Goal: Task Accomplishment & Management: Manage account settings

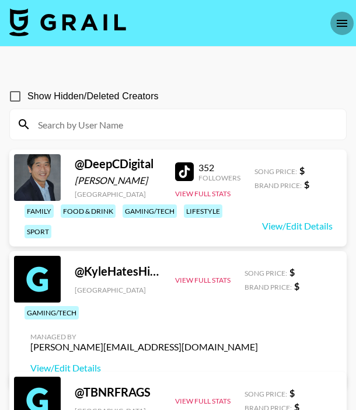
click at [343, 24] on icon "open drawer" at bounding box center [342, 23] width 14 height 14
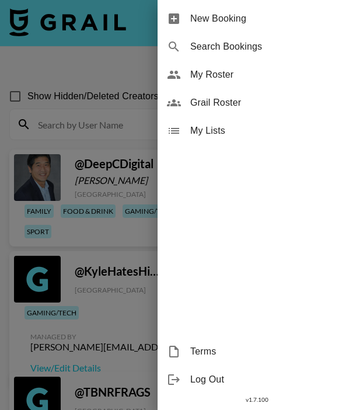
click at [266, 96] on span "Grail Roster" at bounding box center [268, 103] width 157 height 14
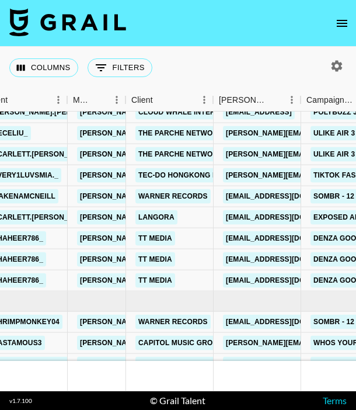
scroll to position [825, 263]
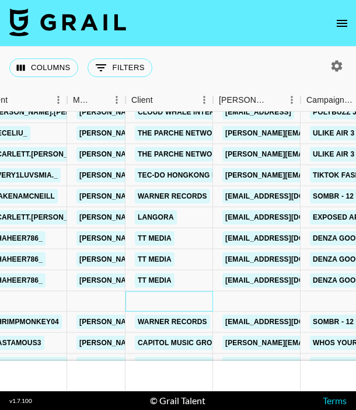
click at [206, 291] on div at bounding box center [170, 301] width 88 height 20
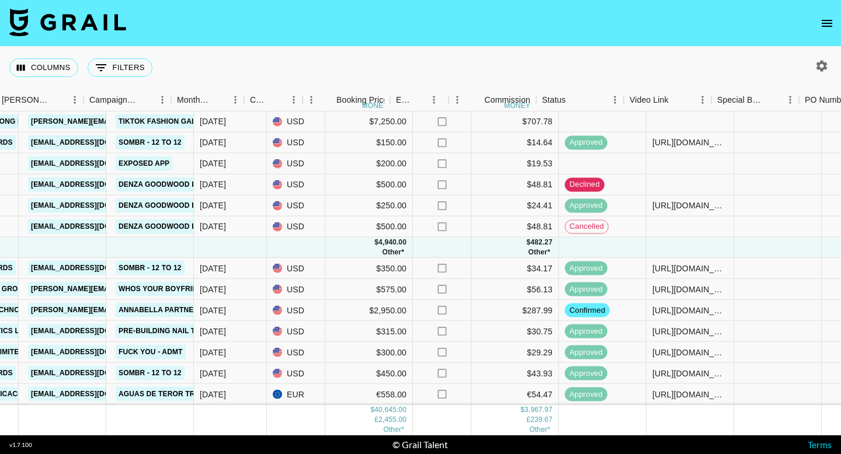
scroll to position [878, 449]
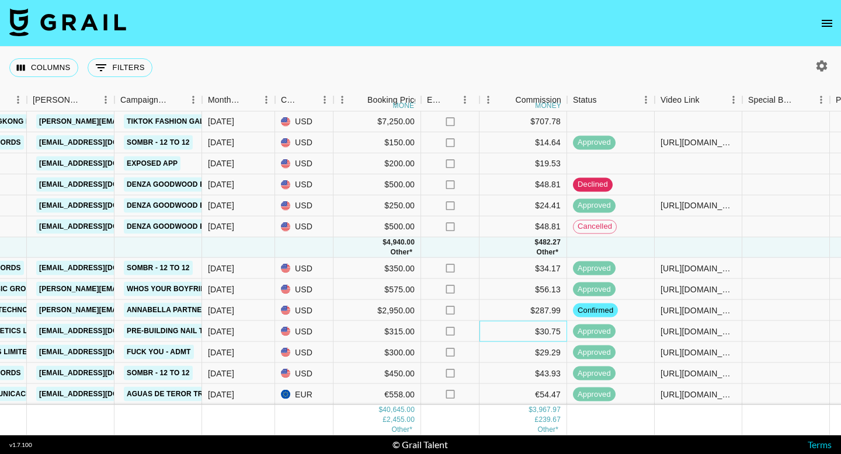
click at [356, 327] on div "$30.75" at bounding box center [523, 331] width 88 height 21
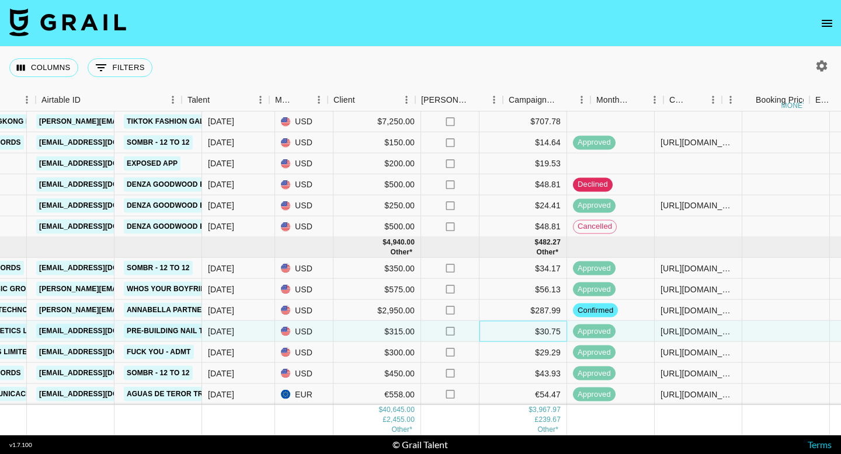
scroll to position [878, 0]
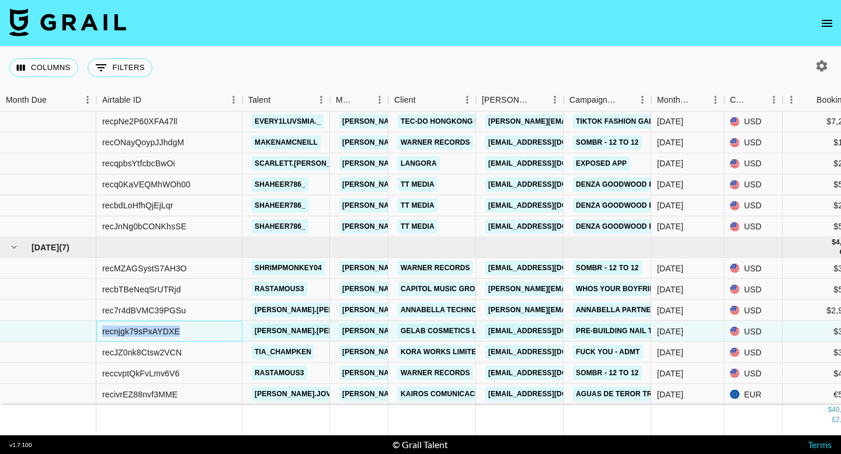
drag, startPoint x: 185, startPoint y: 333, endPoint x: 98, endPoint y: 328, distance: 87.1
click at [98, 328] on div "recnjgk79sPxAYDXE" at bounding box center [169, 331] width 146 height 21
copy div "recnjgk79sPxAYDXE"
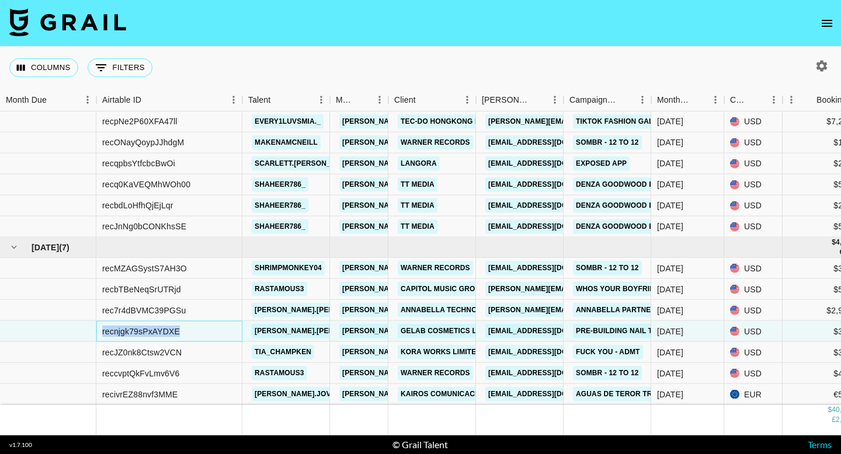
copy div "recnjgk79sPxAYDXE"
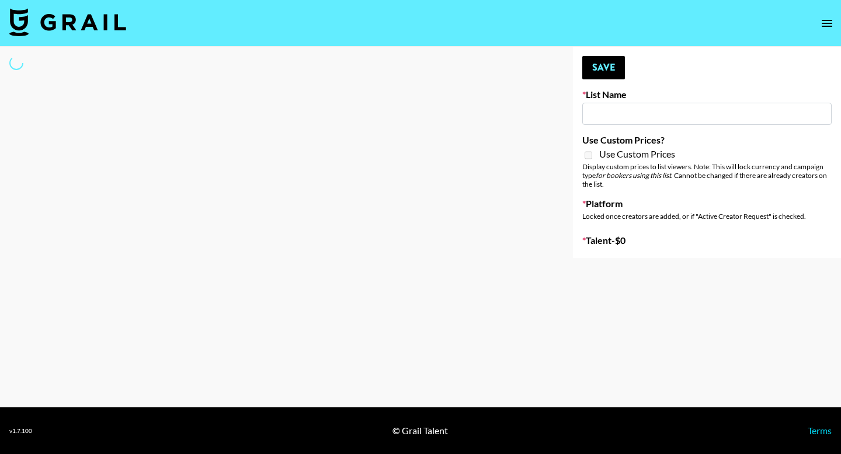
type input "Shokz"
select select "Song"
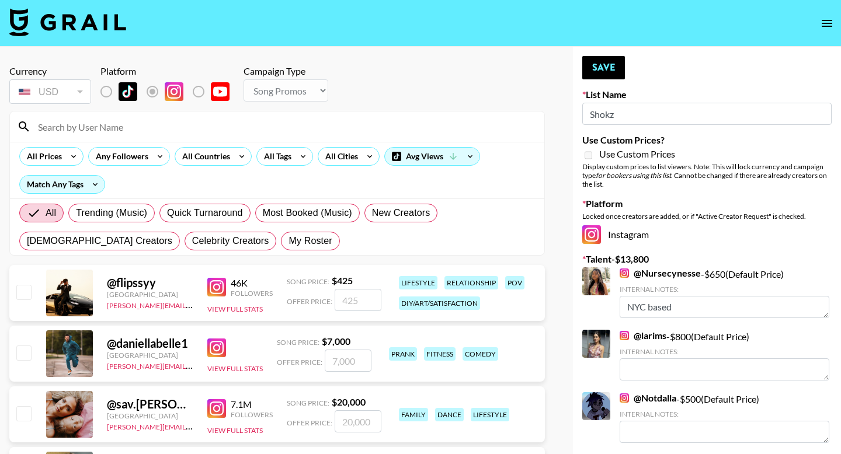
click at [262, 251] on div "All Trending (Music) Quick Turnaround Most Booked (Music) New Creators LGBTQIA+…" at bounding box center [277, 227] width 520 height 56
click at [288, 242] on span "My Roster" at bounding box center [309, 241] width 43 height 14
click at [288, 241] on input "My Roster" at bounding box center [288, 241] width 0 height 0
radio input "true"
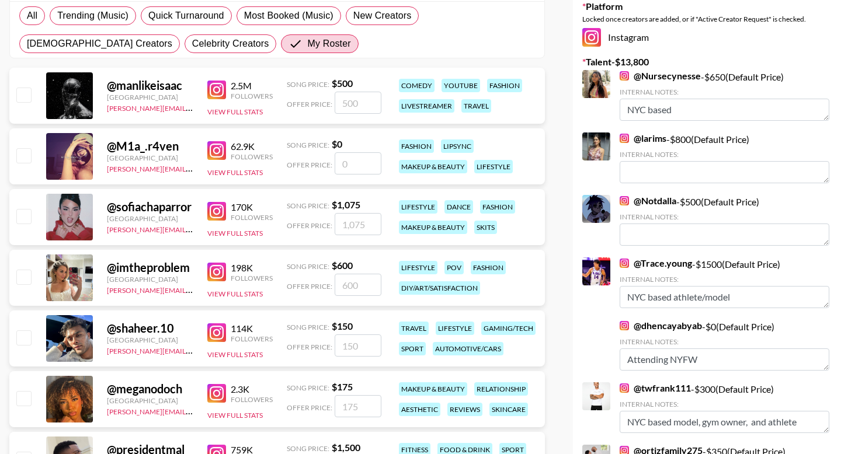
scroll to position [201, 0]
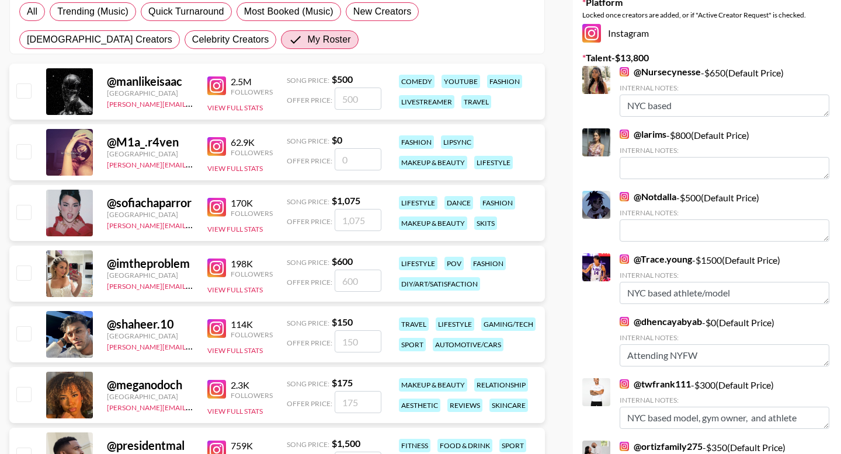
click at [23, 214] on input "checkbox" at bounding box center [23, 212] width 14 height 14
checkbox input "true"
type input "1075"
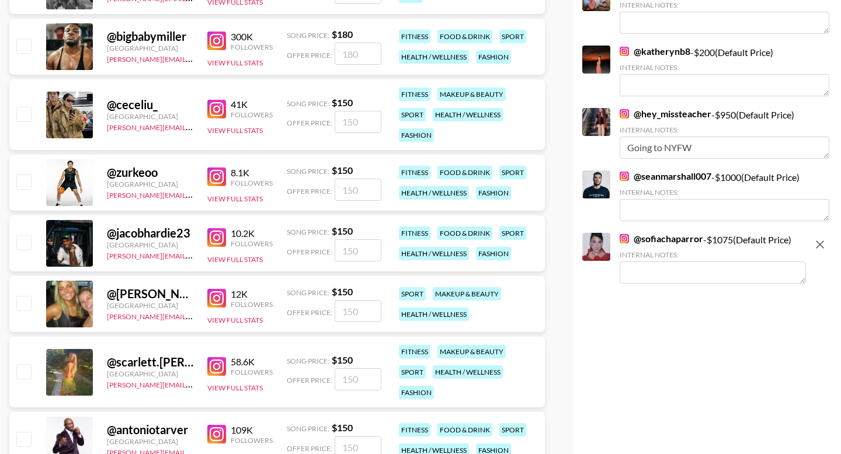
scroll to position [1731, 0]
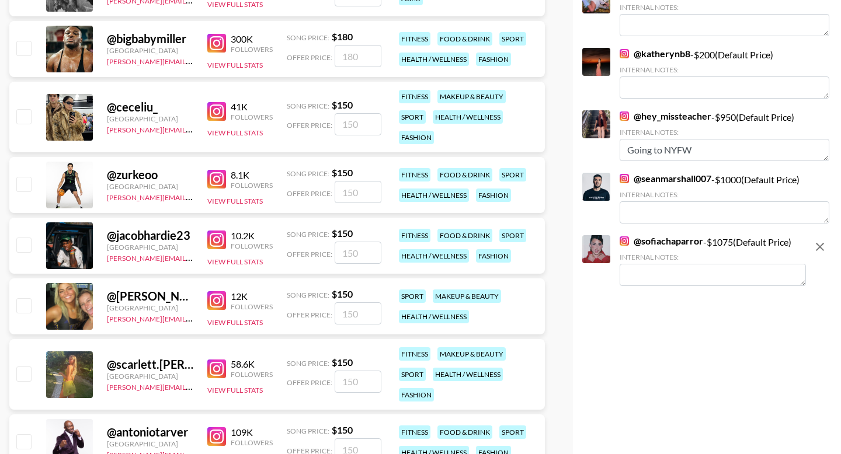
click at [668, 264] on textarea at bounding box center [713, 275] width 186 height 22
click at [672, 265] on textarea "Attending Fashion Week" at bounding box center [713, 275] width 186 height 22
type textarea "Attending NY Fashion Week"
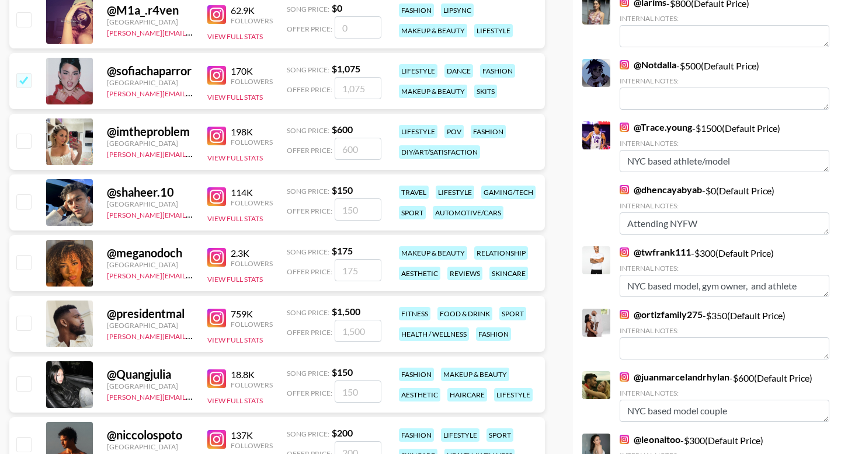
scroll to position [313, 0]
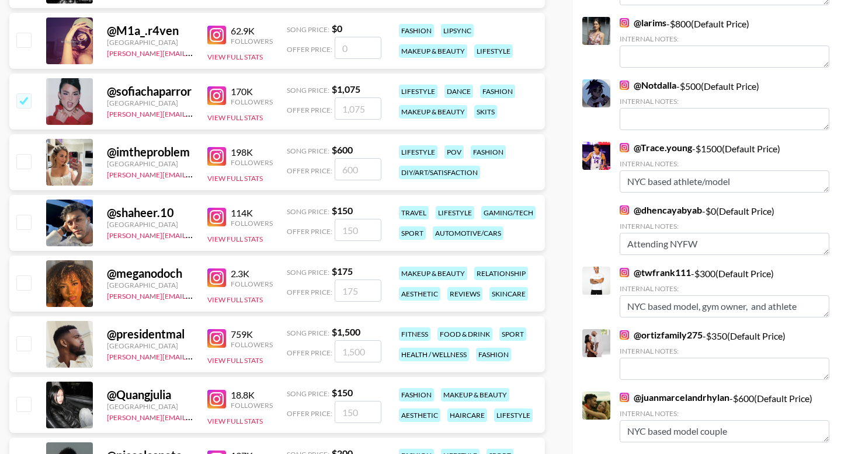
click at [26, 404] on input "checkbox" at bounding box center [23, 404] width 14 height 14
checkbox input "true"
type input "150"
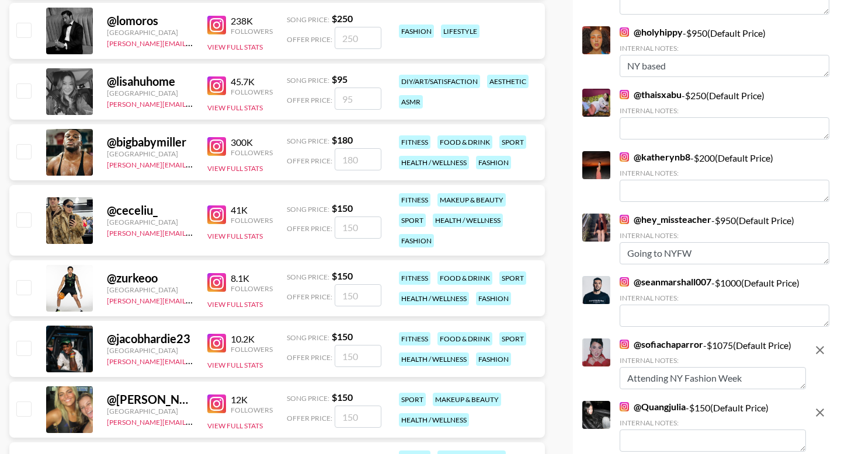
scroll to position [1668, 0]
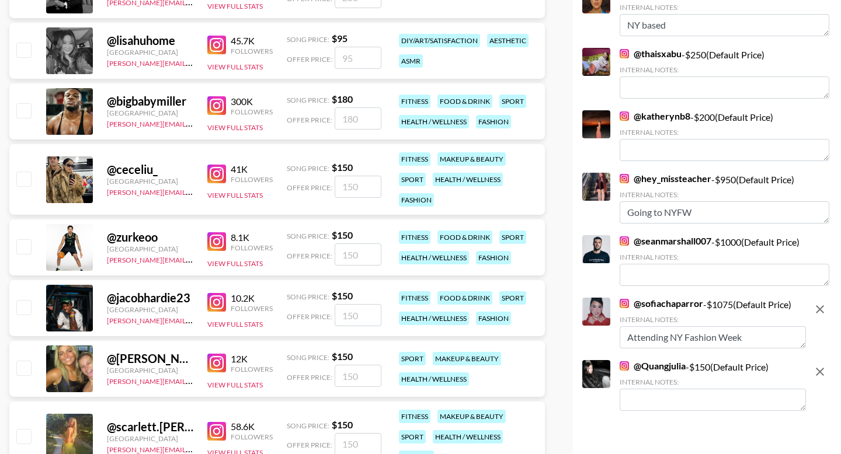
click at [672, 389] on textarea at bounding box center [713, 400] width 186 height 22
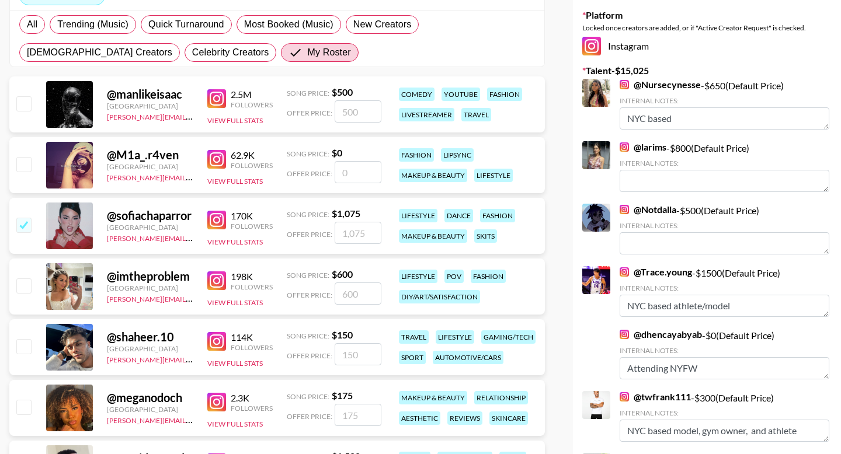
scroll to position [207, 0]
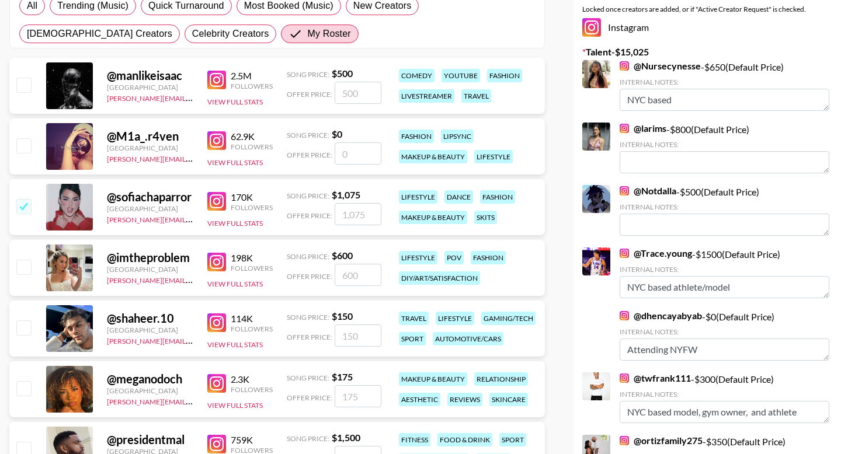
type textarea "Attending NY Fashion Week"
click at [25, 329] on input "checkbox" at bounding box center [23, 328] width 14 height 14
checkbox input "true"
type input "150"
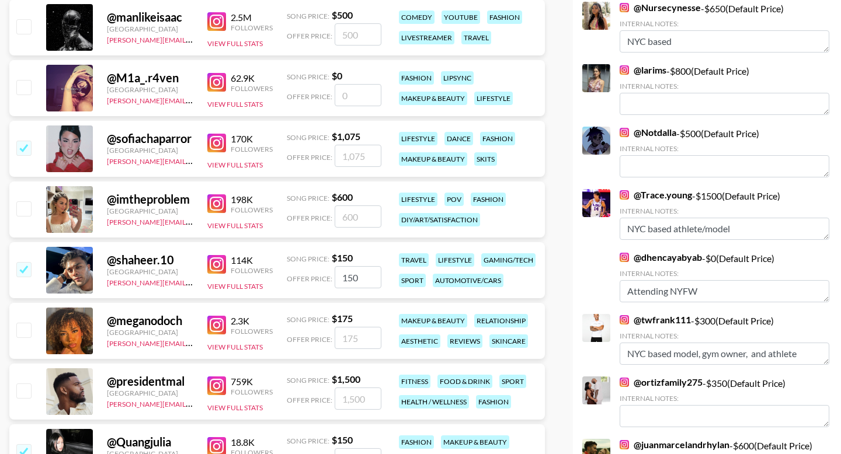
scroll to position [267, 0]
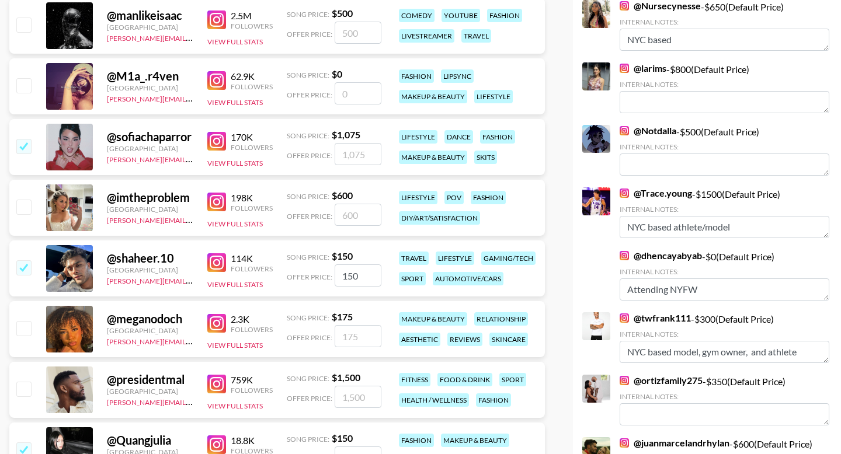
click at [25, 384] on input "checkbox" at bounding box center [23, 389] width 14 height 14
checkbox input "true"
type input "1500"
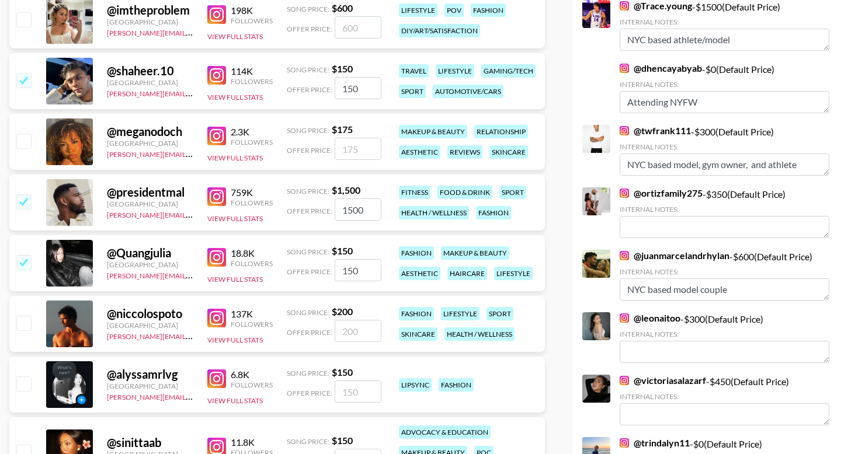
scroll to position [474, 0]
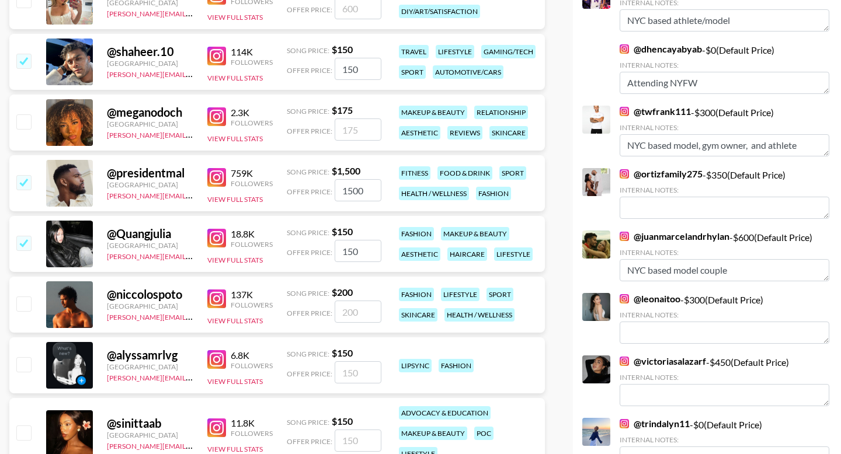
click at [23, 300] on input "checkbox" at bounding box center [23, 304] width 14 height 14
checkbox input "true"
type input "200"
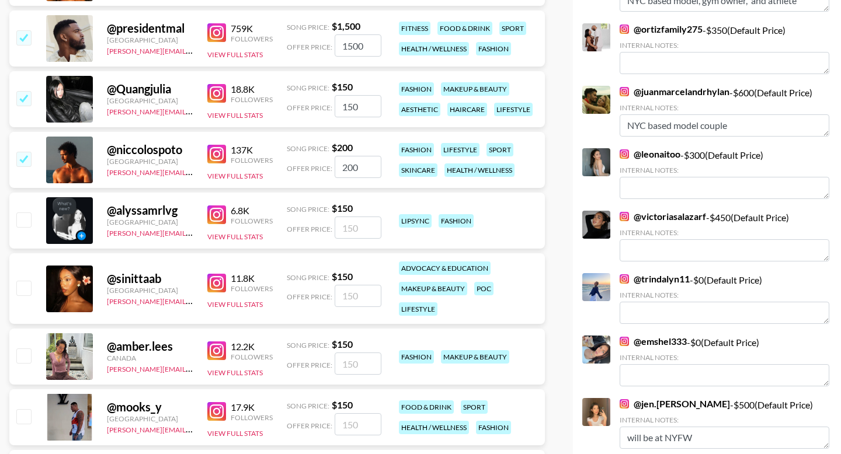
scroll to position [621, 0]
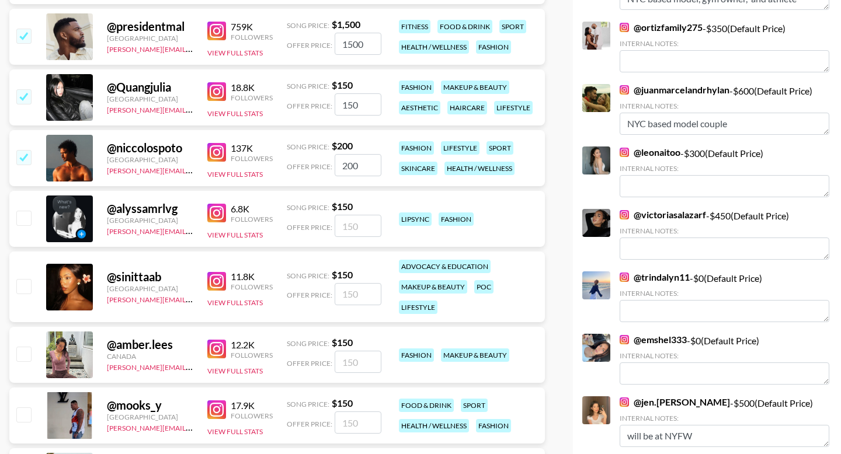
click at [29, 411] on input "checkbox" at bounding box center [23, 415] width 14 height 14
checkbox input "true"
type input "150"
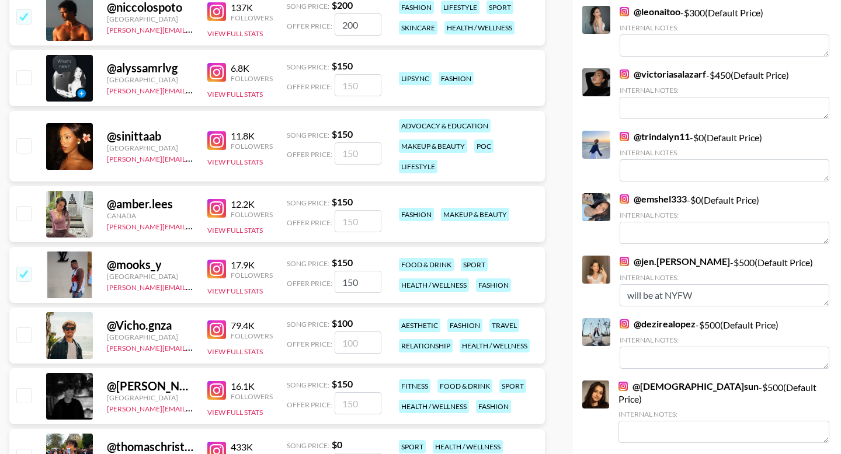
scroll to position [771, 0]
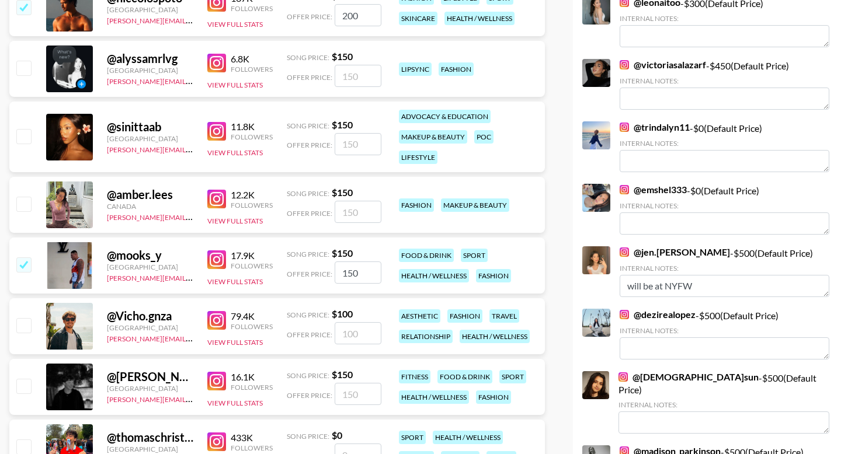
click at [27, 390] on input "checkbox" at bounding box center [23, 386] width 14 height 14
checkbox input "true"
type input "150"
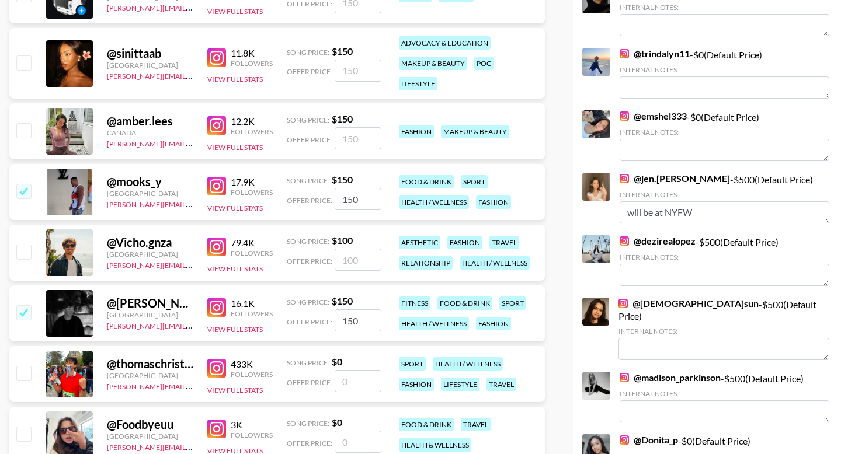
click at [26, 372] on input "checkbox" at bounding box center [23, 373] width 14 height 14
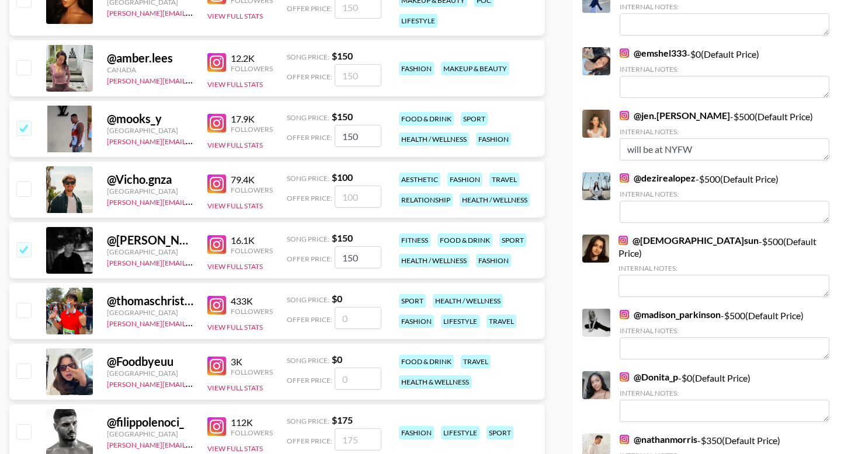
scroll to position [924, 0]
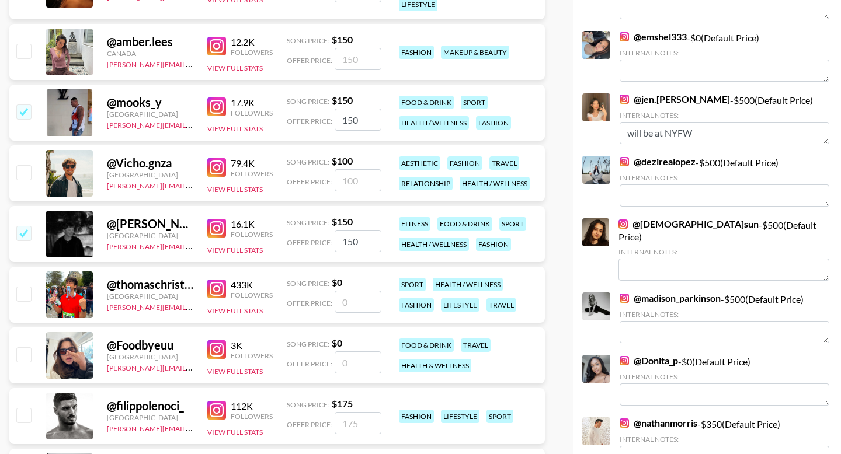
click at [26, 288] on input "checkbox" at bounding box center [23, 294] width 14 height 14
click at [26, 295] on input "checkbox" at bounding box center [23, 294] width 14 height 14
checkbox input "false"
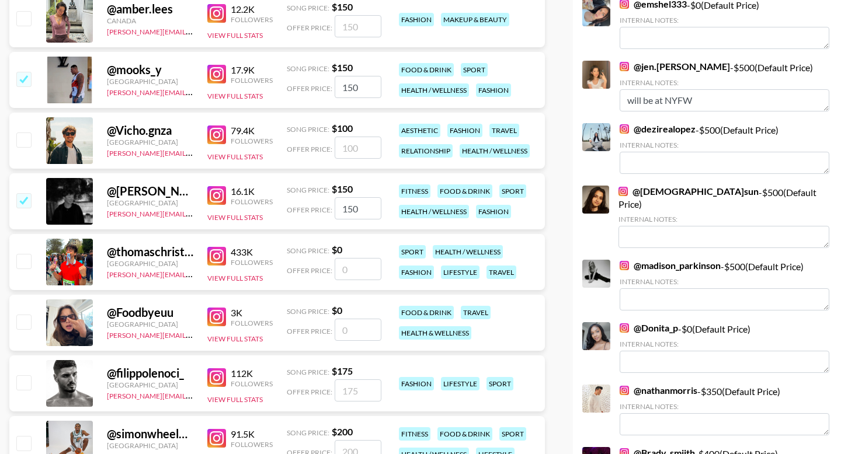
scroll to position [958, 0]
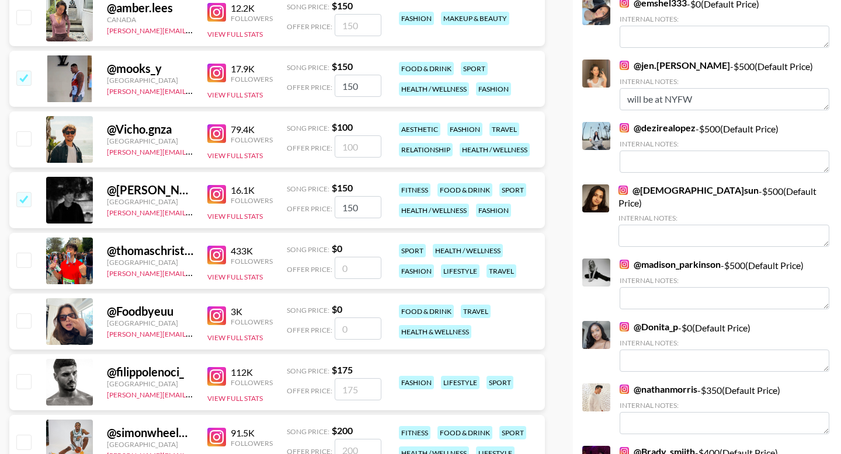
click at [28, 322] on input "checkbox" at bounding box center [23, 321] width 14 height 14
checkbox input "false"
click at [25, 380] on input "checkbox" at bounding box center [23, 381] width 14 height 14
checkbox input "true"
type input "175"
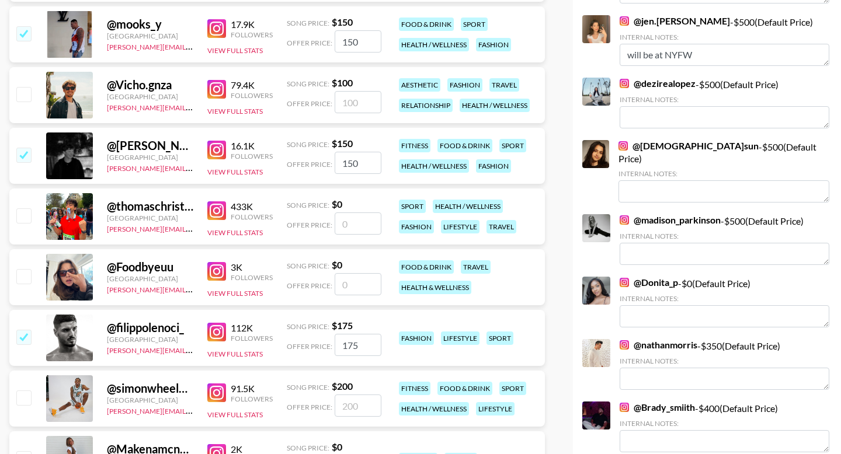
scroll to position [1003, 0]
click at [26, 273] on input "checkbox" at bounding box center [23, 276] width 14 height 14
checkbox input "false"
click at [347, 224] on input "number" at bounding box center [358, 223] width 47 height 22
checkbox input "true"
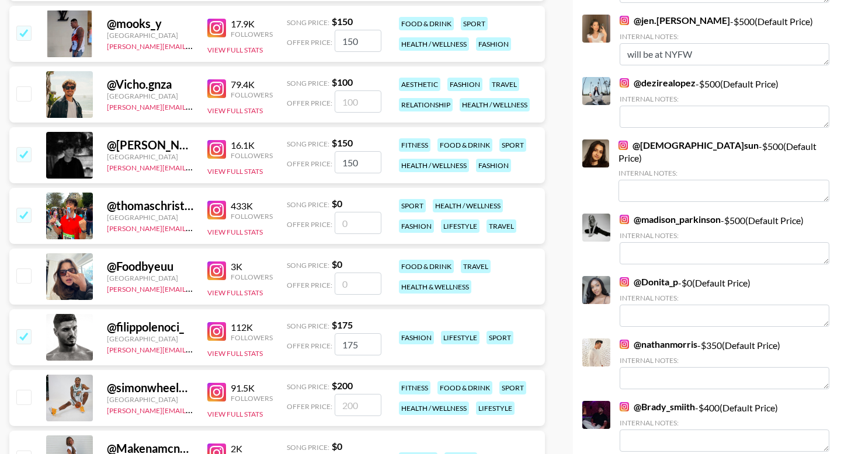
type input "1"
checkbox input "false"
type input "3"
checkbox input "true"
type input "300"
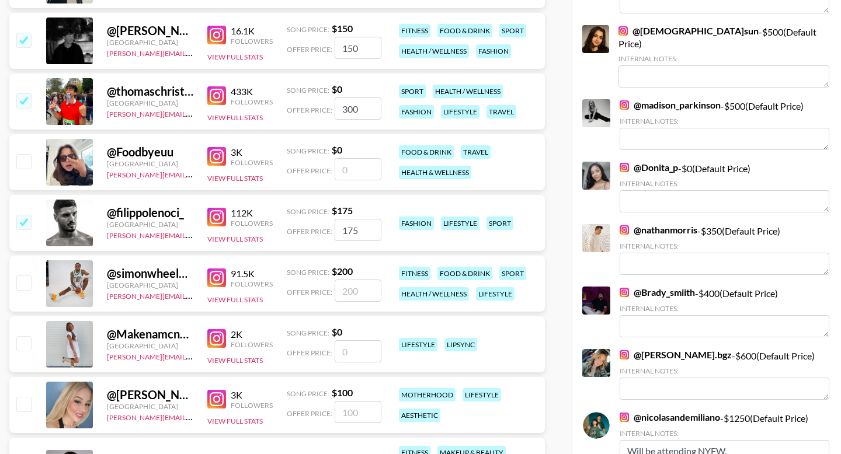
scroll to position [1124, 0]
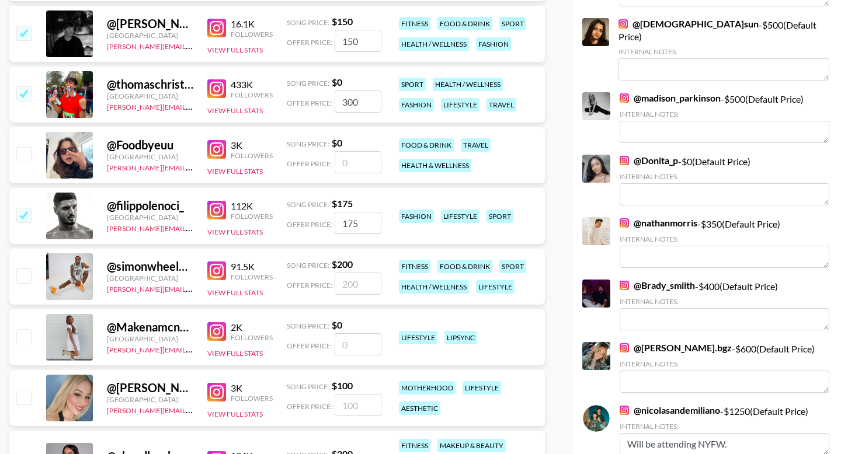
click at [23, 275] on input "checkbox" at bounding box center [23, 276] width 14 height 14
checkbox input "true"
type input "200"
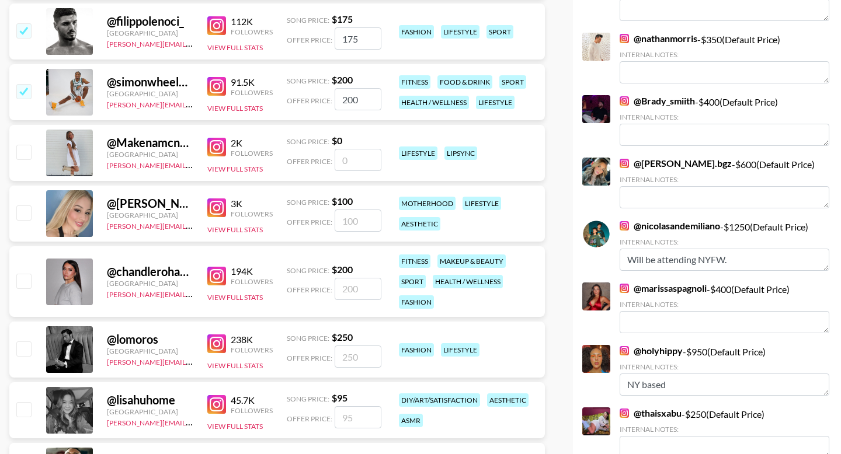
scroll to position [1313, 0]
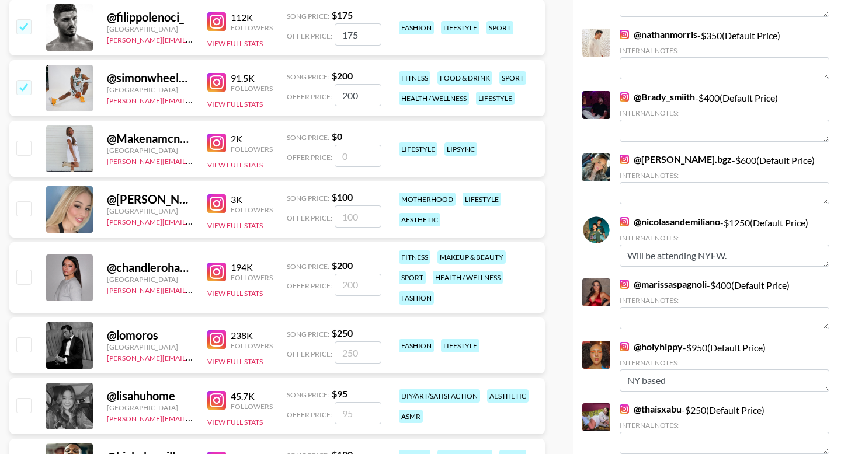
click at [25, 281] on input "checkbox" at bounding box center [23, 277] width 14 height 14
checkbox input "true"
type input "200"
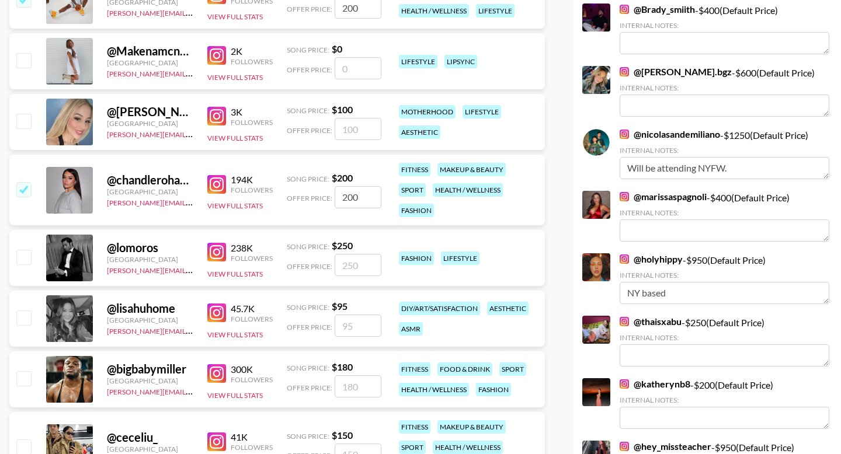
scroll to position [1400, 0]
click at [25, 379] on input "checkbox" at bounding box center [23, 379] width 14 height 14
checkbox input "true"
type input "180"
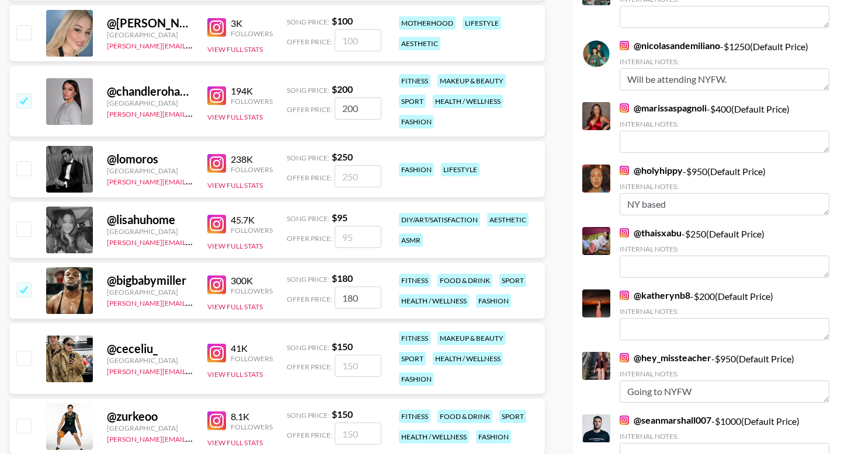
scroll to position [1496, 0]
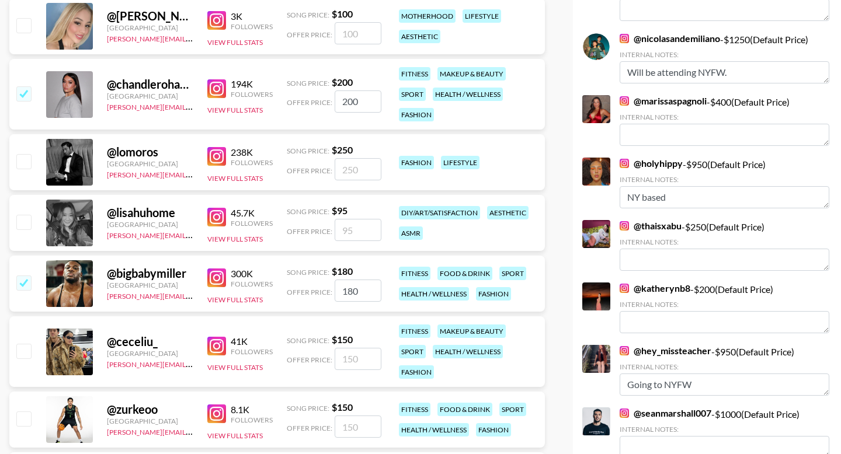
click at [22, 350] on input "checkbox" at bounding box center [23, 351] width 14 height 14
checkbox input "true"
type input "150"
click at [23, 415] on input "checkbox" at bounding box center [23, 419] width 14 height 14
checkbox input "true"
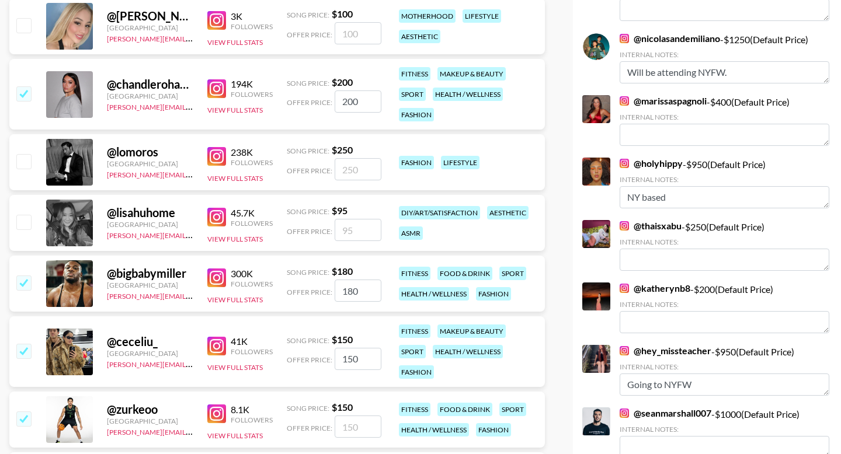
type input "150"
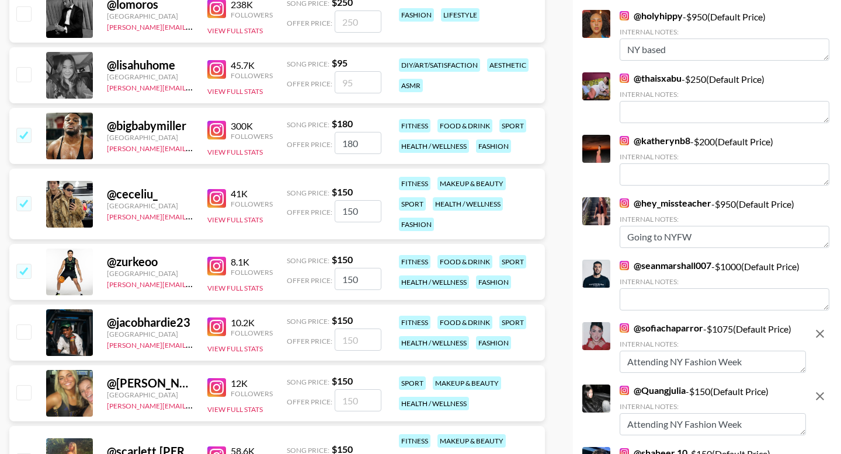
scroll to position [1654, 0]
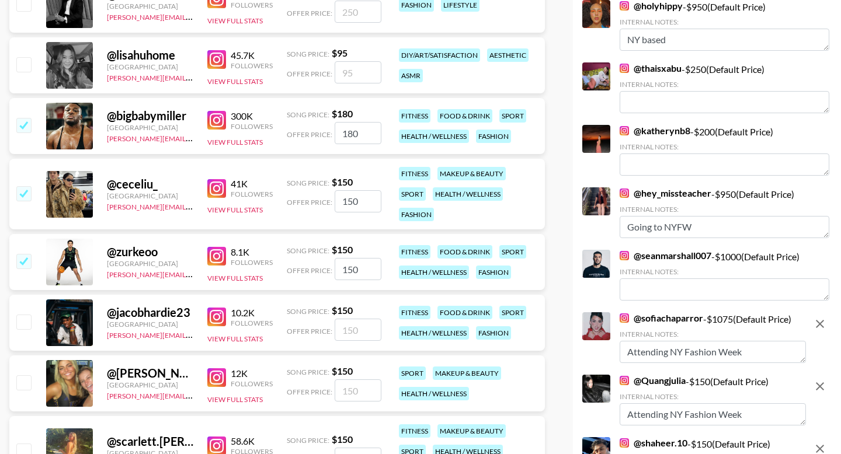
click at [25, 318] on input "checkbox" at bounding box center [23, 322] width 14 height 14
checkbox input "true"
type input "150"
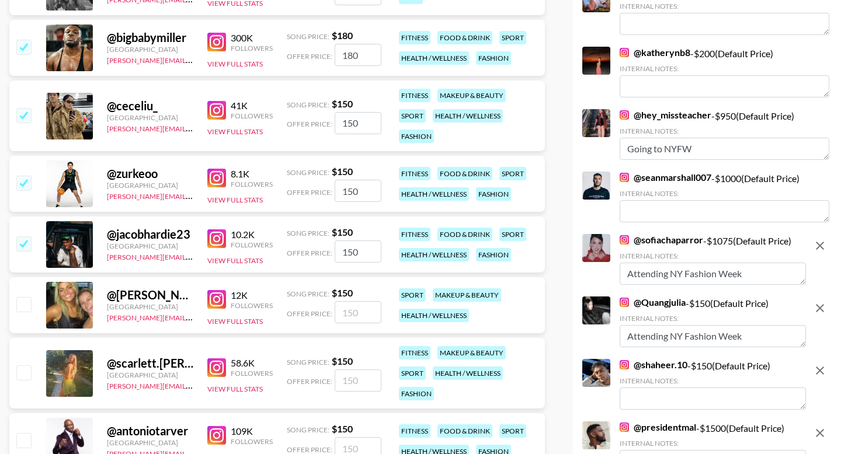
scroll to position [1798, 0]
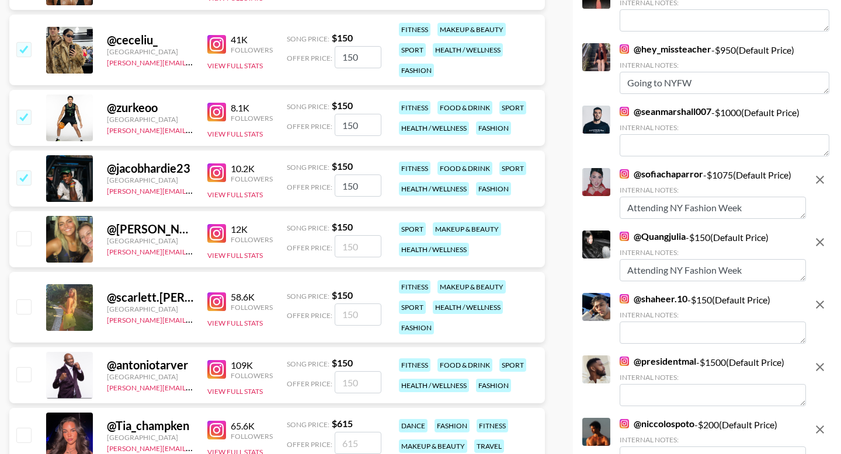
click at [22, 239] on input "checkbox" at bounding box center [23, 238] width 14 height 14
checkbox input "true"
type input "150"
click at [22, 306] on input "checkbox" at bounding box center [23, 307] width 14 height 14
checkbox input "true"
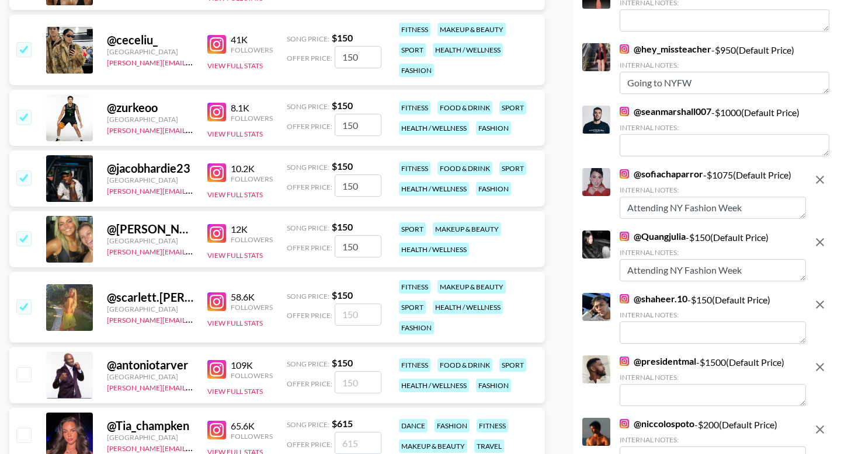
type input "150"
click at [22, 377] on input "checkbox" at bounding box center [23, 374] width 14 height 14
checkbox input "true"
type input "150"
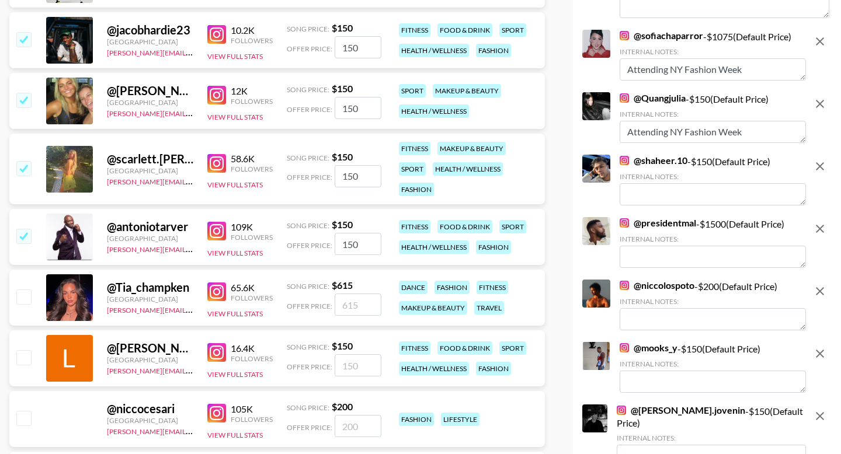
scroll to position [1963, 0]
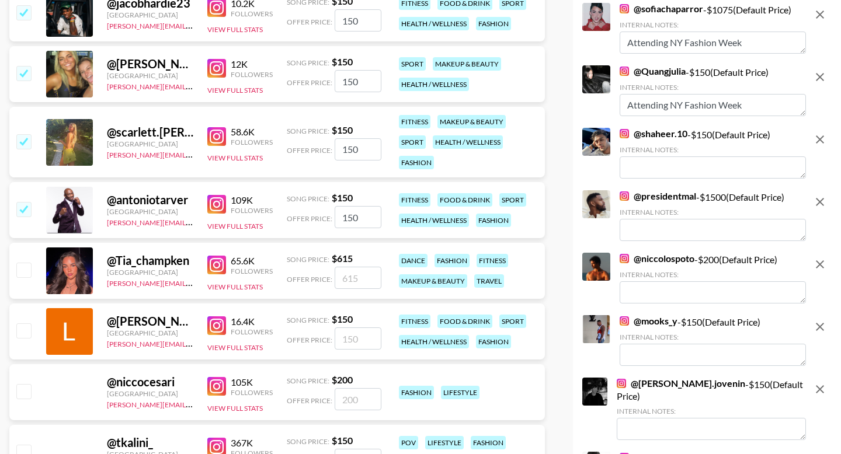
click at [25, 272] on input "checkbox" at bounding box center [23, 270] width 14 height 14
checkbox input "true"
type input "615"
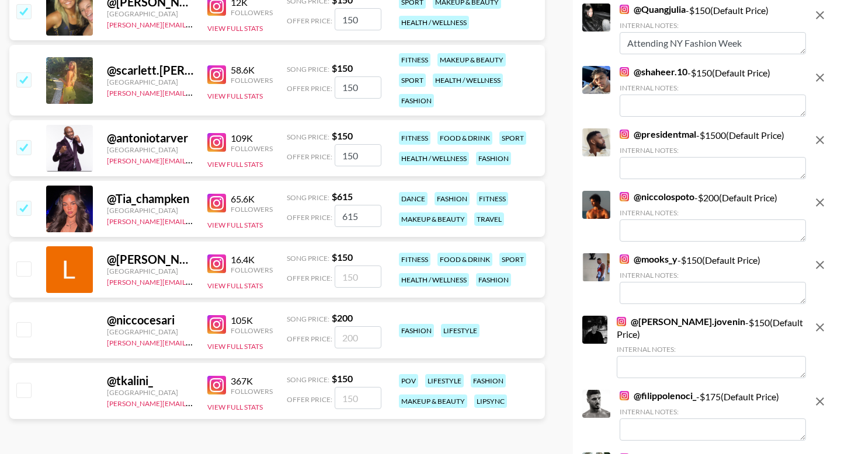
scroll to position [2027, 0]
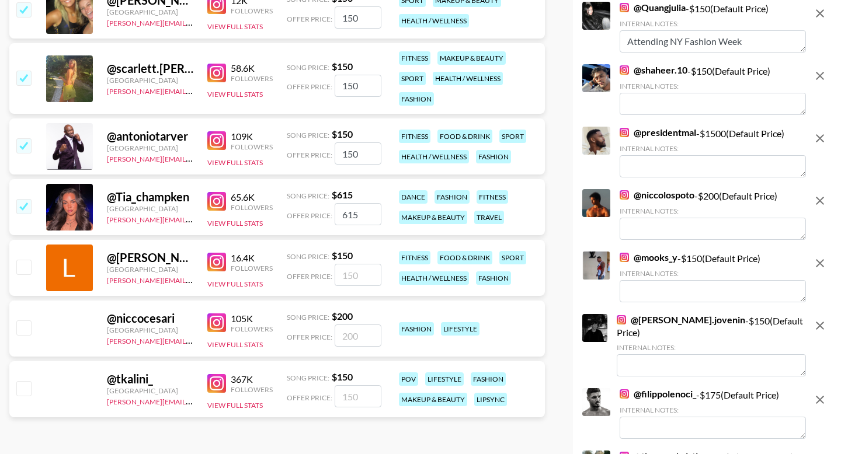
click at [20, 271] on input "checkbox" at bounding box center [23, 267] width 14 height 14
checkbox input "true"
type input "150"
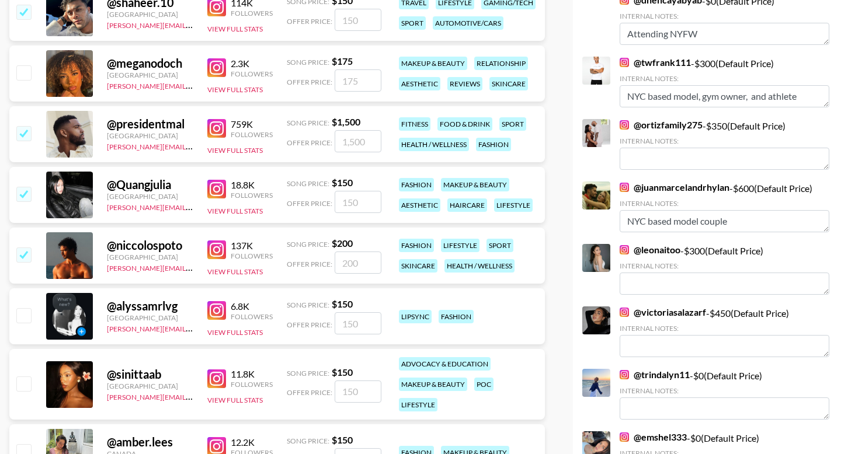
scroll to position [0, 0]
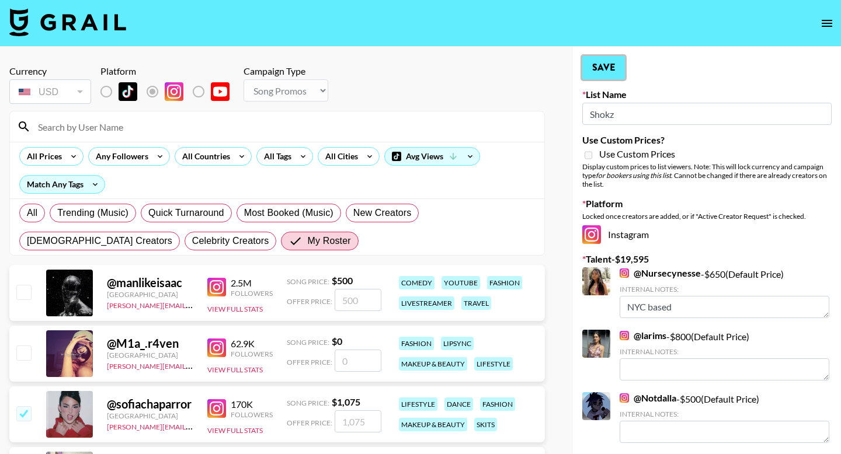
click at [602, 71] on button "Save" at bounding box center [603, 67] width 43 height 23
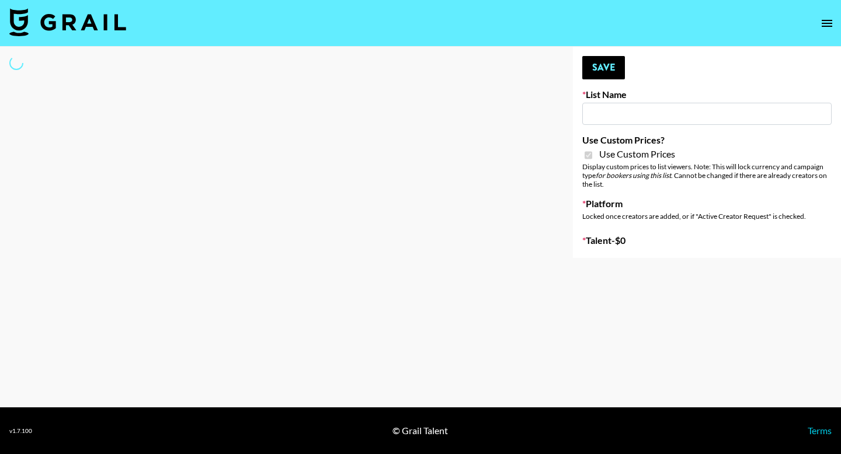
type input "Soapbox Nanos"
checkbox input "true"
select select "Brand"
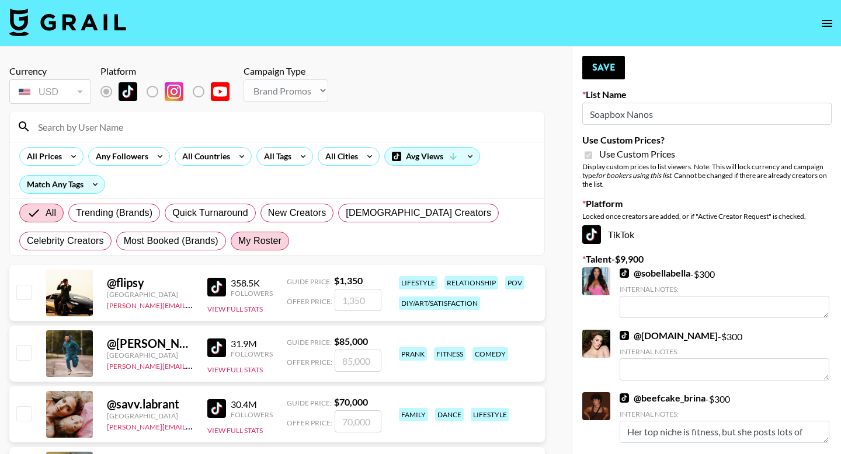
click at [266, 242] on span "My Roster" at bounding box center [259, 241] width 43 height 14
click at [238, 241] on input "My Roster" at bounding box center [238, 241] width 0 height 0
radio input "true"
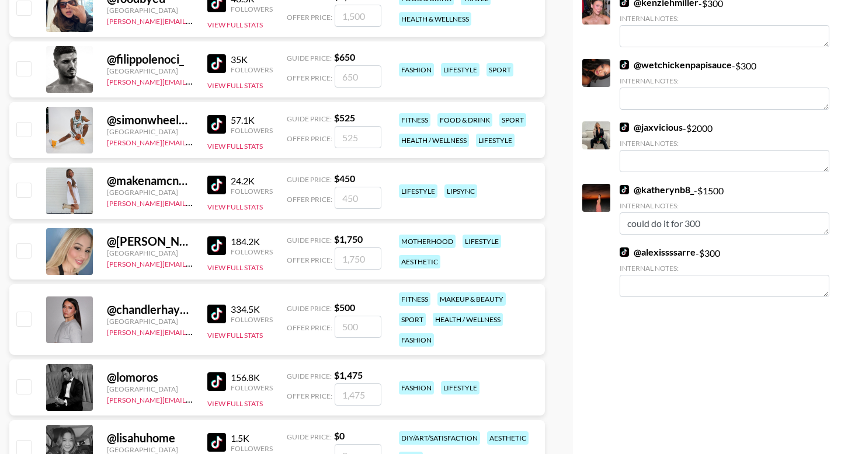
scroll to position [1298, 0]
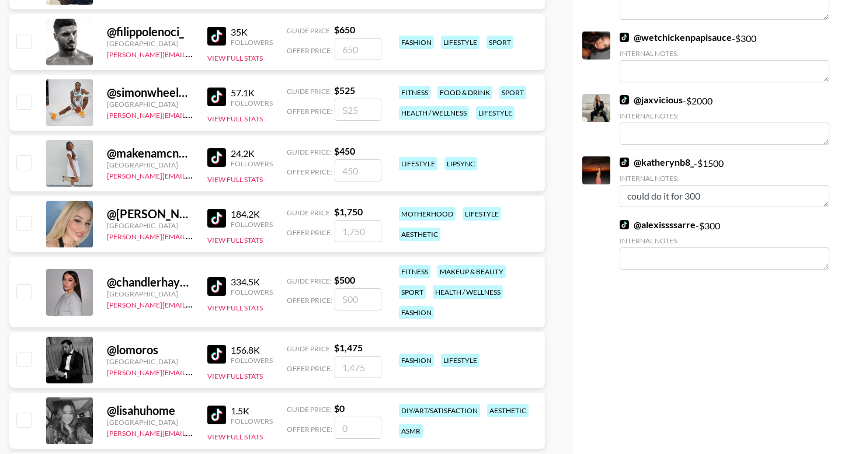
click at [25, 166] on input "checkbox" at bounding box center [23, 162] width 14 height 14
checkbox input "true"
type input "450"
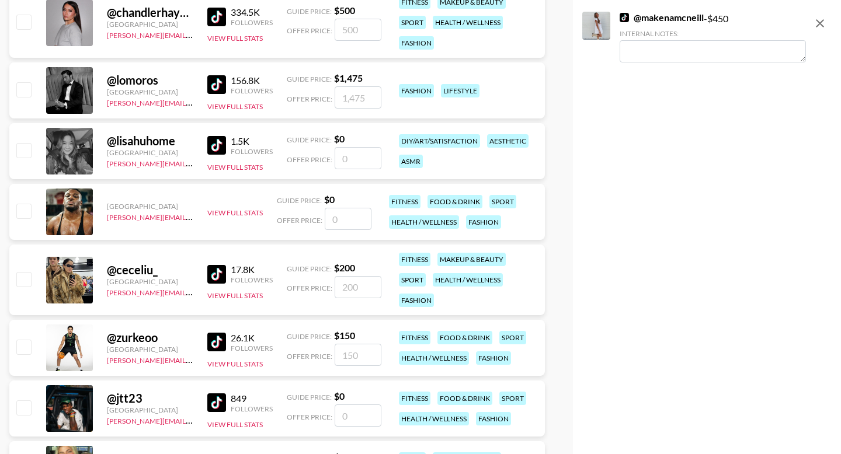
scroll to position [1570, 0]
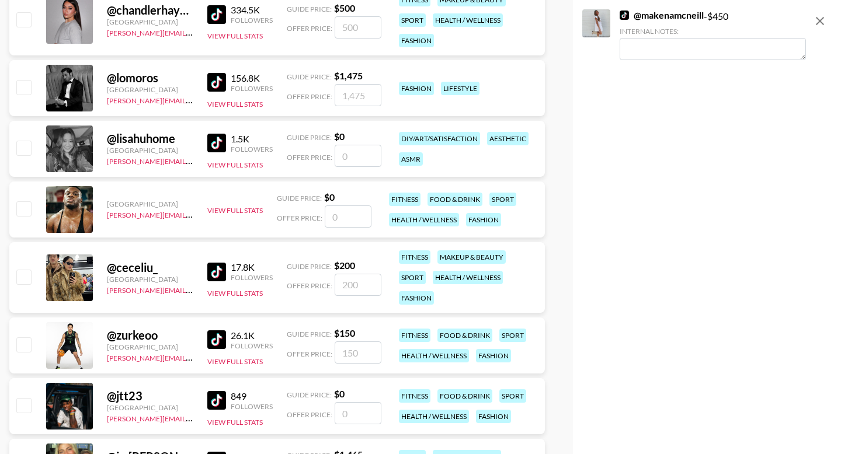
click at [26, 279] on input "checkbox" at bounding box center [23, 277] width 14 height 14
checkbox input "true"
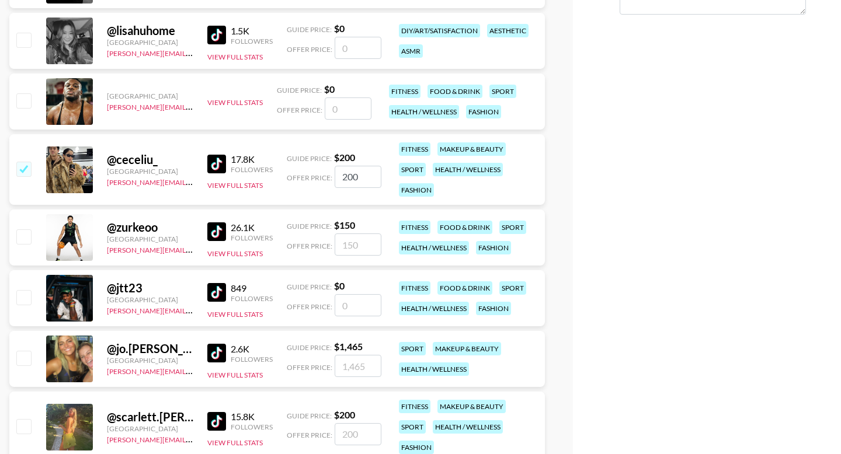
scroll to position [1680, 0]
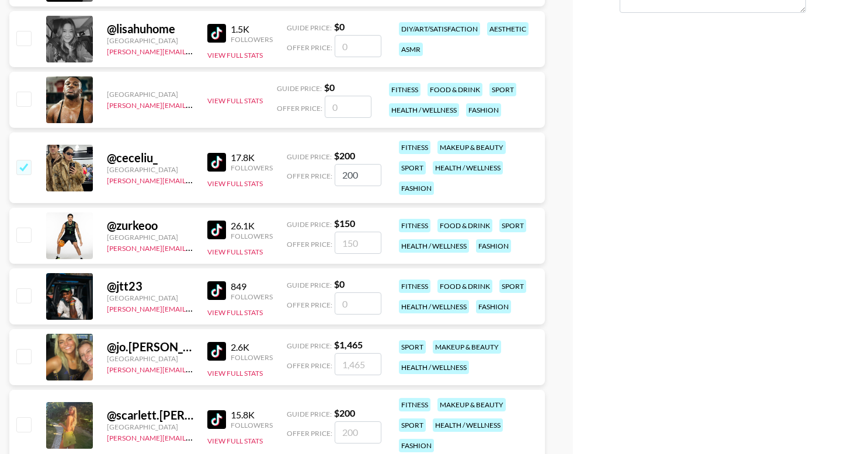
click at [215, 352] on img at bounding box center [216, 351] width 19 height 19
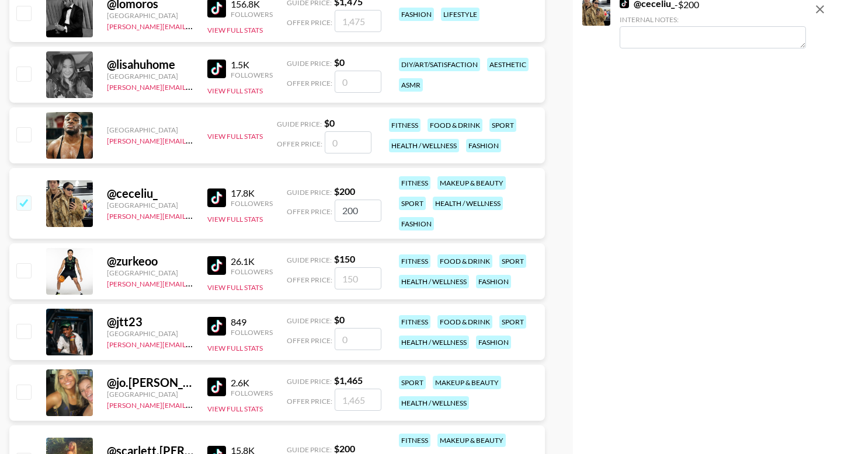
scroll to position [1635, 0]
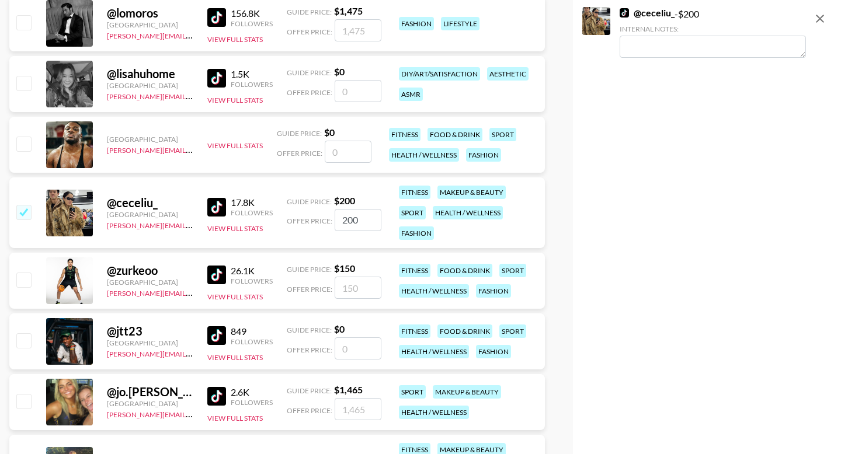
drag, startPoint x: 368, startPoint y: 215, endPoint x: 286, endPoint y: 212, distance: 82.4
click at [287, 214] on div "Offer Price: 200" at bounding box center [334, 220] width 95 height 22
type input "4"
checkbox input "false"
type input "3"
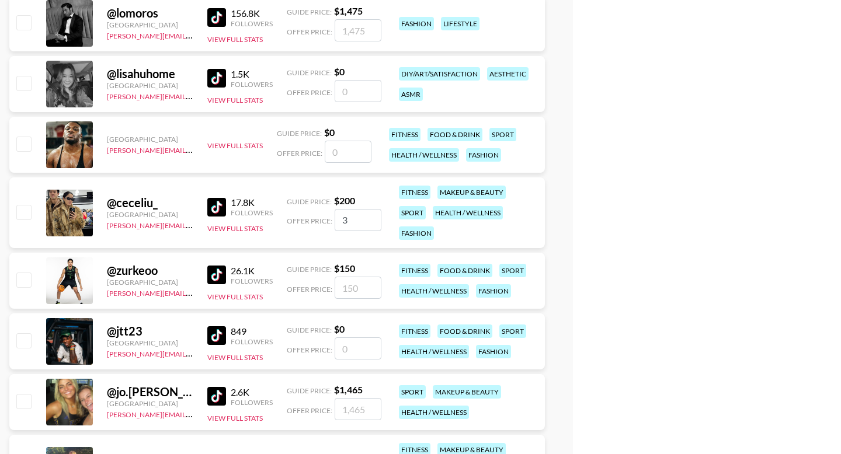
checkbox input "true"
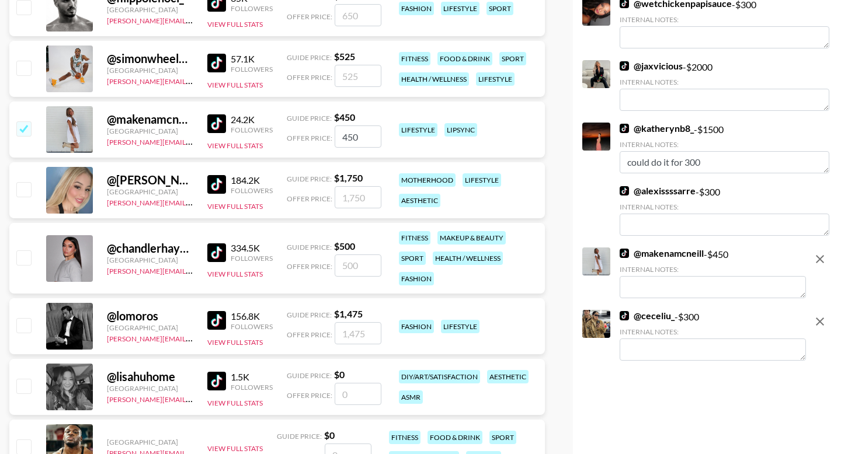
scroll to position [1251, 0]
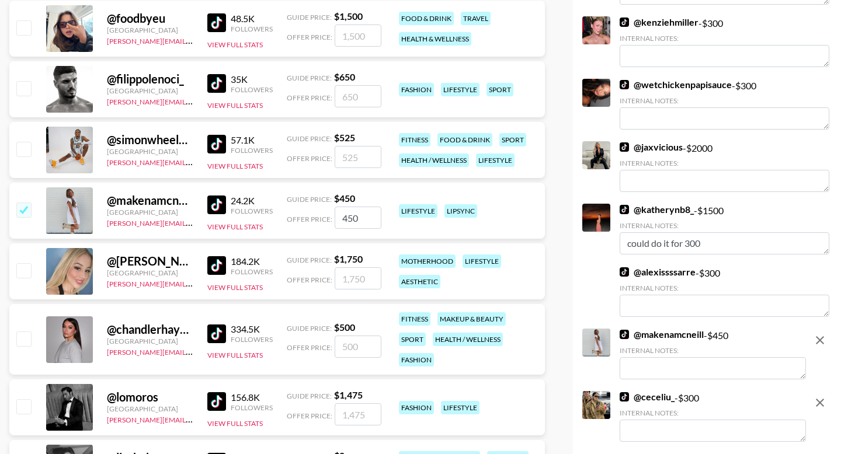
type input "300"
drag, startPoint x: 362, startPoint y: 220, endPoint x: 291, endPoint y: 218, distance: 71.3
click at [293, 219] on div "Offer Price: 450" at bounding box center [334, 218] width 95 height 22
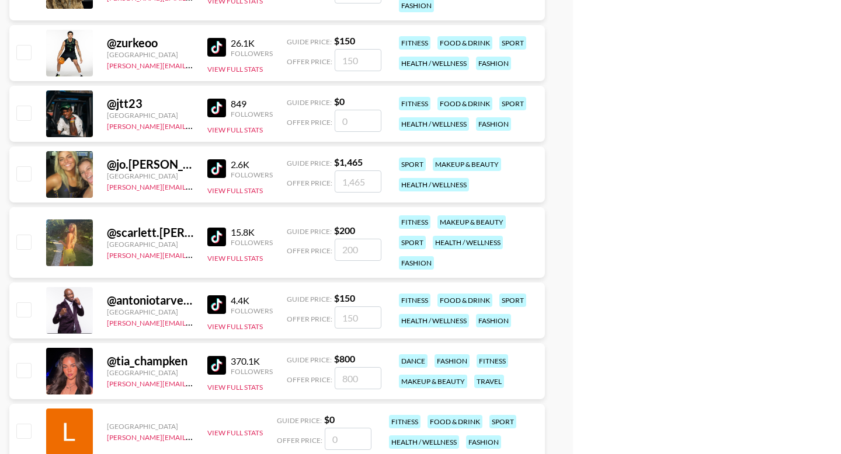
scroll to position [1865, 0]
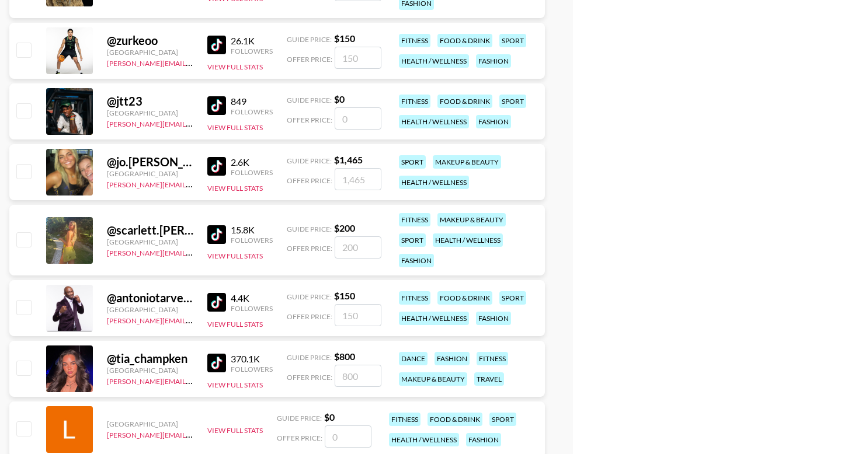
type input "300"
click at [342, 181] on input "number" at bounding box center [358, 179] width 47 height 22
click at [24, 172] on input "checkbox" at bounding box center [23, 171] width 14 height 14
checkbox input "true"
drag, startPoint x: 373, startPoint y: 177, endPoint x: 302, endPoint y: 172, distance: 70.3
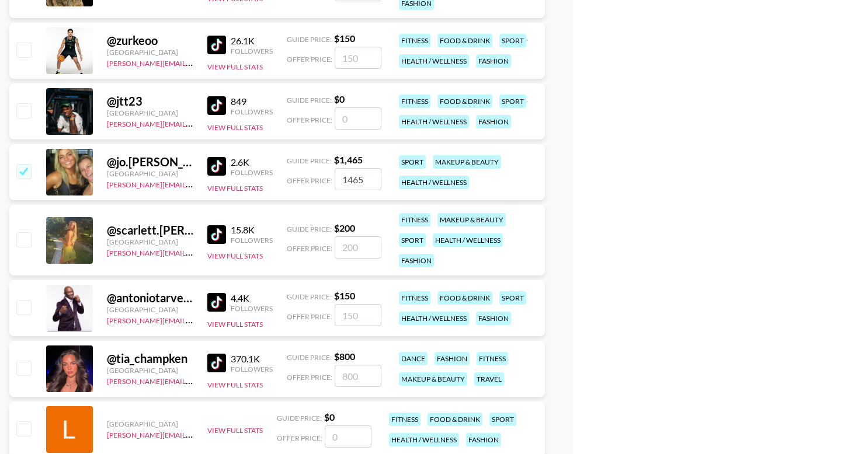
click at [307, 175] on div "Offer Price: 1465" at bounding box center [334, 179] width 95 height 22
type input "300"
click at [18, 244] on input "checkbox" at bounding box center [23, 239] width 14 height 14
checkbox input "true"
type input "200"
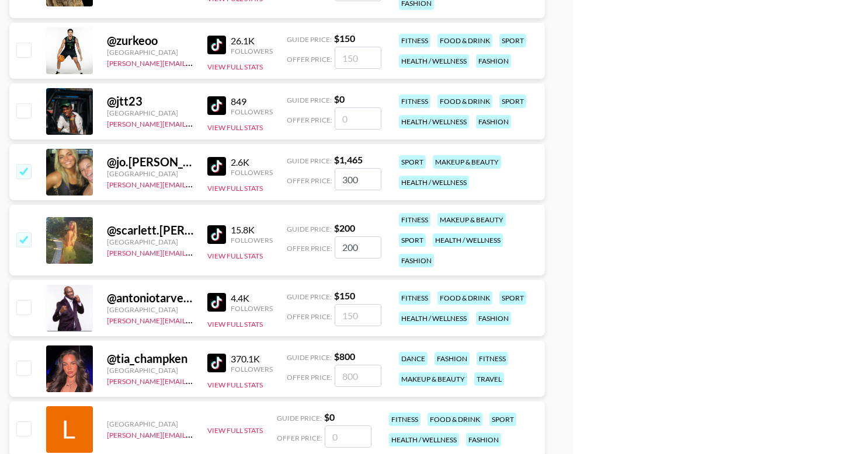
click at [345, 251] on input "200" at bounding box center [358, 248] width 47 height 22
checkbox input "false"
checkbox input "true"
type input "300"
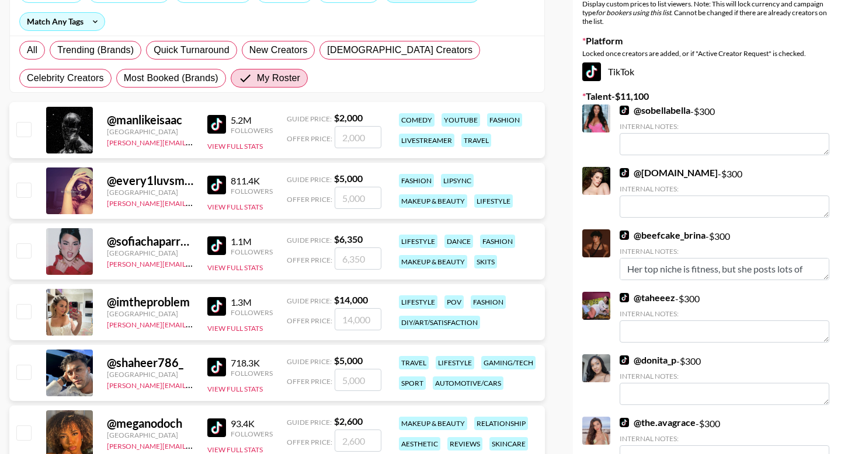
scroll to position [0, 0]
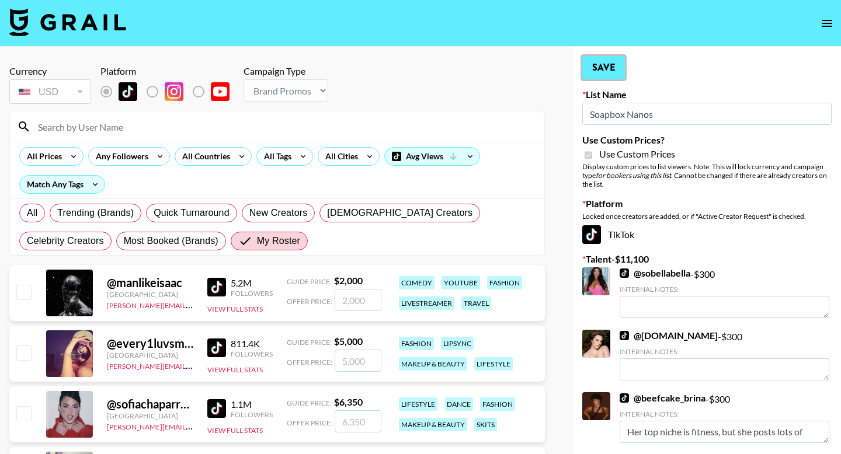
click at [613, 62] on button "Save" at bounding box center [603, 67] width 43 height 23
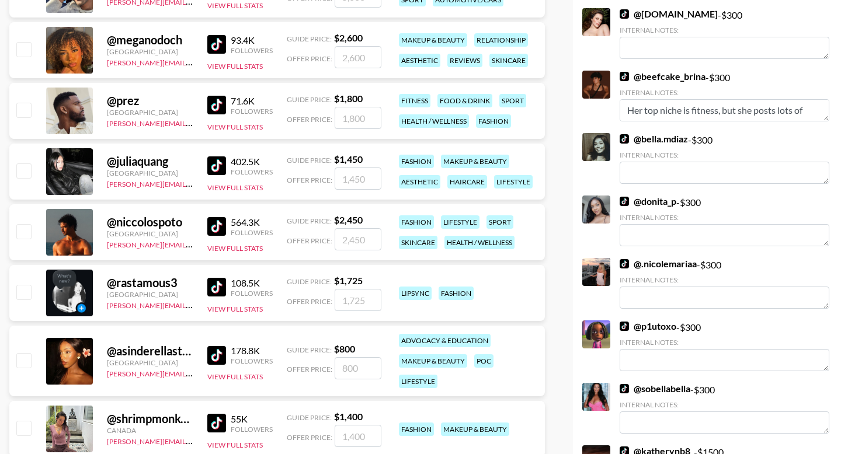
scroll to position [840, 0]
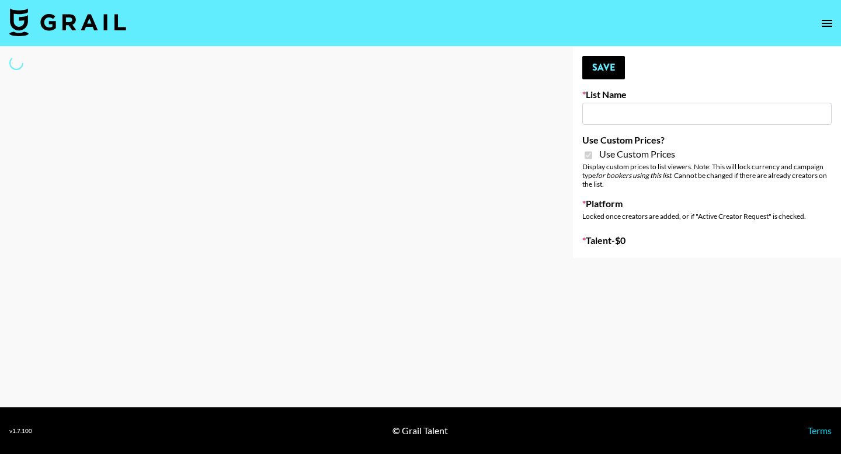
type input "D&B"
checkbox input "true"
select select "Brand"
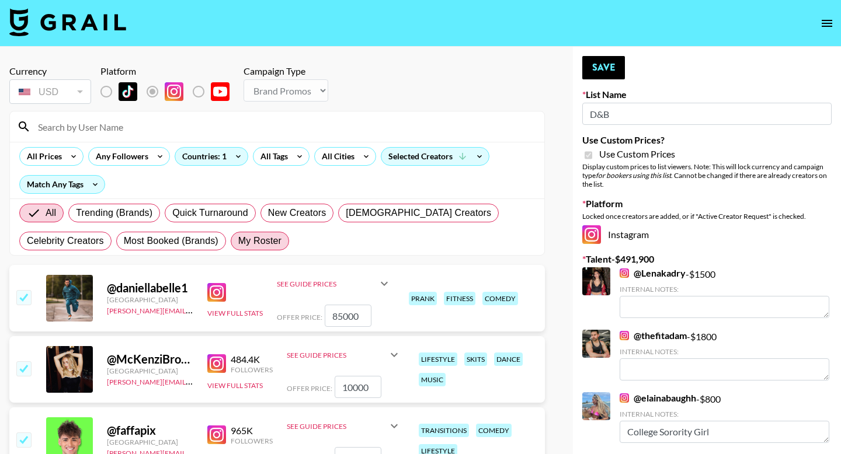
click at [264, 236] on span "My Roster" at bounding box center [259, 241] width 43 height 14
click at [238, 241] on input "My Roster" at bounding box center [238, 241] width 0 height 0
radio input "true"
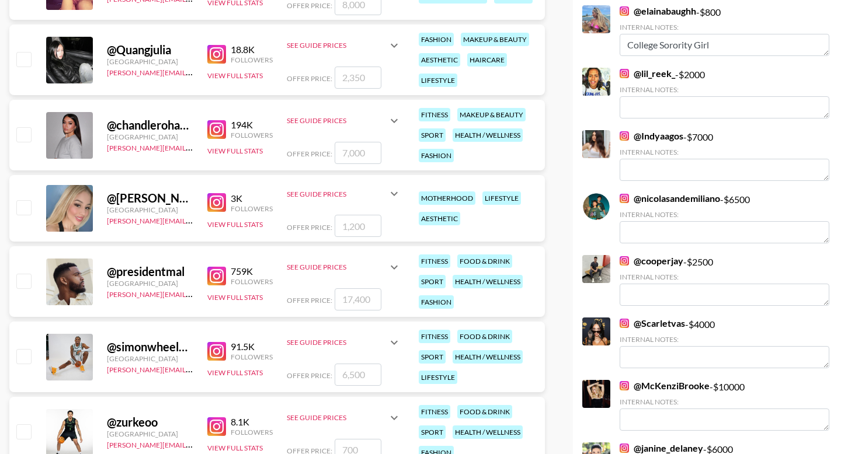
scroll to position [401, 0]
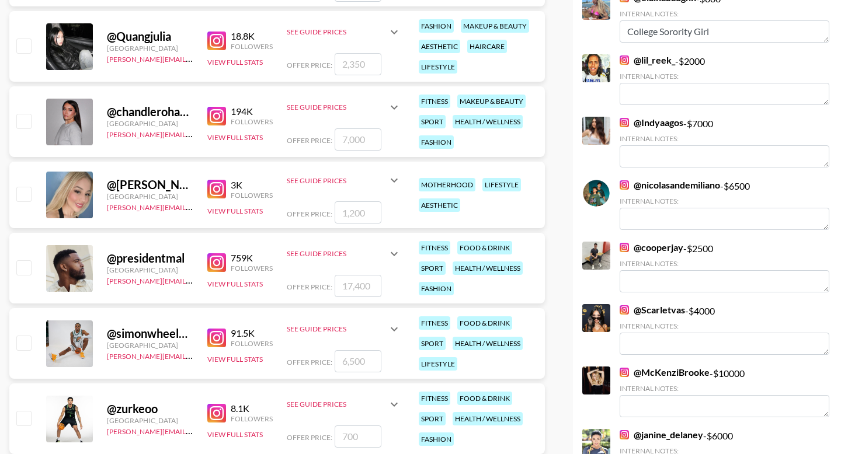
click at [20, 273] on input "checkbox" at bounding box center [23, 267] width 14 height 14
checkbox input "true"
type input "17400"
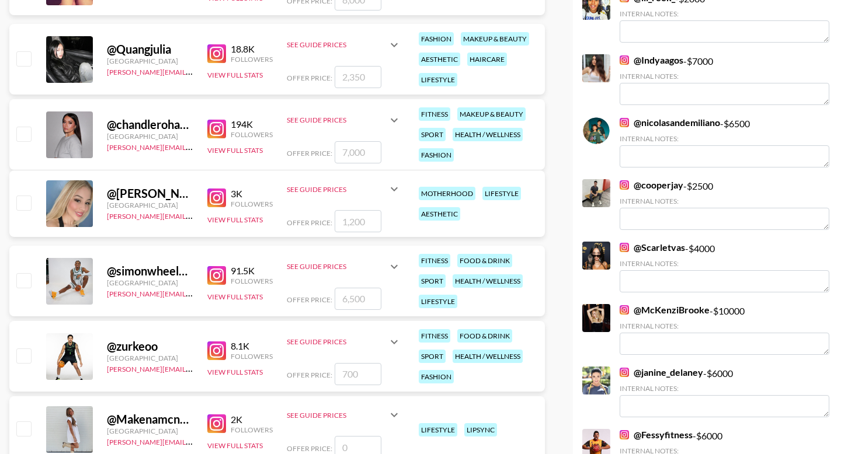
scroll to position [471, 0]
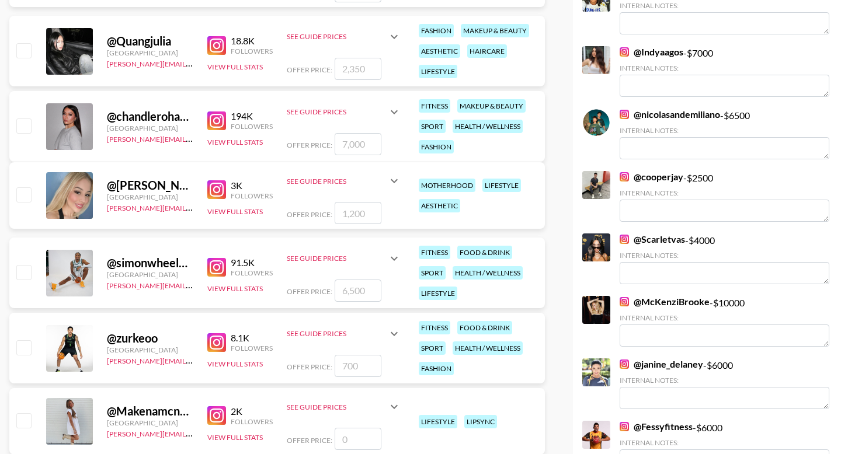
click at [29, 270] on input "checkbox" at bounding box center [23, 272] width 14 height 14
checkbox input "true"
type input "6500"
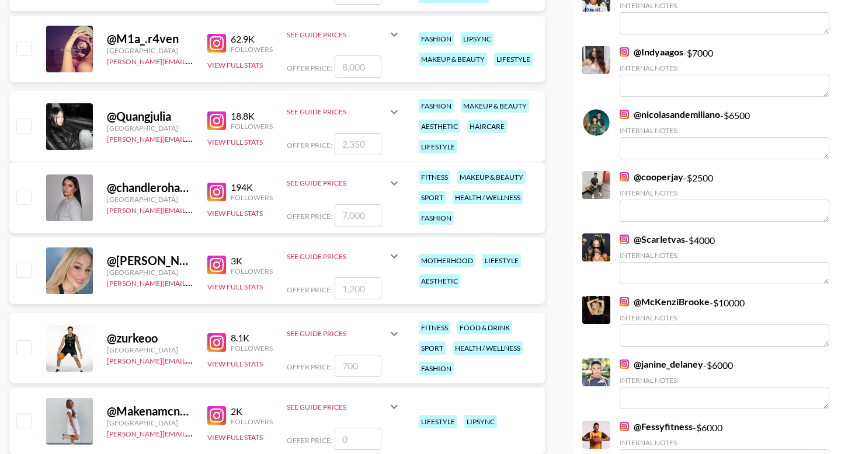
click at [26, 347] on input "checkbox" at bounding box center [23, 347] width 14 height 14
checkbox input "true"
type input "700"
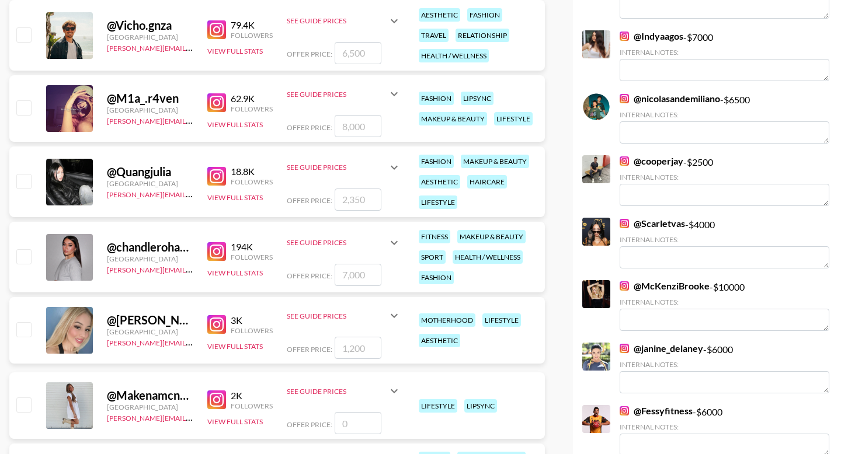
scroll to position [490, 0]
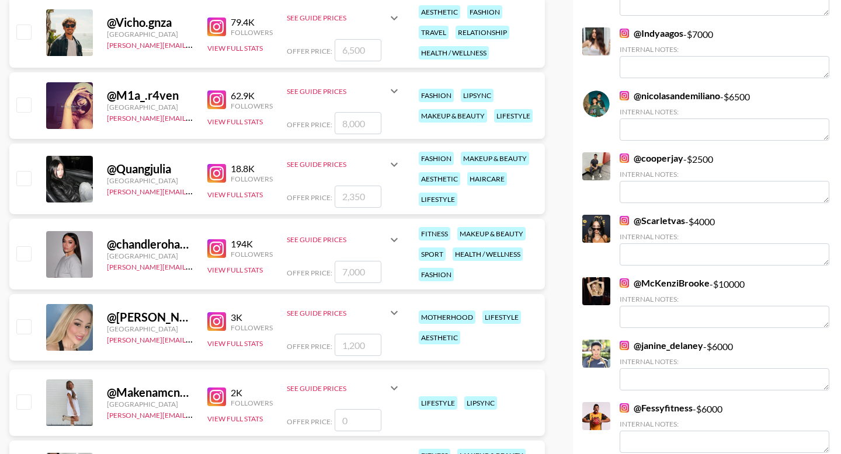
click at [27, 248] on input "checkbox" at bounding box center [23, 253] width 14 height 14
checkbox input "true"
type input "7000"
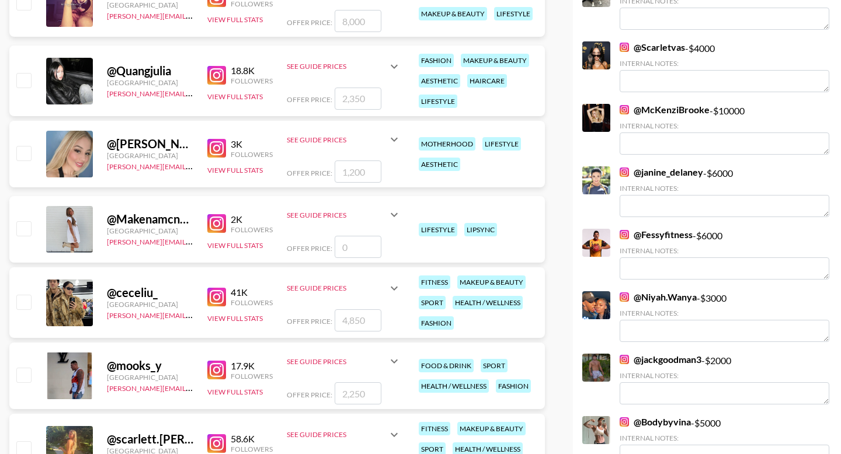
scroll to position [694, 0]
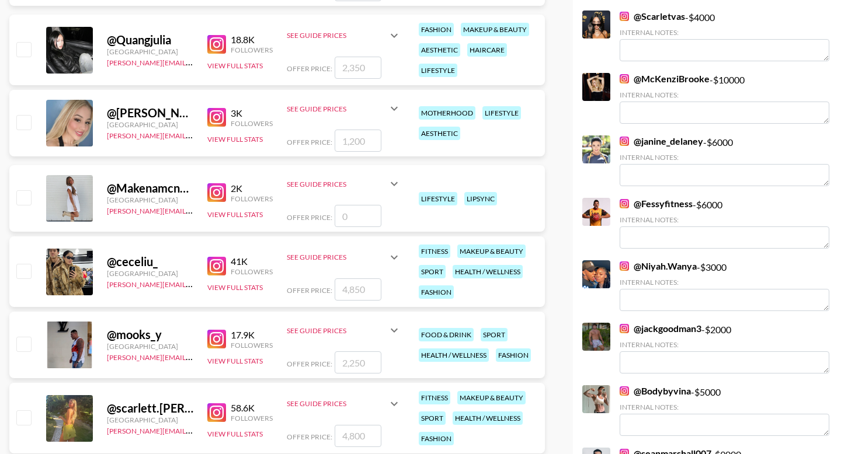
click at [26, 347] on input "checkbox" at bounding box center [23, 344] width 14 height 14
checkbox input "true"
type input "2250"
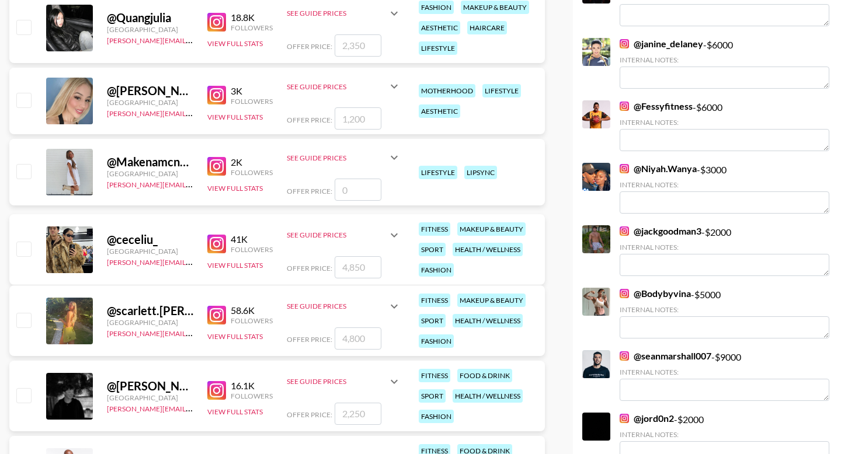
scroll to position [865, 0]
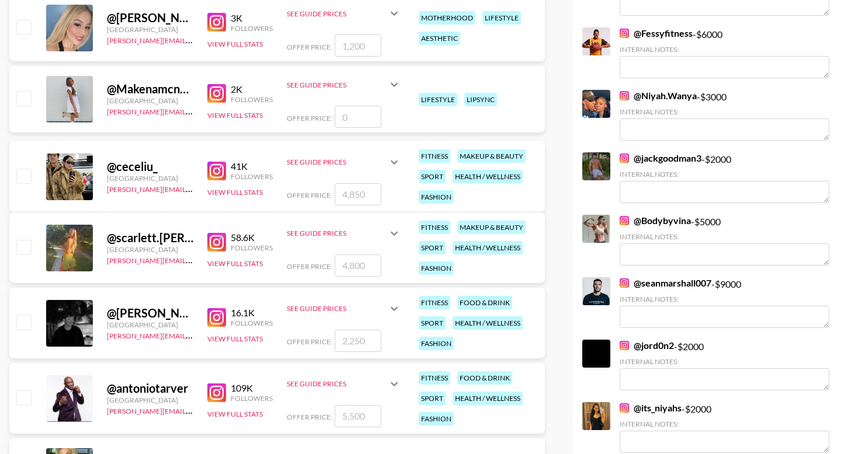
click at [19, 324] on input "checkbox" at bounding box center [23, 322] width 14 height 14
checkbox input "true"
type input "2250"
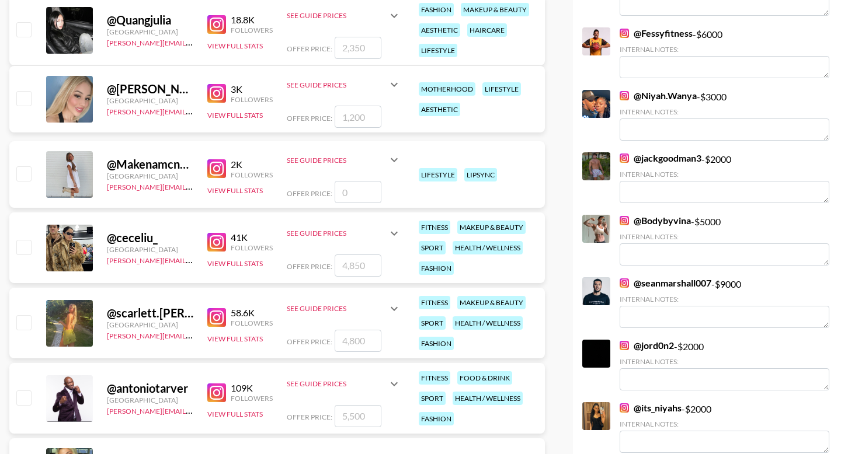
click at [20, 404] on input "checkbox" at bounding box center [23, 398] width 14 height 14
checkbox input "true"
type input "5500"
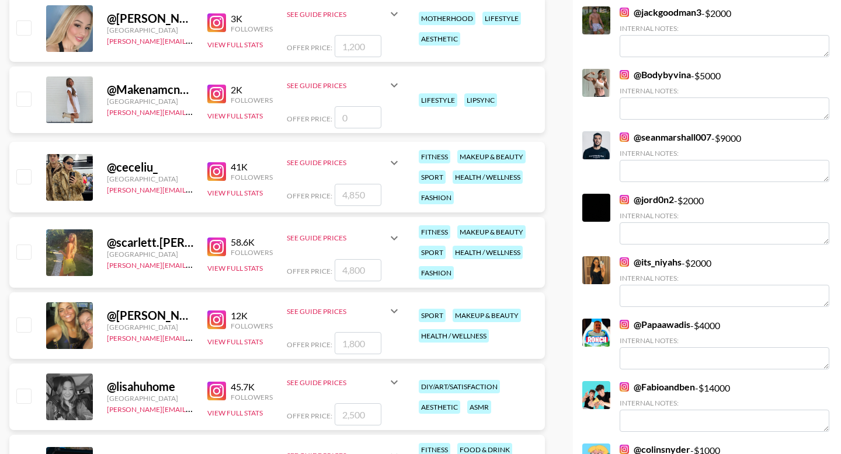
scroll to position [1007, 0]
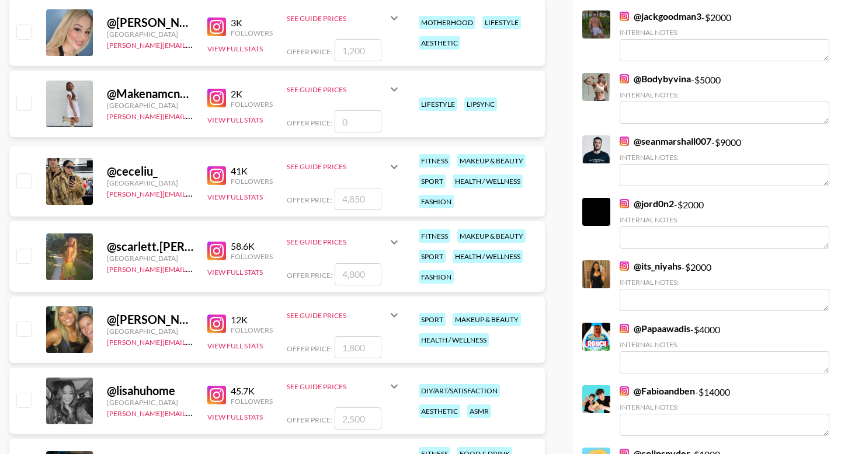
click at [23, 328] on input "checkbox" at bounding box center [23, 329] width 14 height 14
checkbox input "true"
type input "1800"
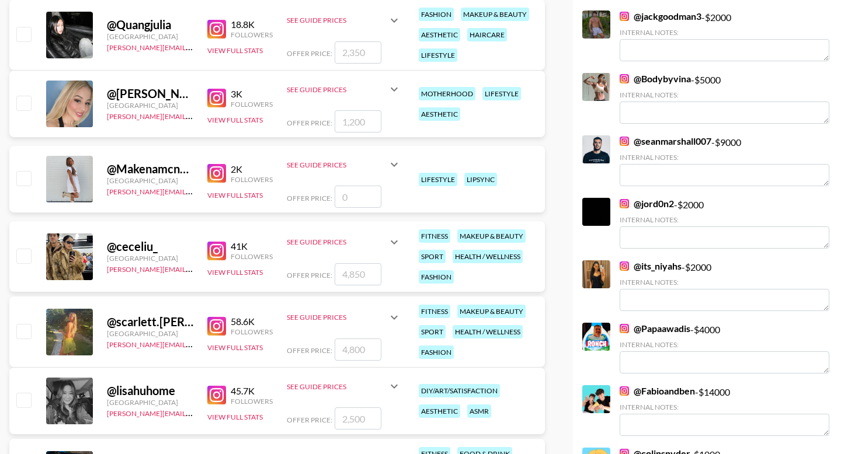
click at [29, 260] on input "checkbox" at bounding box center [23, 256] width 14 height 14
checkbox input "true"
type input "4850"
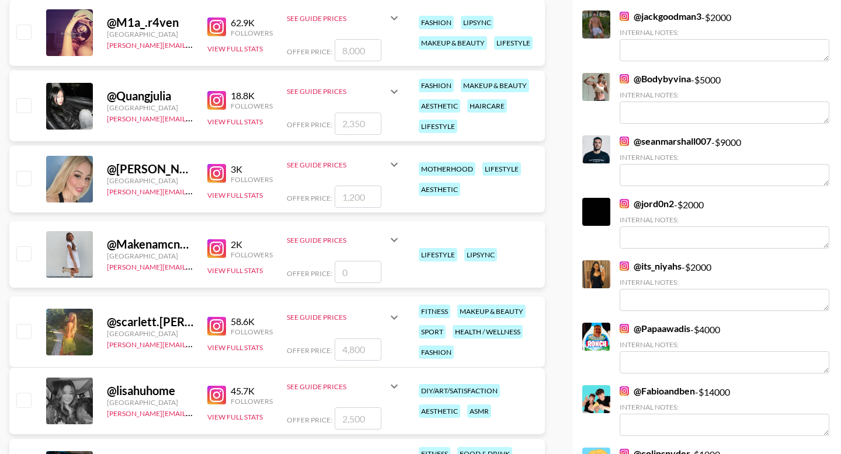
click at [23, 325] on input "checkbox" at bounding box center [23, 331] width 14 height 14
checkbox input "true"
type input "4800"
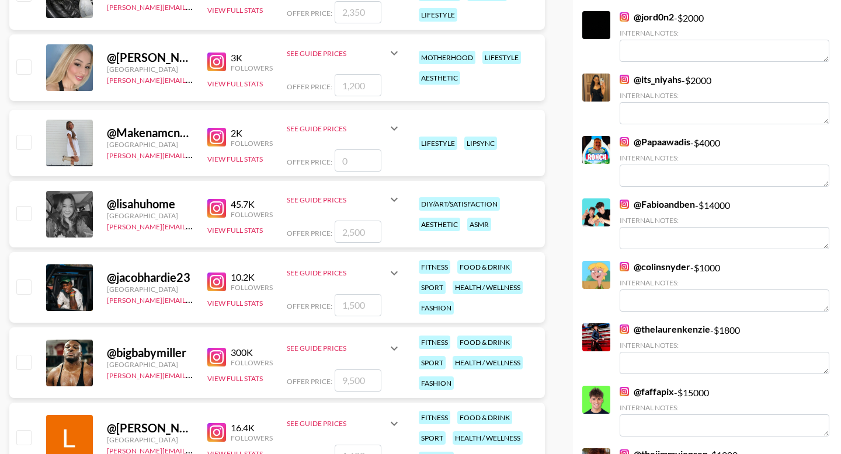
scroll to position [1196, 0]
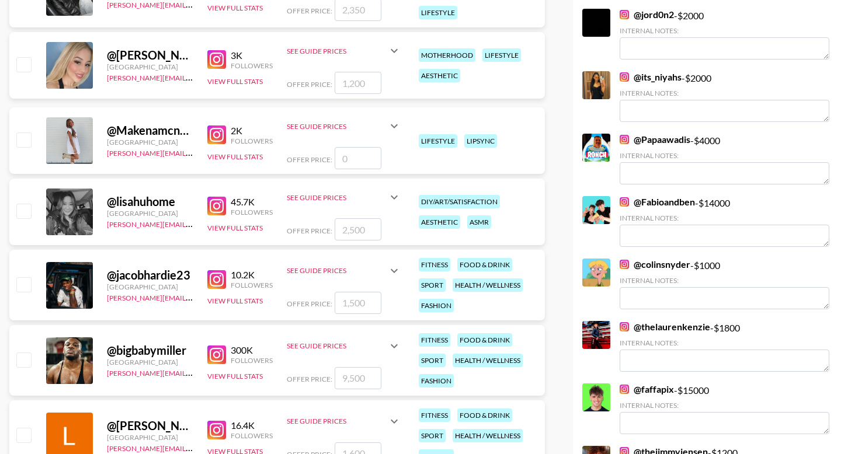
click at [23, 290] on input "checkbox" at bounding box center [23, 284] width 14 height 14
checkbox input "true"
type input "1500"
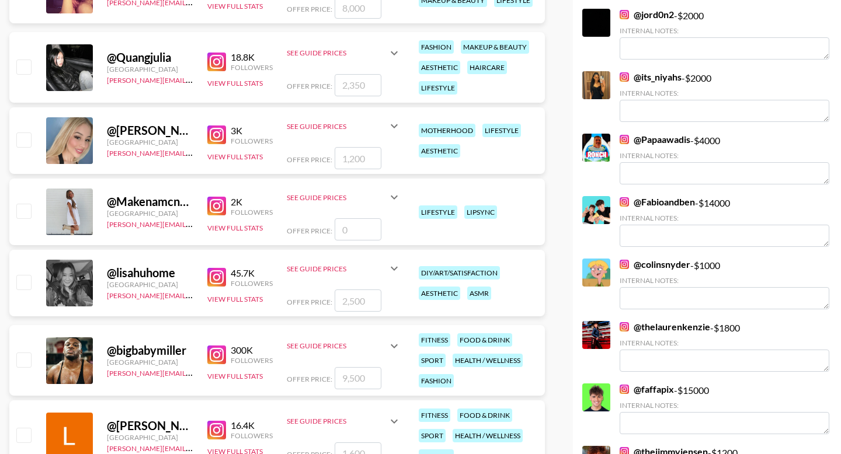
click at [21, 369] on div at bounding box center [23, 361] width 18 height 20
click at [22, 359] on input "checkbox" at bounding box center [23, 360] width 14 height 14
checkbox input "true"
type input "9500"
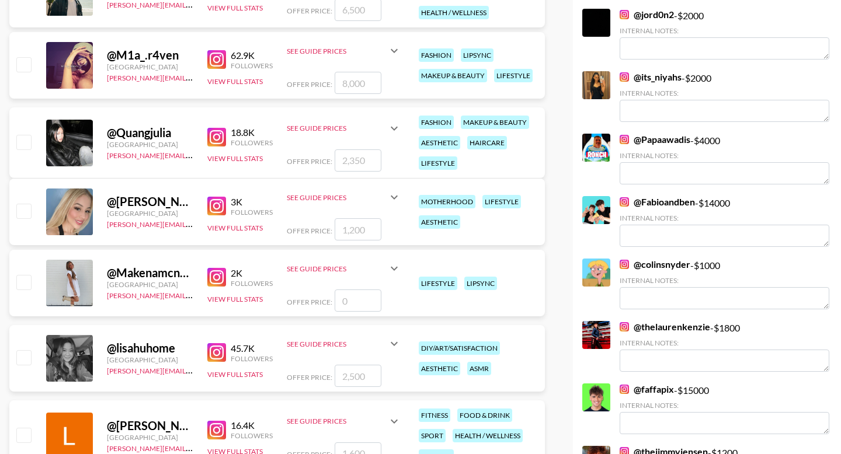
click at [29, 431] on input "checkbox" at bounding box center [23, 435] width 14 height 14
checkbox input "true"
type input "1600"
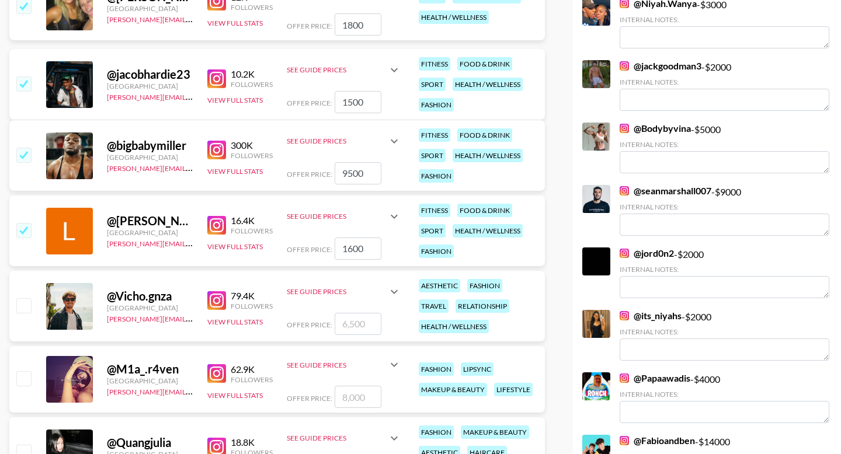
scroll to position [955, 0]
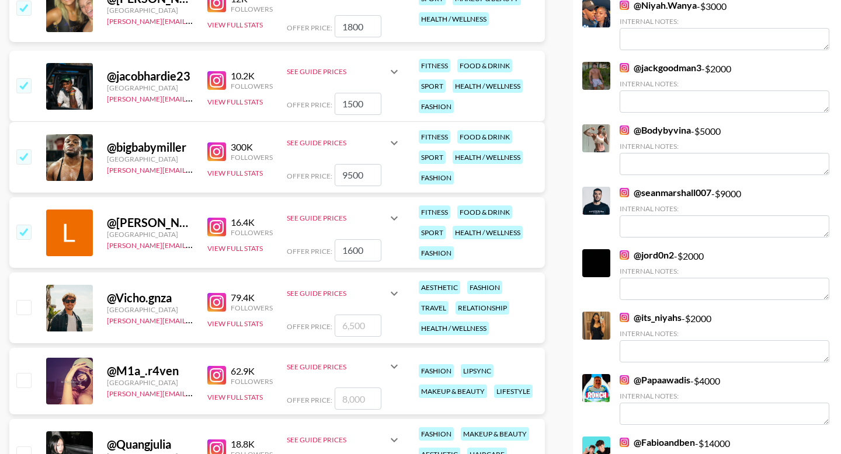
click at [23, 310] on input "checkbox" at bounding box center [23, 307] width 14 height 14
checkbox input "true"
type input "6500"
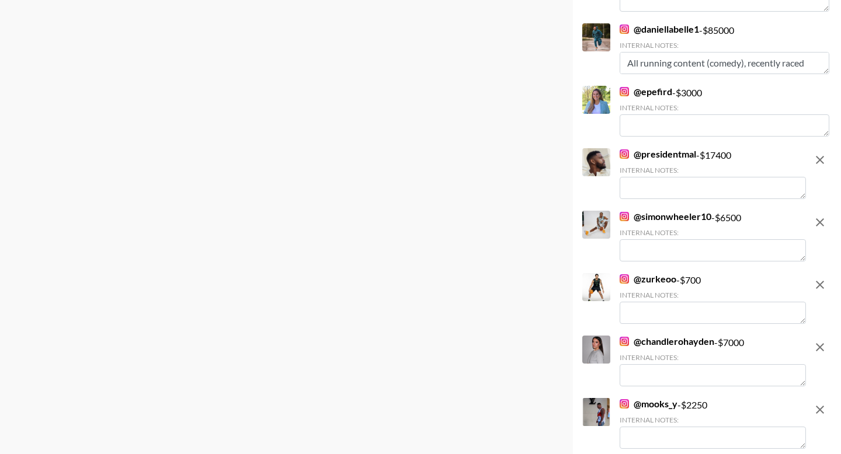
scroll to position [5368, 0]
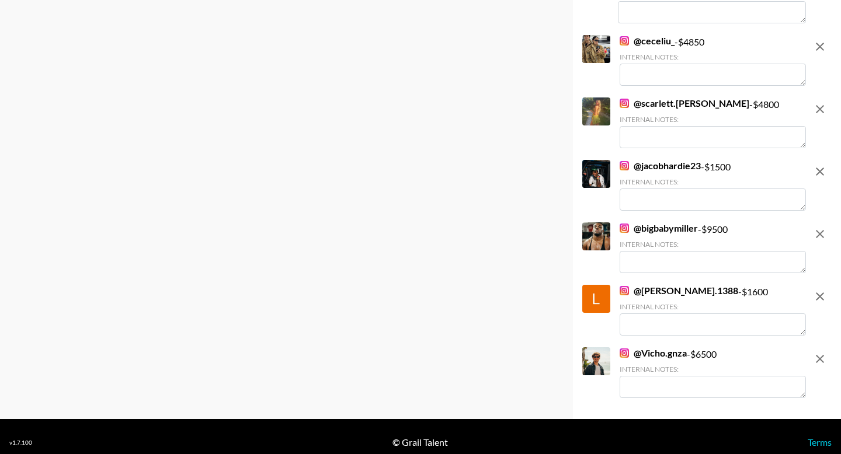
click at [642, 376] on textarea at bounding box center [713, 387] width 186 height 22
click at [669, 321] on textarea at bounding box center [713, 325] width 186 height 22
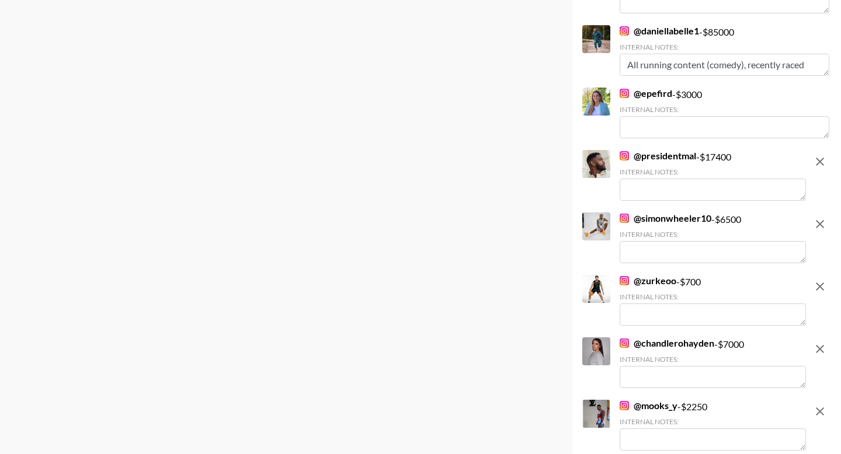
scroll to position [4742, 0]
click at [658, 201] on div "@ presidentmal - $ 17400 Internal Notes:" at bounding box center [713, 175] width 186 height 53
click at [658, 189] on textarea at bounding box center [713, 189] width 186 height 22
type textarea "NFL Player (recently signed new contract) & Pro Bowl Safety"
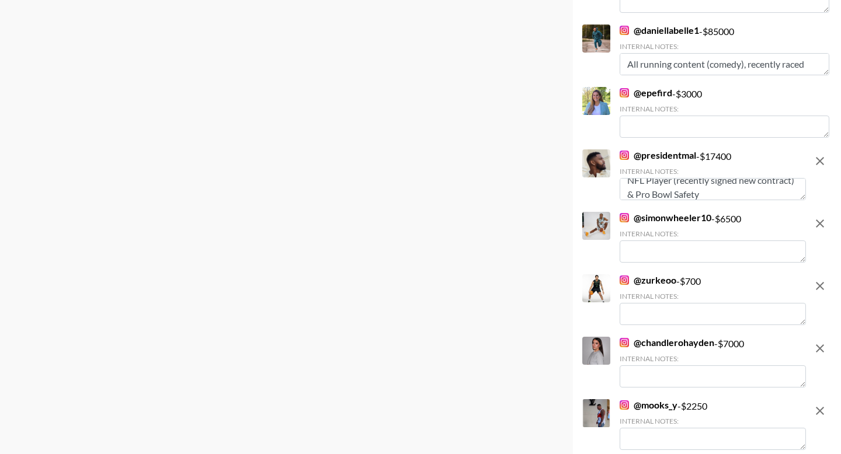
click at [663, 248] on textarea at bounding box center [713, 252] width 186 height 22
type textarea "Jacksonville University Basketballer"
click at [651, 316] on textarea at bounding box center [713, 314] width 186 height 22
type textarea "Oakland University Basketballer"
click at [632, 381] on textarea at bounding box center [713, 377] width 186 height 22
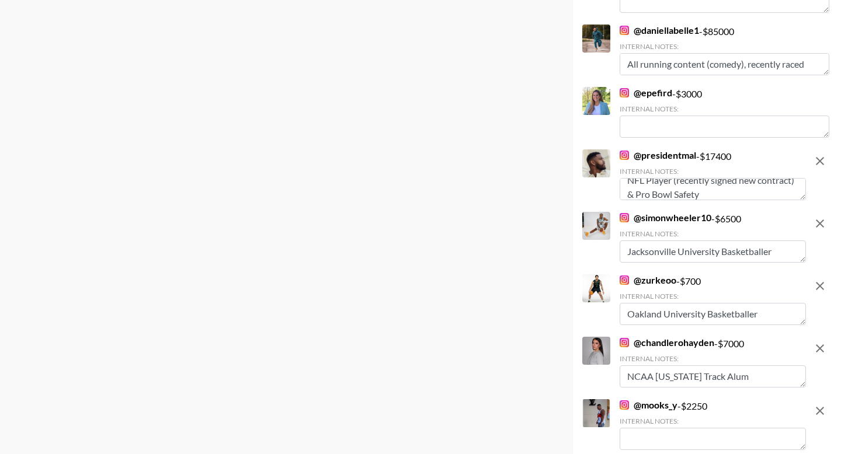
type textarea "NCAA Alabama Track Alum"
click at [648, 437] on textarea at bounding box center [713, 439] width 186 height 22
click at [768, 430] on textarea "UC Berkeley American Footballer (in Senior Bowl Top 300 Watchlist)" at bounding box center [713, 439] width 186 height 22
click at [703, 444] on textarea "UC Berkeley American Footballer (recently named in Senior Bowl Top 300 Watchlis…" at bounding box center [713, 439] width 186 height 22
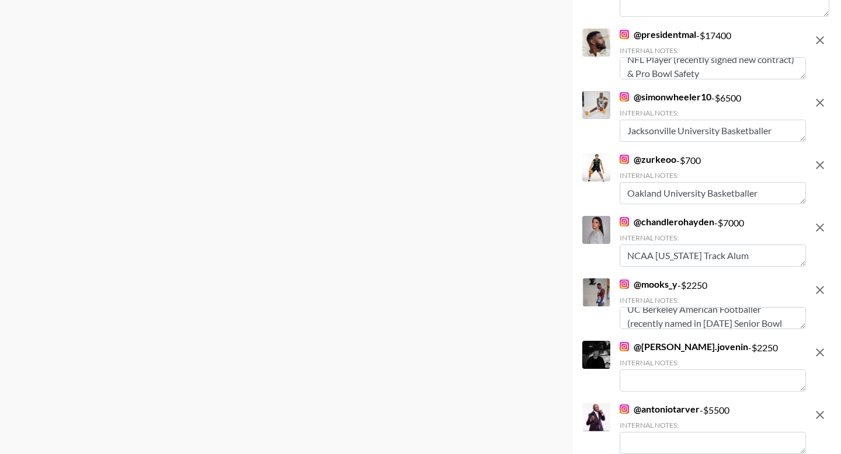
scroll to position [4882, 0]
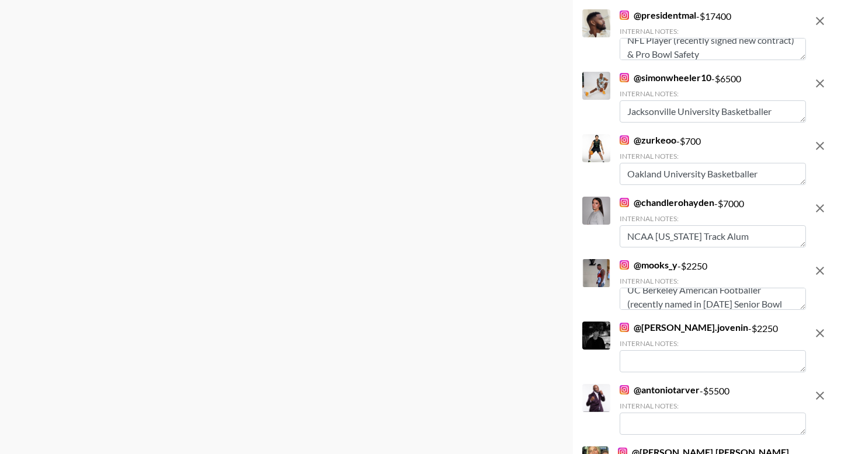
type textarea "UC Berkeley American Footballer (recently named in 2025 Senior Bowl Top 300 Wat…"
click at [705, 363] on textarea at bounding box center [713, 361] width 186 height 22
type textarea "NCAA UNLV Tennis Player"
click at [693, 423] on textarea at bounding box center [713, 424] width 186 height 22
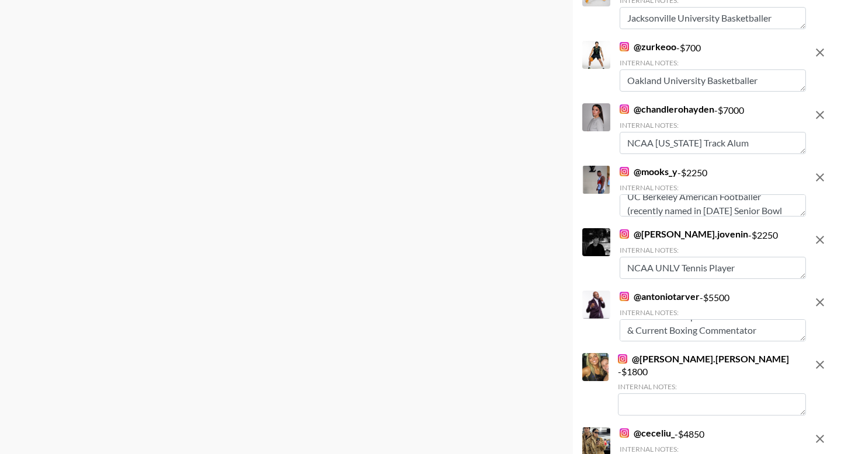
scroll to position [4978, 0]
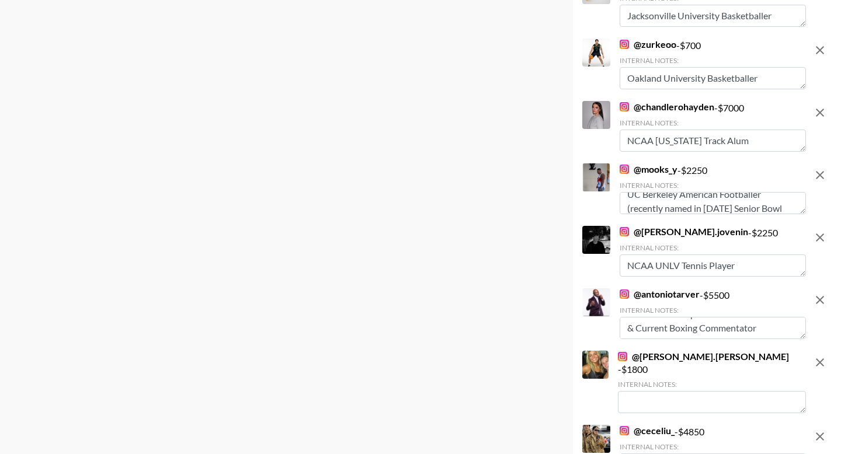
type textarea "2x World Champion US Former Pro Boxer & Current Boxing Commentator"
click at [658, 394] on textarea at bounding box center [712, 402] width 188 height 22
click at [664, 394] on textarea "Univeristy of Miami Track & Field Athlete" at bounding box center [712, 402] width 188 height 22
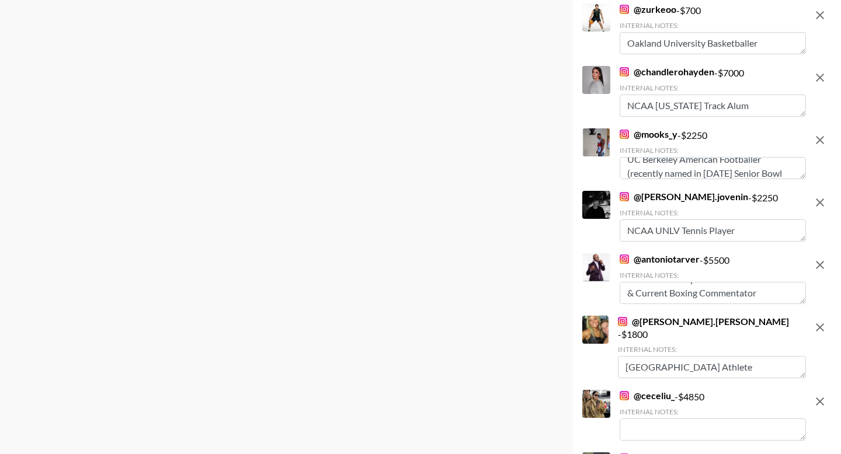
scroll to position [5018, 0]
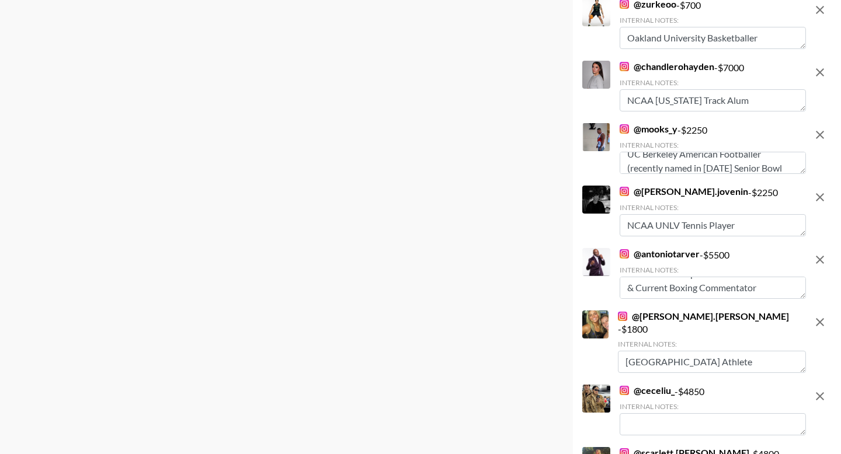
type textarea "University of Miami Track & Field Athlete"
click at [655, 415] on textarea at bounding box center [713, 424] width 186 height 22
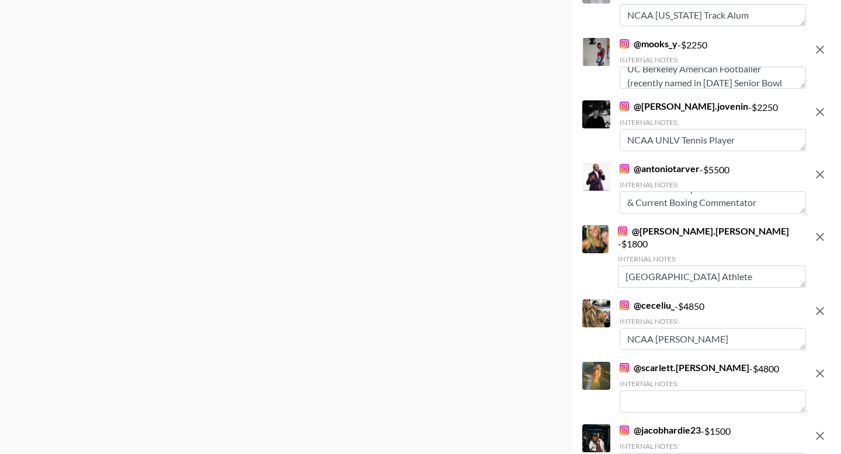
scroll to position [5113, 0]
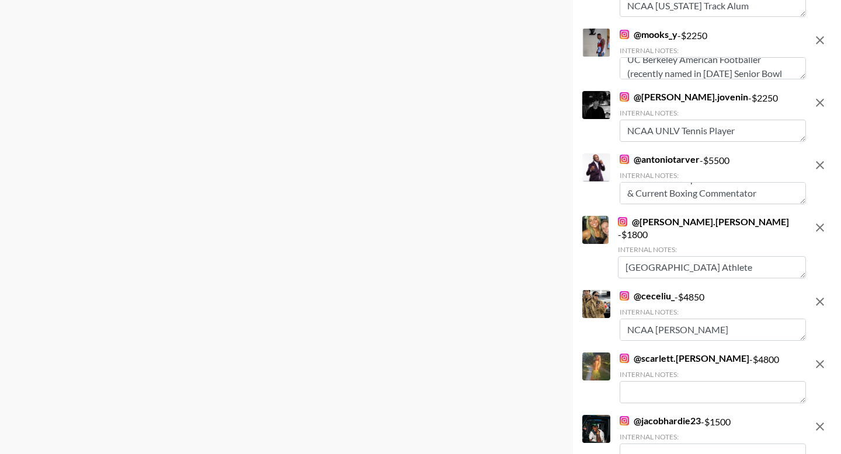
type textarea "NCAA George Mason Tennis Player"
click at [652, 388] on textarea at bounding box center [713, 392] width 186 height 22
click at [632, 381] on textarea "Recent grad." at bounding box center [713, 392] width 186 height 22
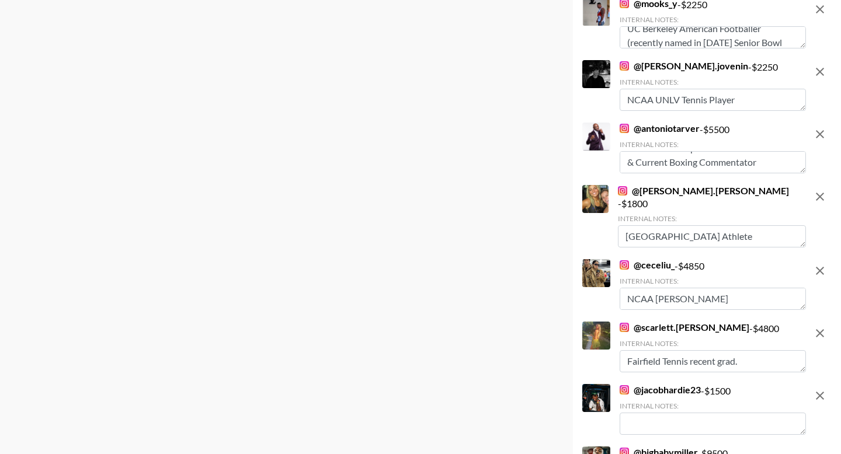
scroll to position [5154, 0]
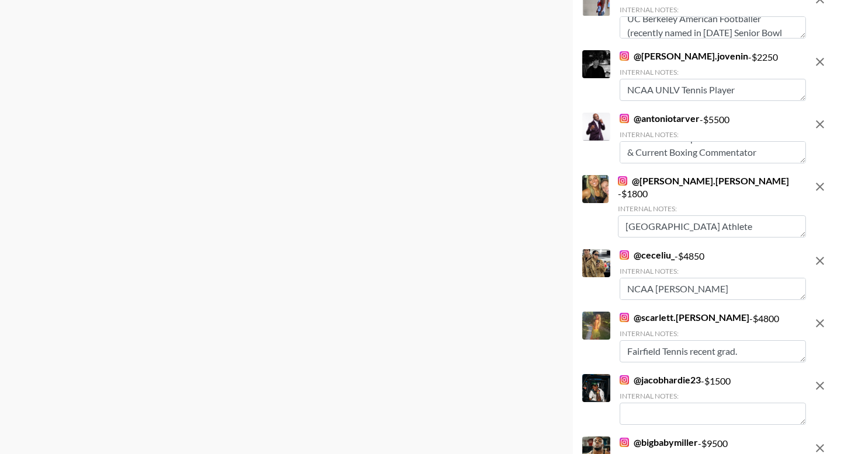
type textarea "Fairfield Tennis recent grad."
click at [658, 403] on textarea at bounding box center [713, 414] width 186 height 22
type textarea "NCAA University of Georgia American Footballer"
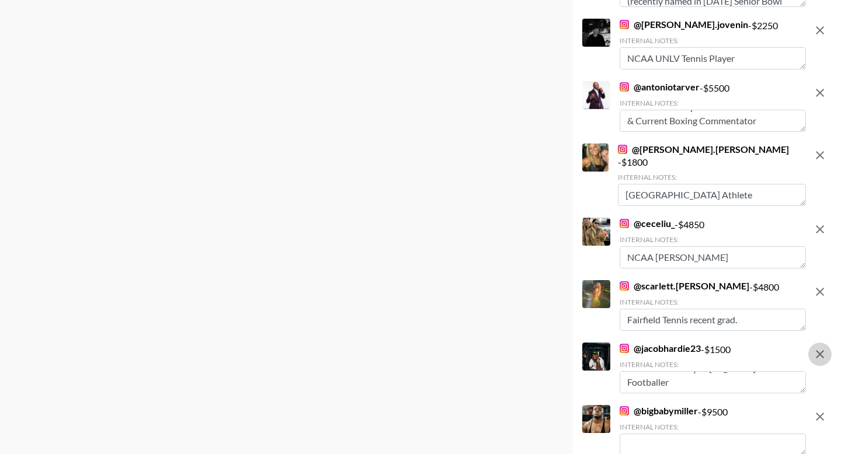
scroll to position [5193, 0]
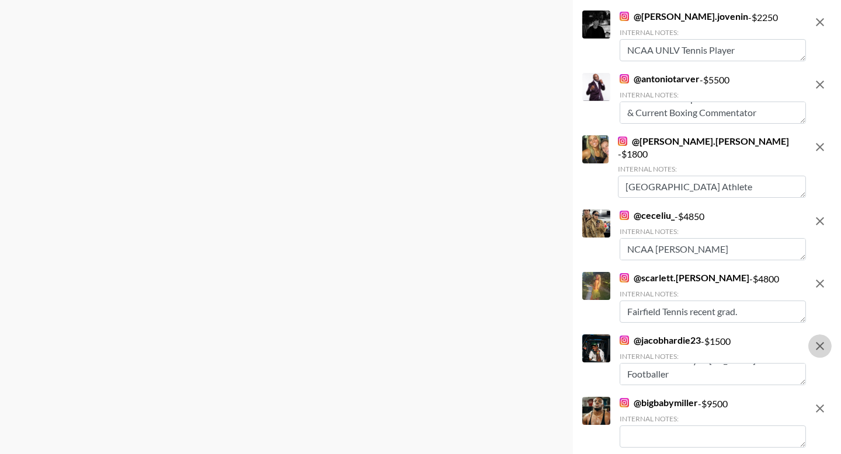
click at [637, 432] on textarea at bounding box center [713, 437] width 186 height 22
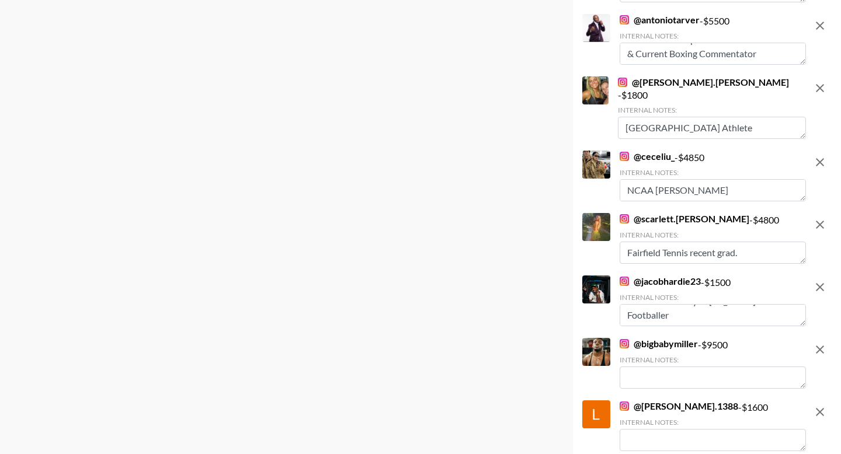
scroll to position [5253, 0]
type textarea "US Pro Boxer"
click at [648, 429] on textarea at bounding box center [713, 440] width 186 height 22
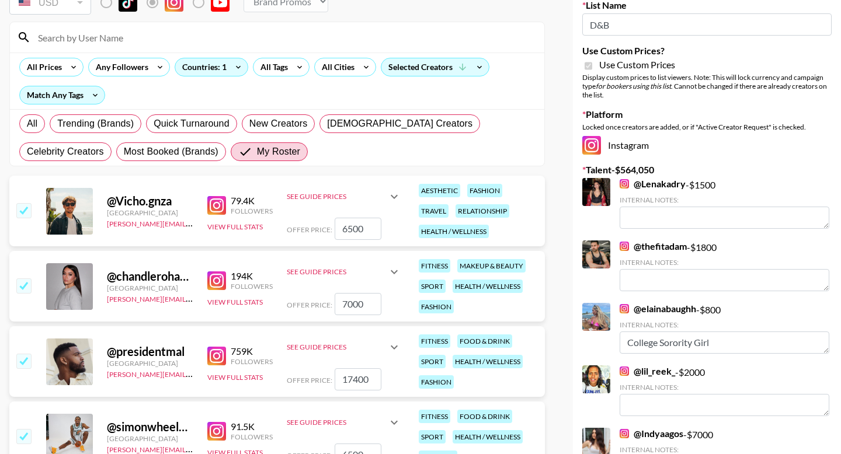
scroll to position [0, 0]
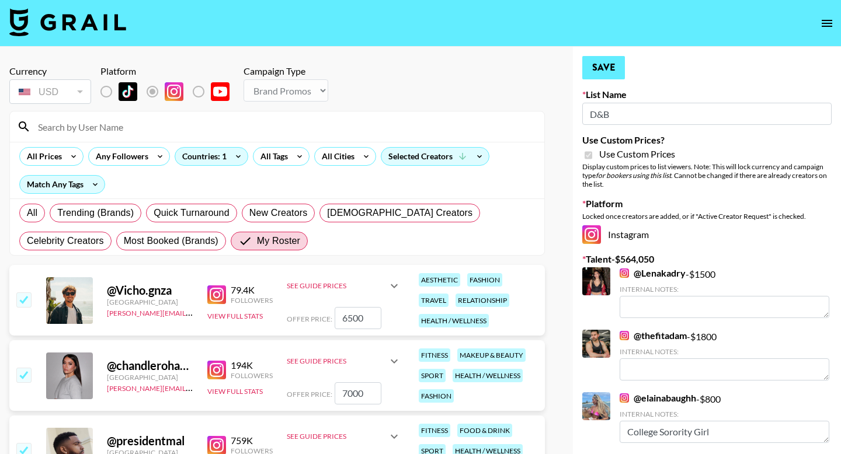
type textarea "EIU Basketballer"
click at [607, 67] on button "Save" at bounding box center [603, 67] width 43 height 23
radio input "true"
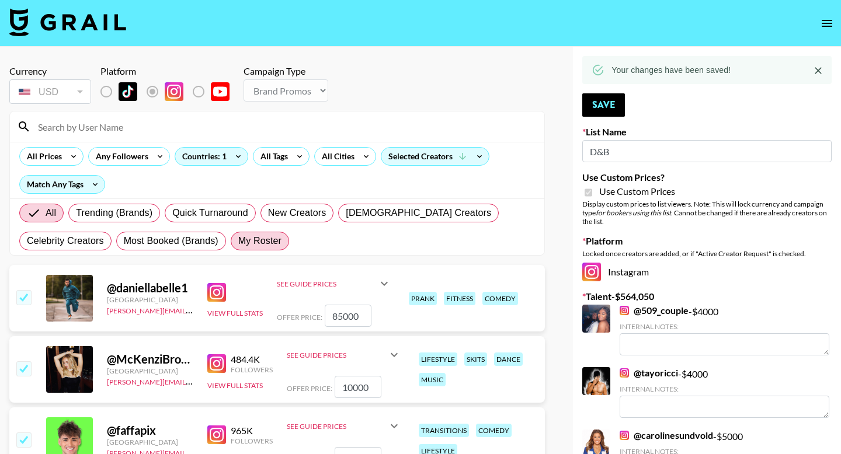
click at [270, 238] on span "My Roster" at bounding box center [259, 241] width 43 height 14
click at [238, 241] on input "My Roster" at bounding box center [238, 241] width 0 height 0
radio input "true"
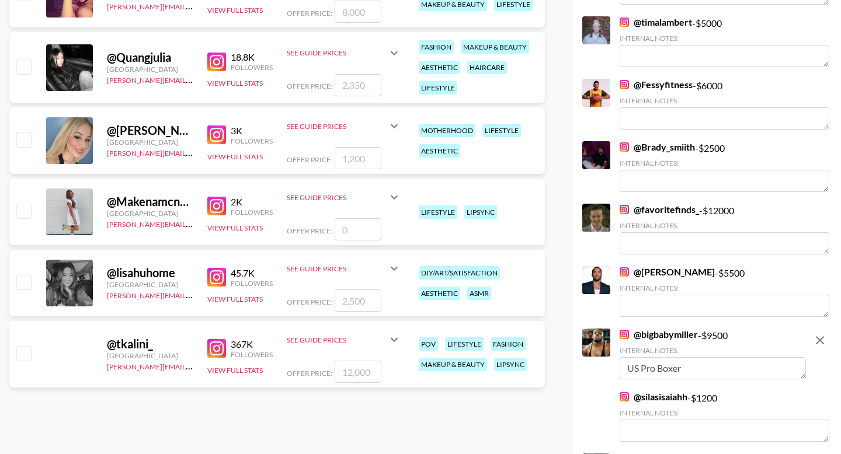
scroll to position [1351, 0]
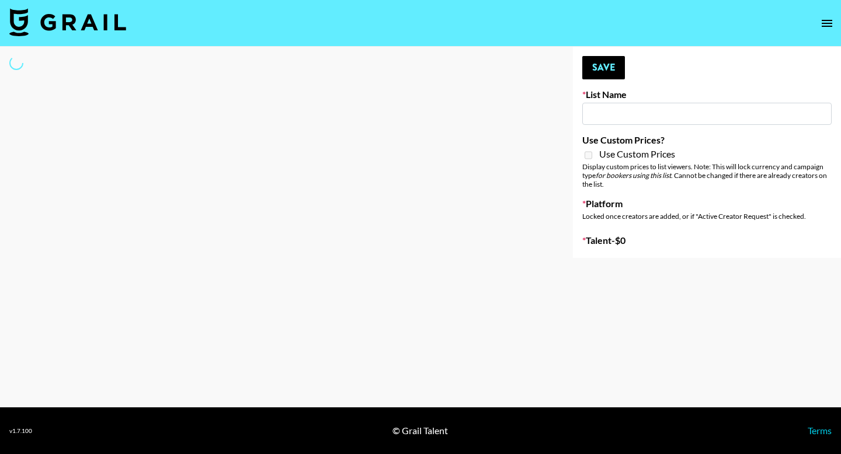
type input "Chicago-based"
select select "Song"
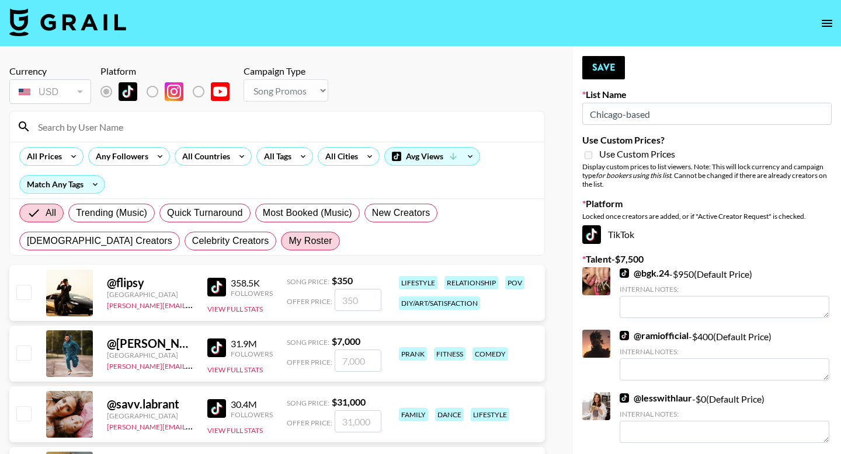
click at [288, 235] on span "My Roster" at bounding box center [309, 241] width 43 height 14
click at [288, 241] on input "My Roster" at bounding box center [288, 241] width 0 height 0
radio input "true"
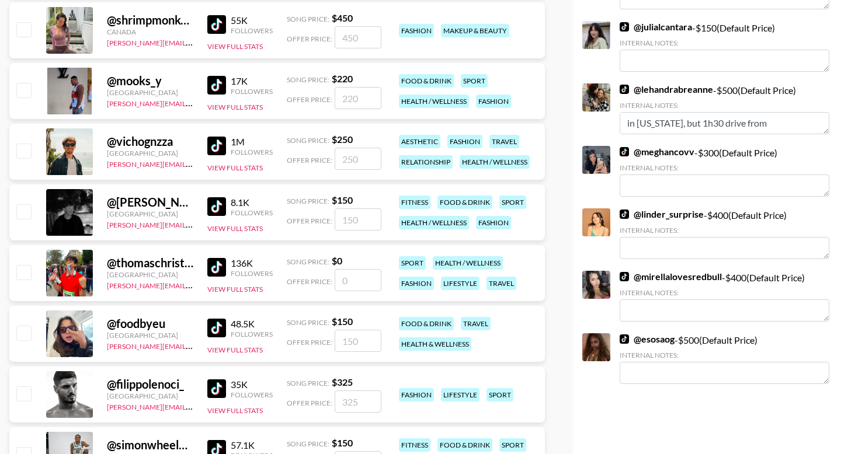
scroll to position [946, 0]
click at [27, 152] on input "checkbox" at bounding box center [23, 150] width 14 height 14
checkbox input "true"
type input "250"
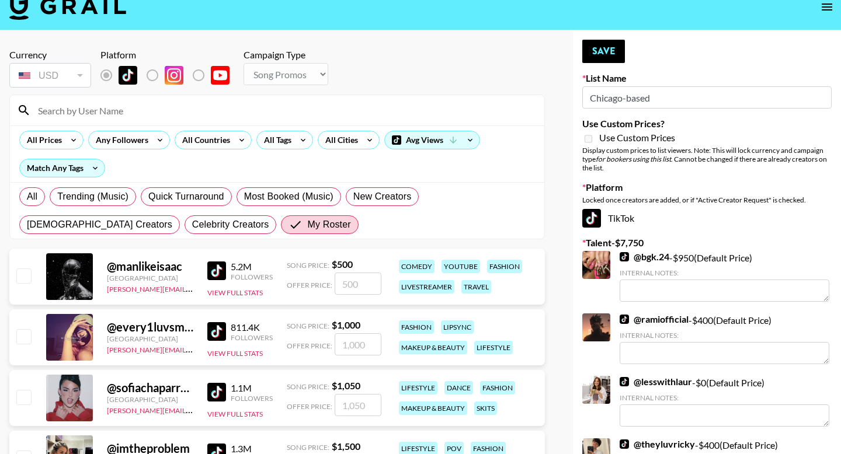
scroll to position [0, 0]
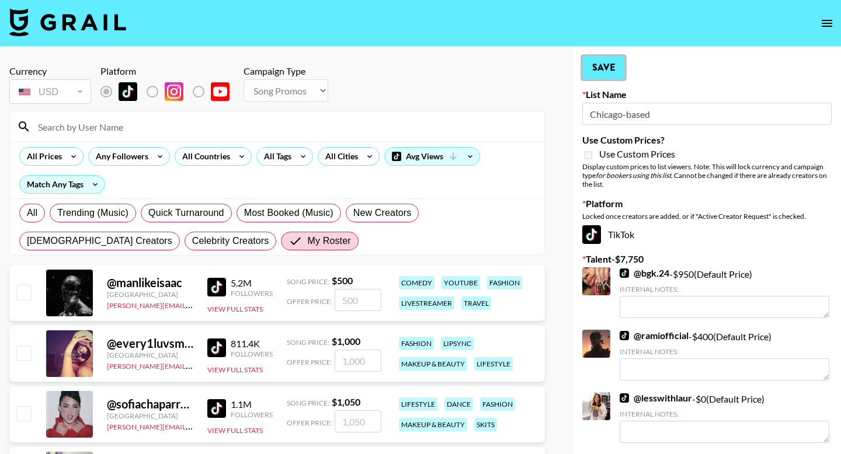
click at [598, 75] on button "Save" at bounding box center [603, 67] width 43 height 23
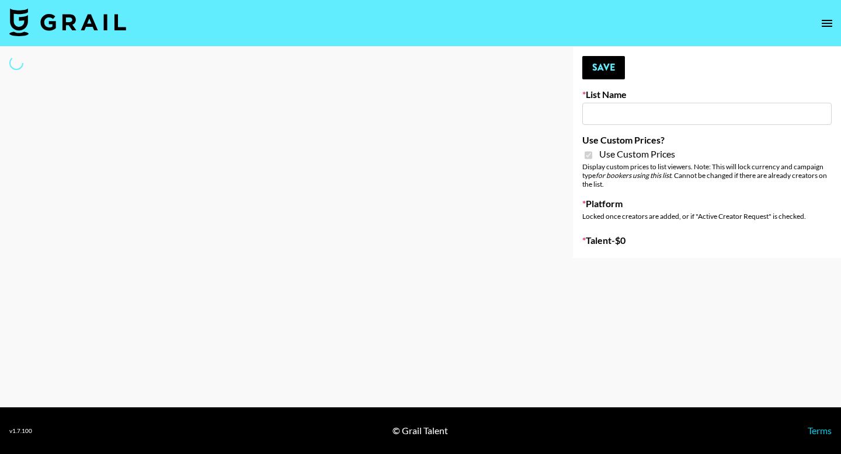
type input "Yap Freely x more MICRO CREATORS"
checkbox input "true"
select select "Brand"
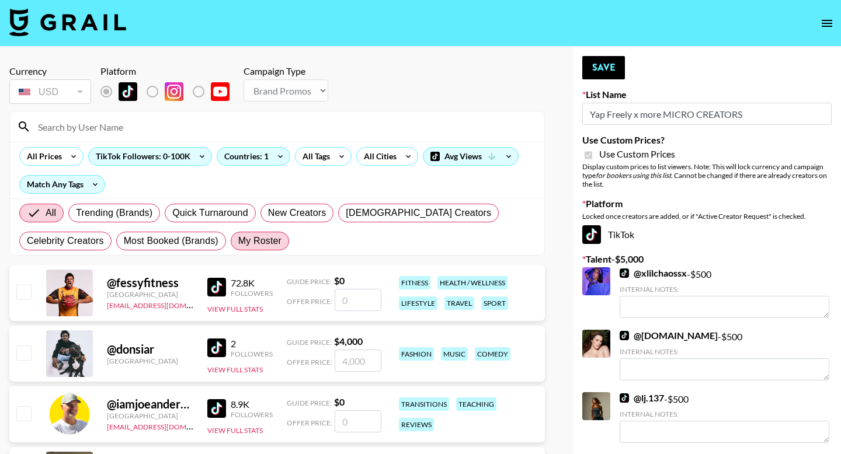
click at [257, 241] on span "My Roster" at bounding box center [259, 241] width 43 height 14
click at [238, 241] on input "My Roster" at bounding box center [238, 241] width 0 height 0
radio input "true"
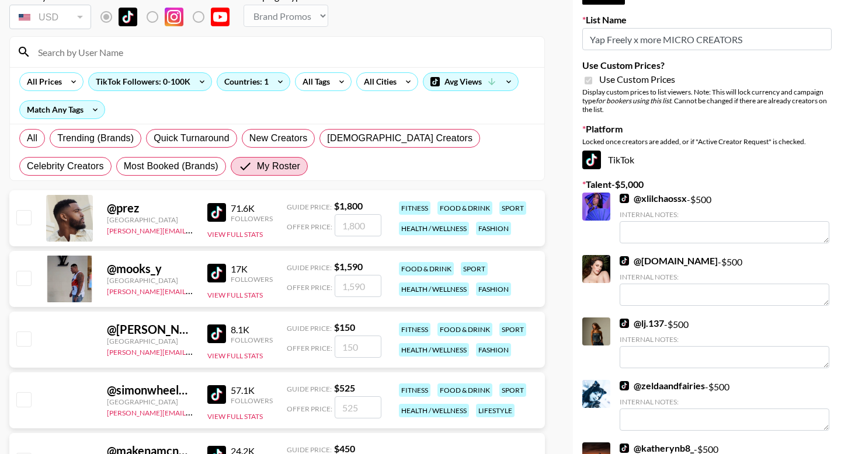
scroll to position [79, 0]
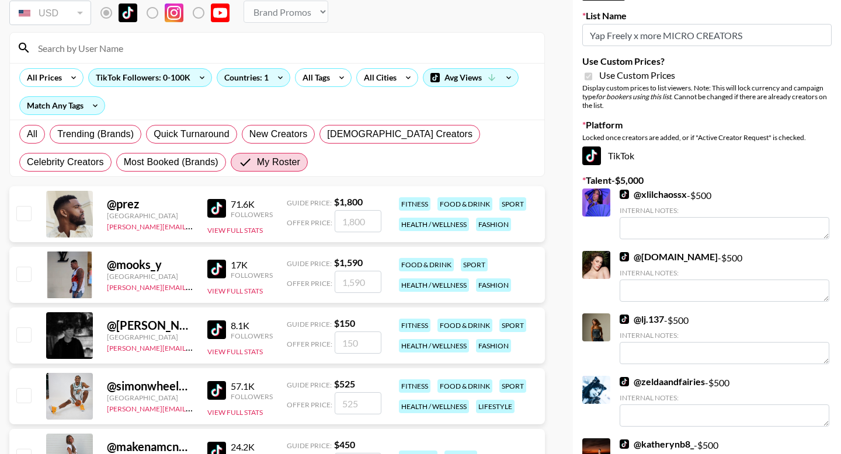
click at [354, 349] on input "number" at bounding box center [358, 343] width 47 height 22
type input "50"
checkbox input "true"
type input "500"
click at [17, 265] on div at bounding box center [23, 275] width 18 height 20
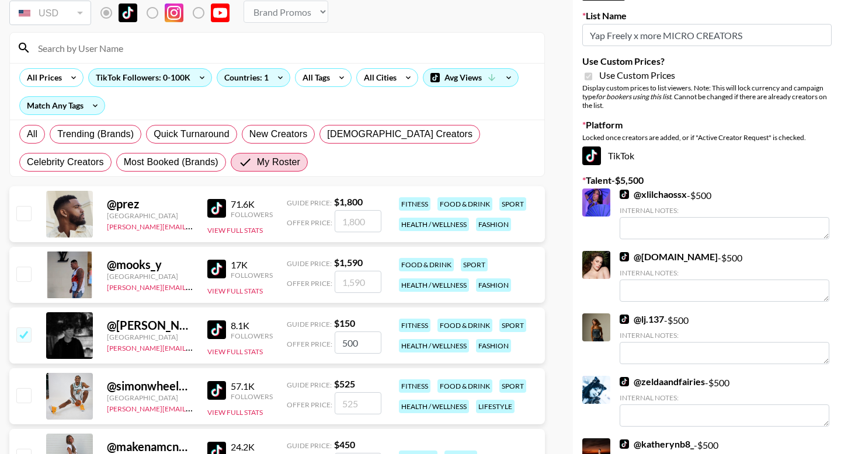
click at [30, 276] on input "checkbox" at bounding box center [23, 274] width 14 height 14
checkbox input "true"
drag, startPoint x: 361, startPoint y: 283, endPoint x: 333, endPoint y: 283, distance: 28.0
click at [333, 283] on div "Offer Price: 1590" at bounding box center [334, 282] width 95 height 22
type input "500"
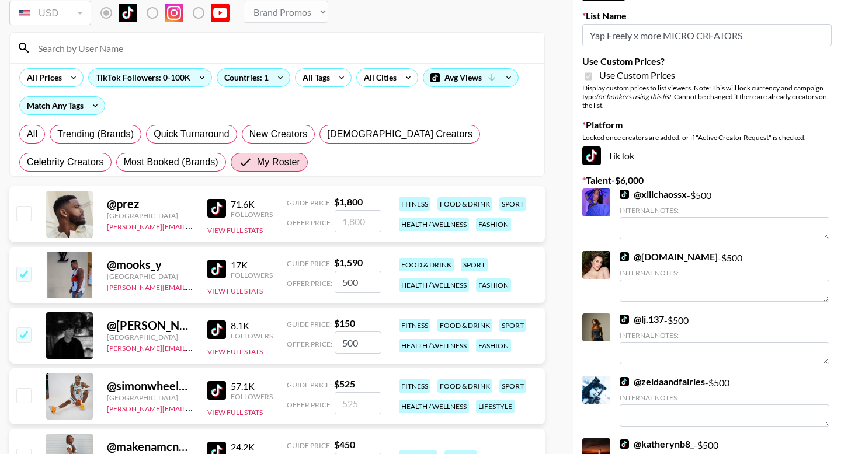
click at [19, 395] on input "checkbox" at bounding box center [23, 395] width 14 height 14
checkbox input "true"
drag, startPoint x: 362, startPoint y: 407, endPoint x: 338, endPoint y: 407, distance: 23.9
click at [338, 407] on input "525" at bounding box center [358, 403] width 47 height 22
type input "500"
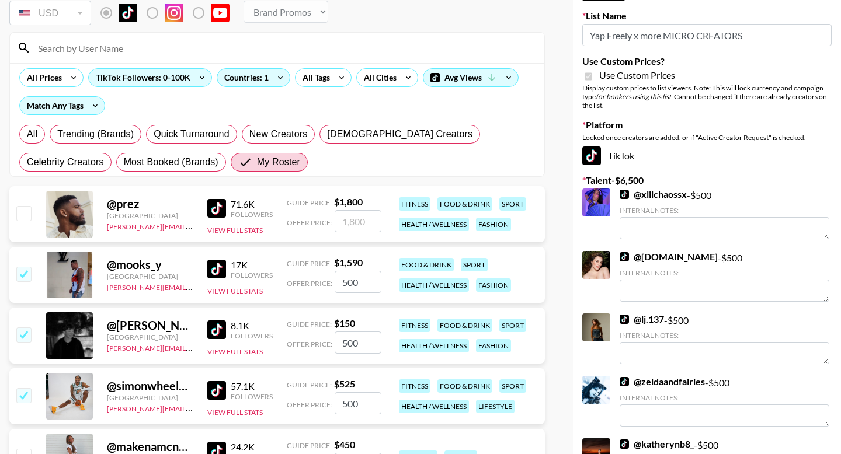
click at [219, 270] on img at bounding box center [216, 269] width 19 height 19
click at [23, 272] on input "checkbox" at bounding box center [23, 274] width 14 height 14
checkbox input "false"
click at [219, 325] on img at bounding box center [216, 330] width 19 height 19
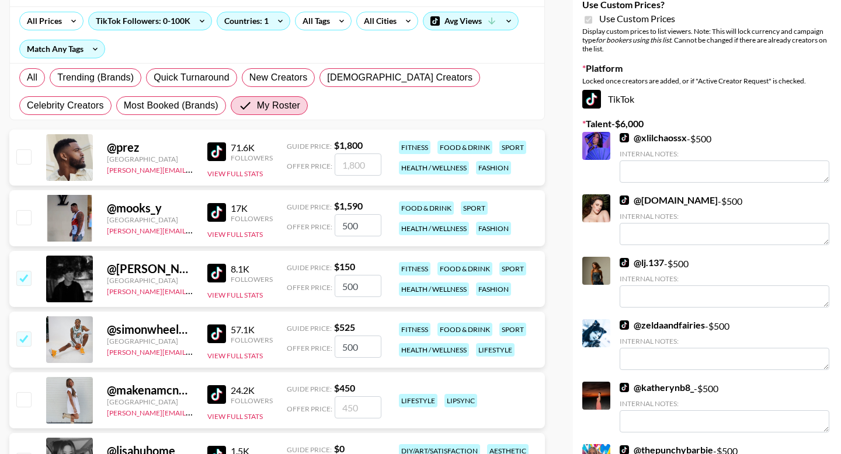
scroll to position [139, 0]
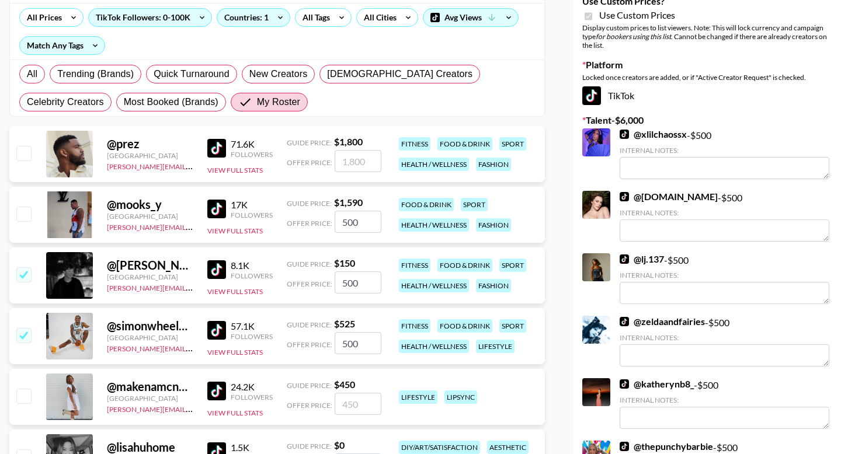
click at [218, 329] on img at bounding box center [216, 330] width 19 height 19
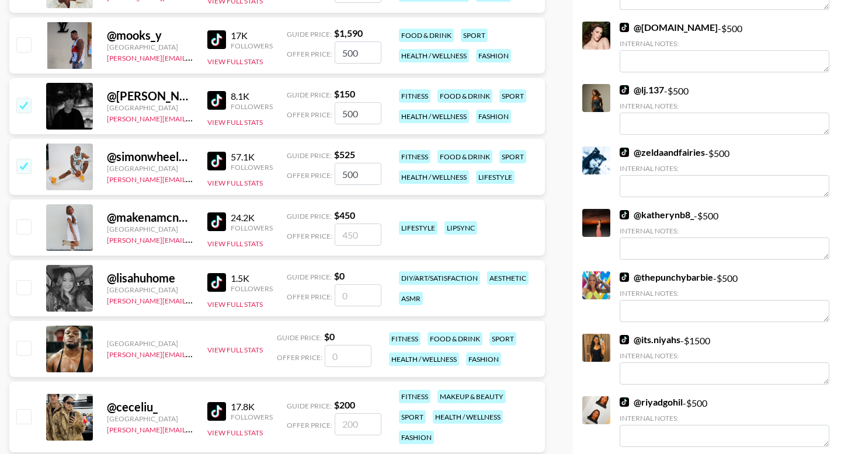
scroll to position [325, 0]
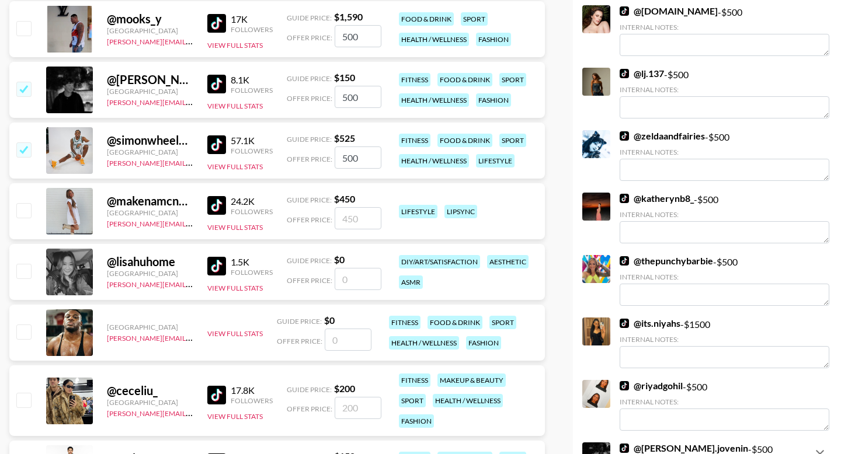
click at [218, 397] on img at bounding box center [216, 395] width 19 height 19
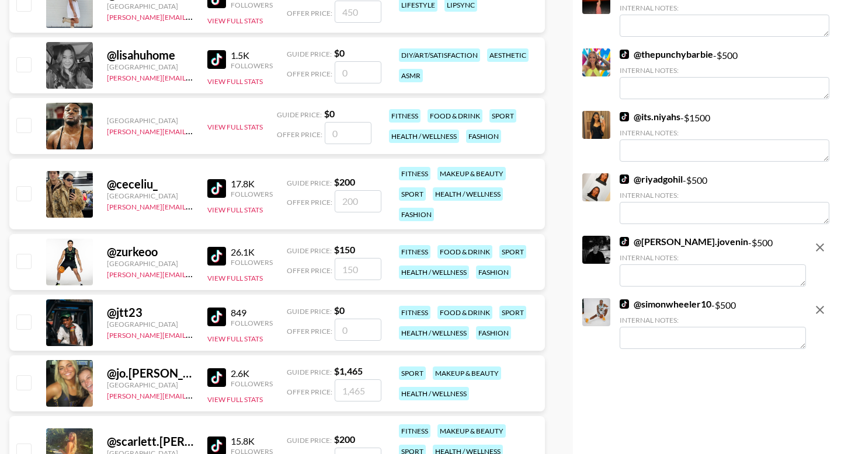
scroll to position [547, 0]
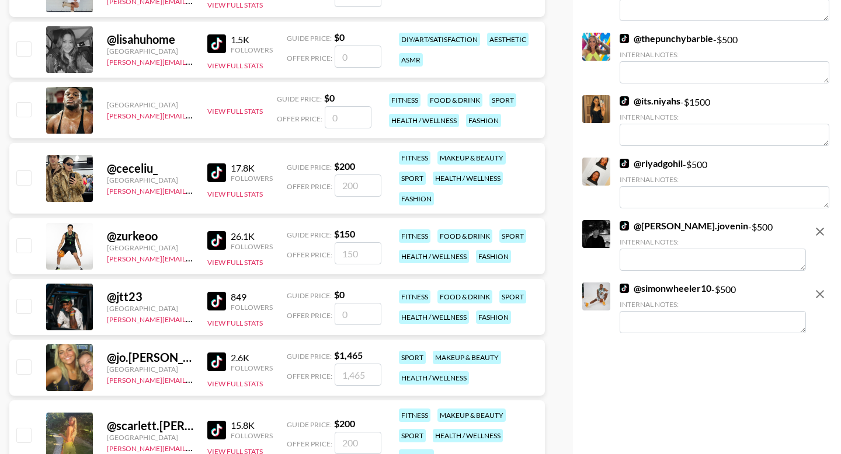
click at [221, 245] on img at bounding box center [216, 240] width 19 height 19
click at [216, 299] on img at bounding box center [216, 301] width 19 height 19
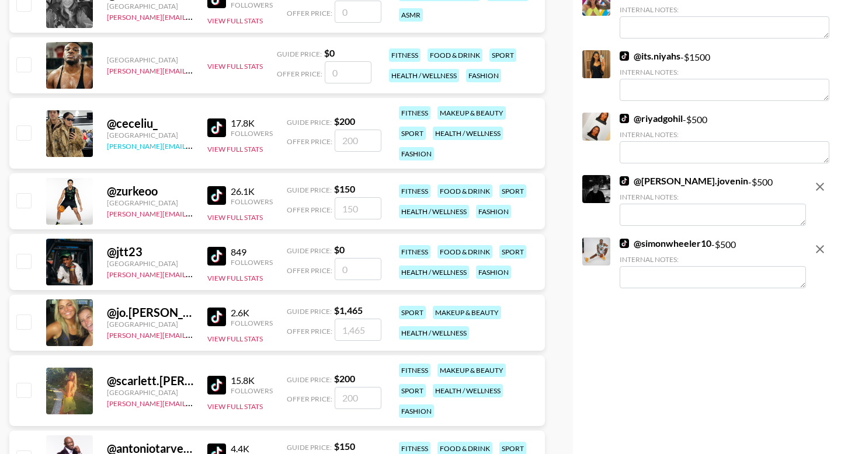
scroll to position [593, 0]
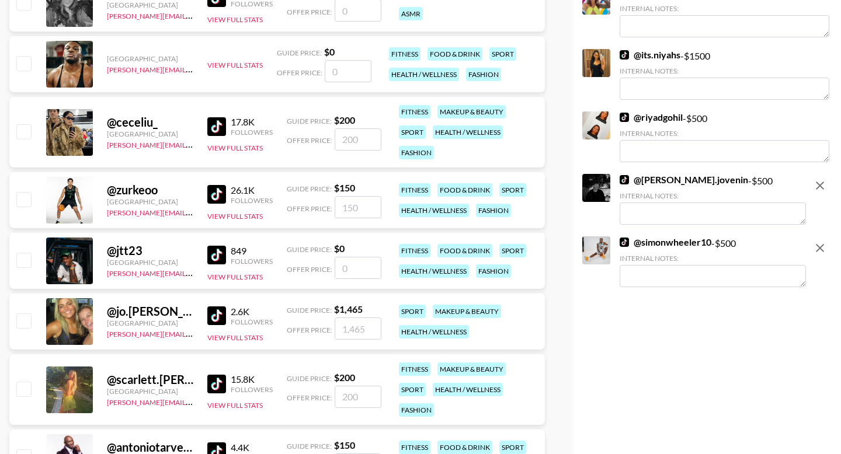
click at [215, 318] on img at bounding box center [216, 316] width 19 height 19
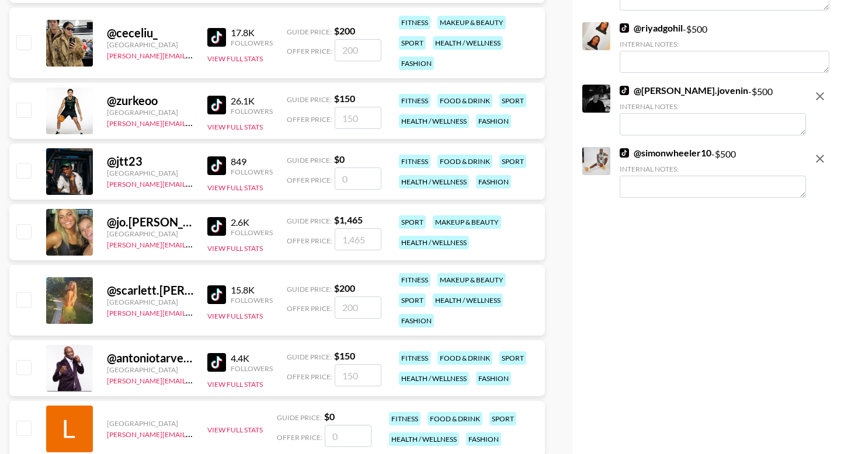
scroll to position [684, 0]
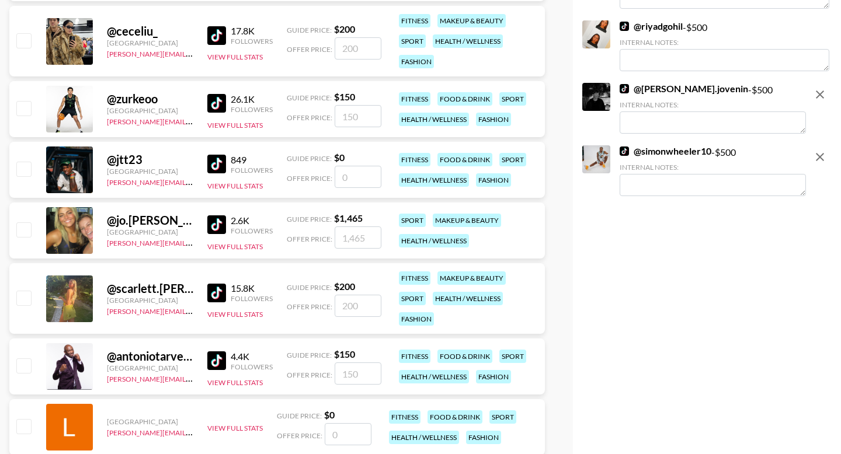
click at [215, 300] on img at bounding box center [216, 293] width 19 height 19
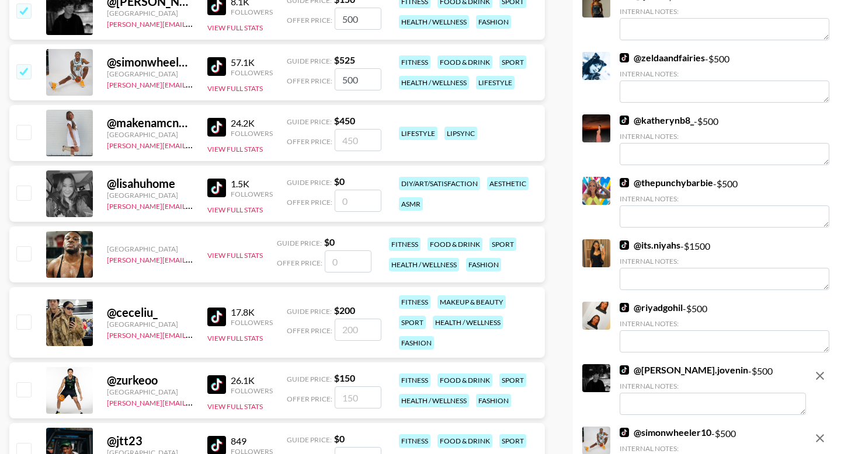
scroll to position [0, 0]
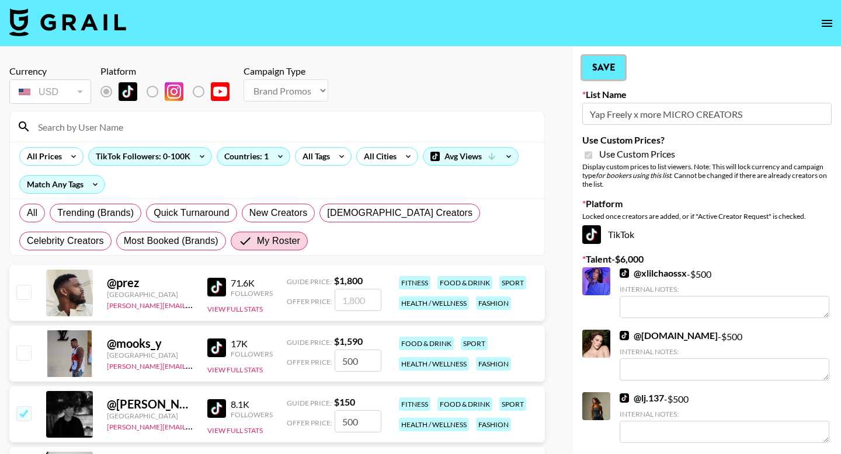
click at [610, 61] on button "Save" at bounding box center [603, 67] width 43 height 23
radio input "true"
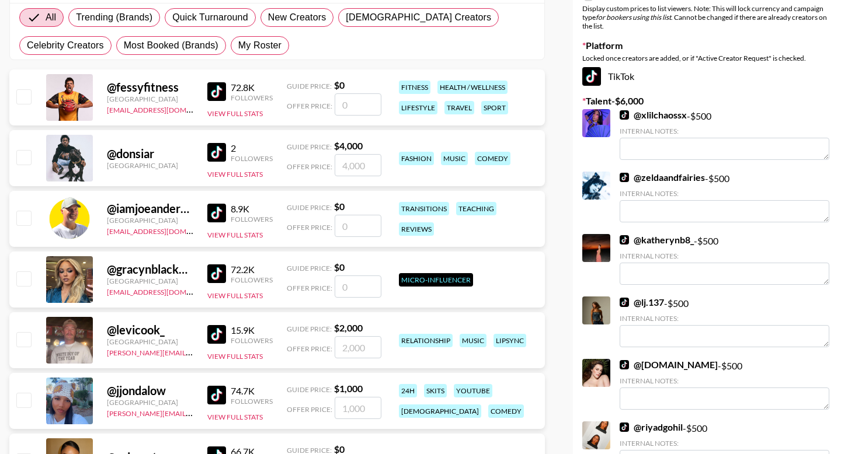
scroll to position [30, 0]
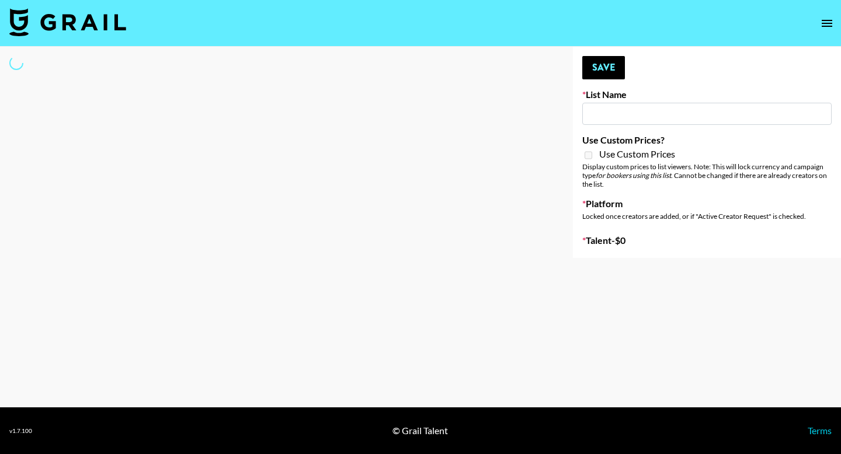
type input "Cetaphil SkinLABS brand immersion event in LDN"
select select "Song"
type input "Content Labs for Canva"
select select "Brand"
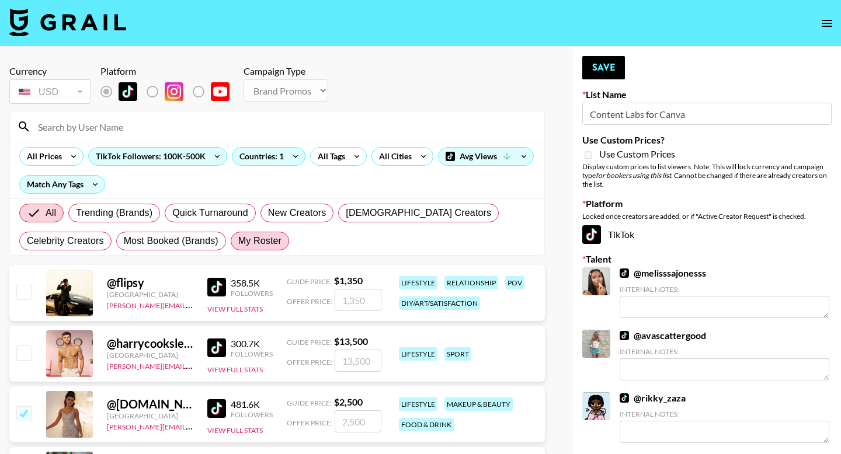
click at [251, 237] on span "My Roster" at bounding box center [259, 241] width 43 height 14
click at [238, 241] on input "My Roster" at bounding box center [238, 241] width 0 height 0
radio input "true"
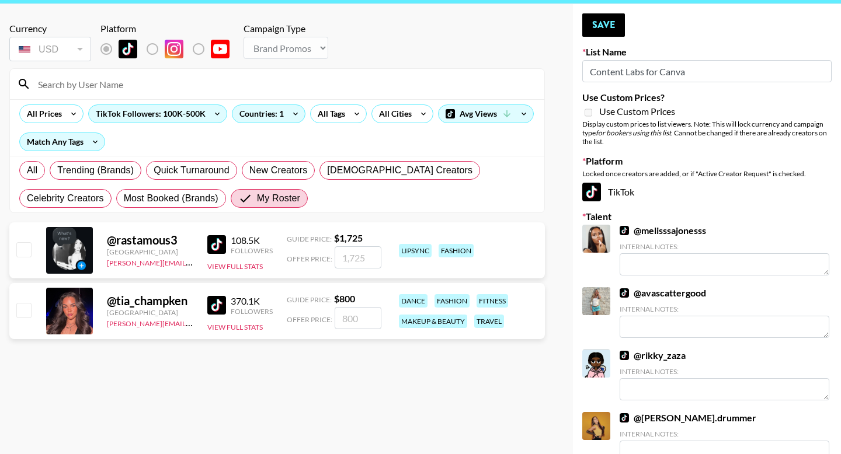
scroll to position [44, 0]
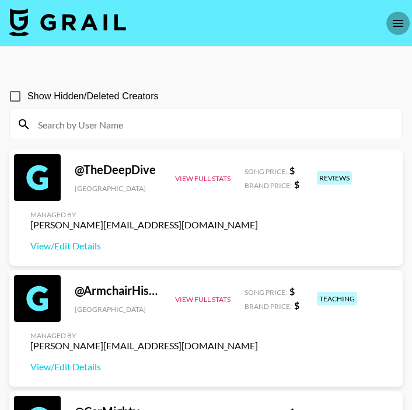
click at [398, 20] on icon "open drawer" at bounding box center [398, 23] width 11 height 7
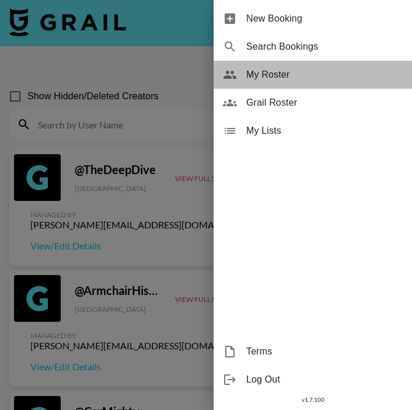
click at [311, 77] on span "My Roster" at bounding box center [324, 75] width 157 height 14
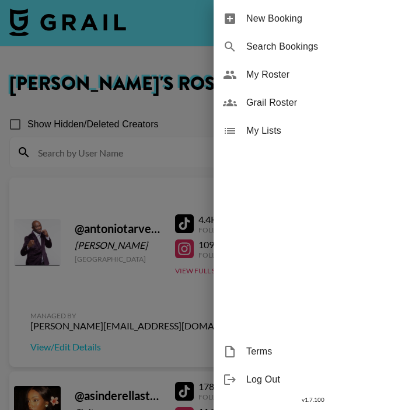
click at [105, 187] on div at bounding box center [206, 205] width 412 height 410
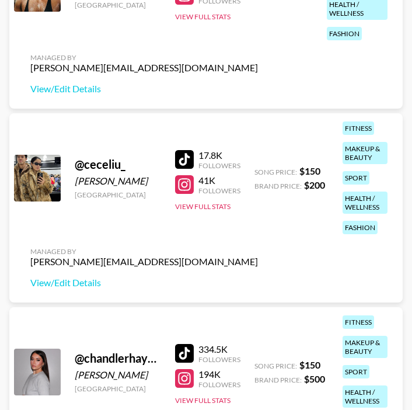
scroll to position [585, 0]
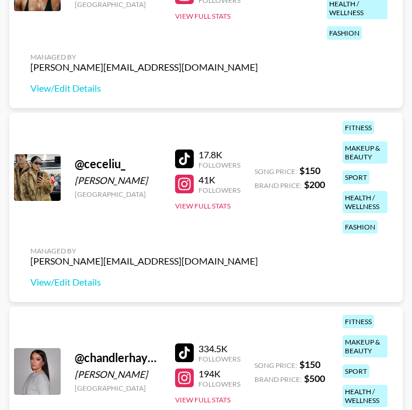
click at [189, 158] on div at bounding box center [184, 158] width 19 height 19
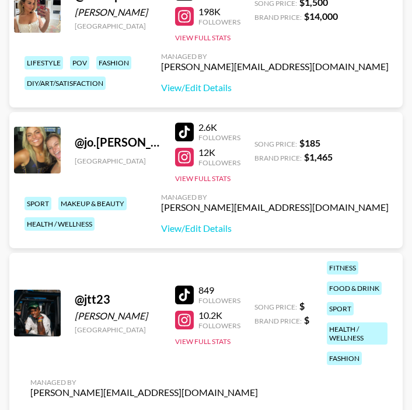
scroll to position [1497, 0]
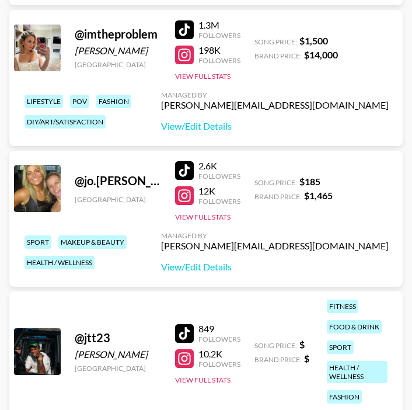
click at [185, 194] on div at bounding box center [184, 195] width 19 height 19
click at [294, 267] on link "View/Edit Details" at bounding box center [275, 267] width 228 height 12
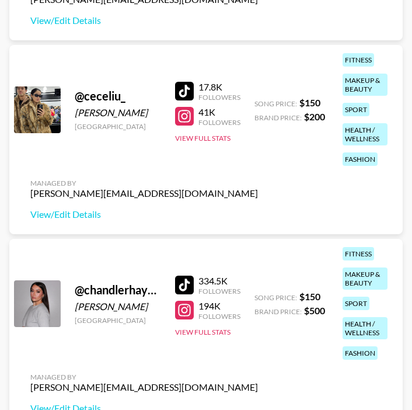
scroll to position [649, 0]
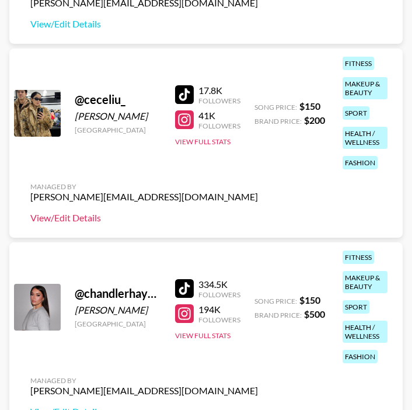
click at [73, 219] on link "View/Edit Details" at bounding box center [144, 218] width 228 height 12
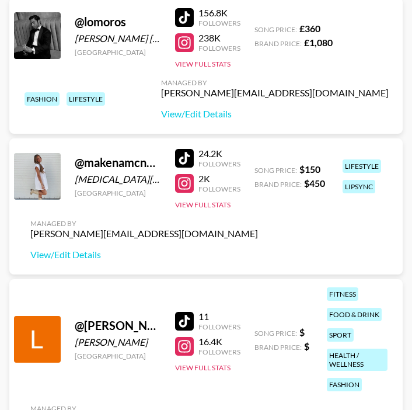
scroll to position [2603, 0]
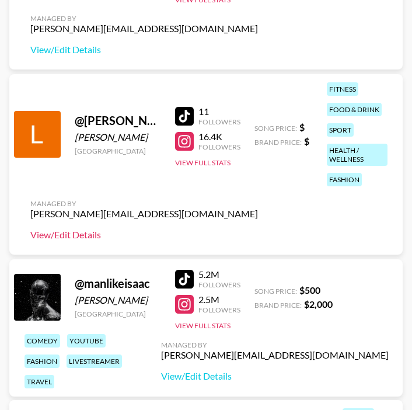
click at [88, 233] on link "View/Edit Details" at bounding box center [144, 235] width 228 height 12
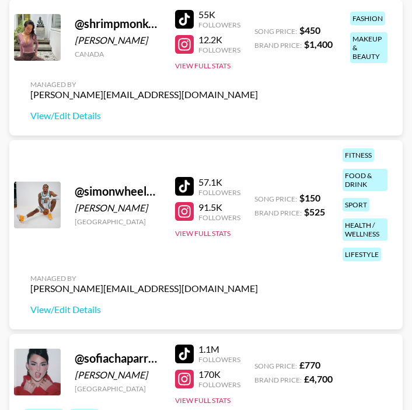
scroll to position [4406, 0]
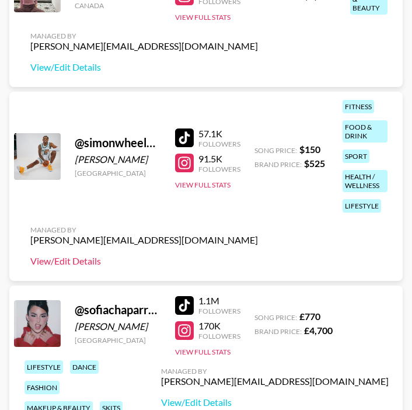
click at [71, 256] on link "View/Edit Details" at bounding box center [144, 261] width 228 height 12
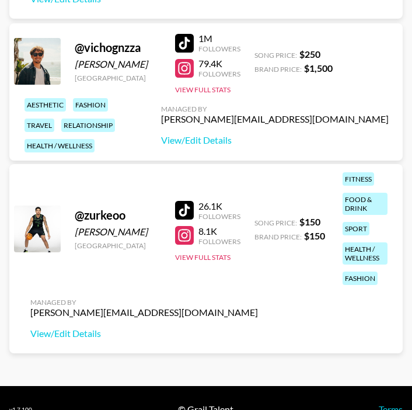
scroll to position [5342, 0]
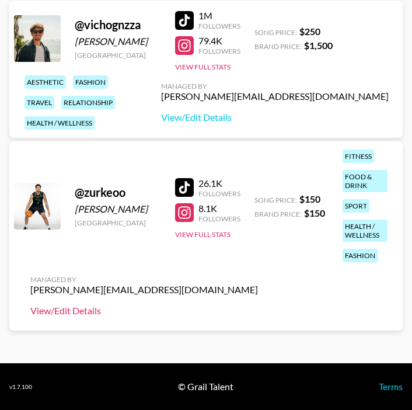
click at [86, 311] on link "View/Edit Details" at bounding box center [144, 311] width 228 height 12
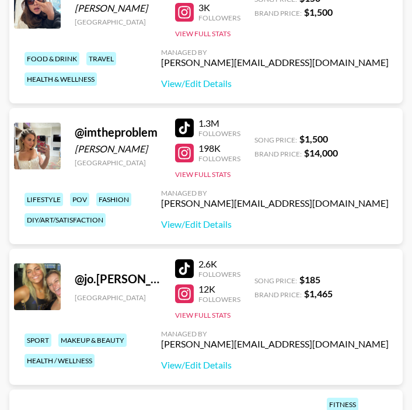
scroll to position [1392, 0]
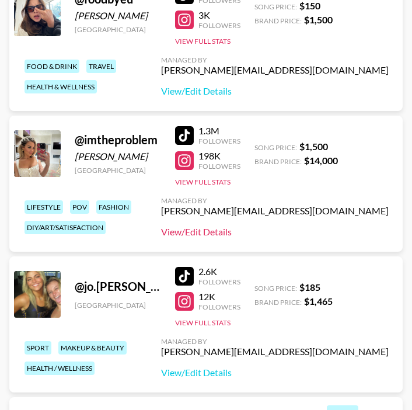
click at [328, 232] on link "View/Edit Details" at bounding box center [275, 232] width 228 height 12
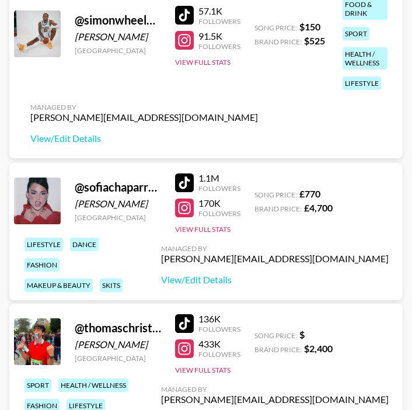
scroll to position [4529, 0]
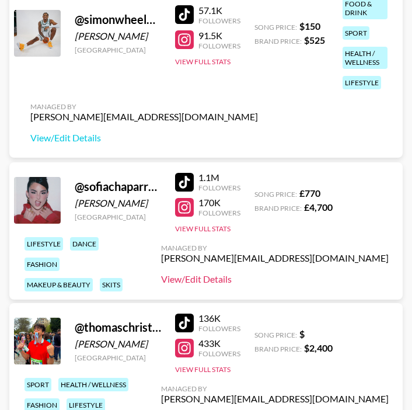
click at [331, 278] on link "View/Edit Details" at bounding box center [275, 279] width 228 height 12
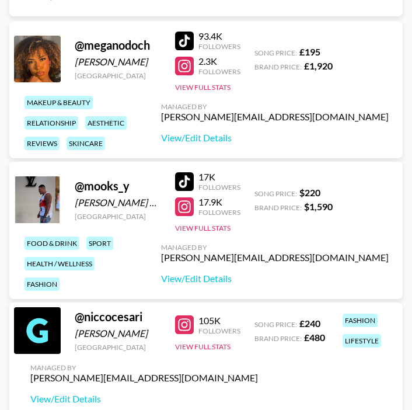
scroll to position [3020, 0]
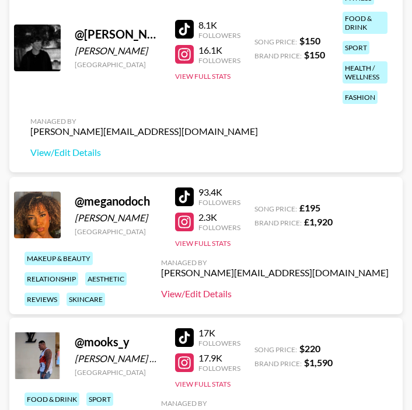
click at [335, 290] on link "View/Edit Details" at bounding box center [275, 294] width 228 height 12
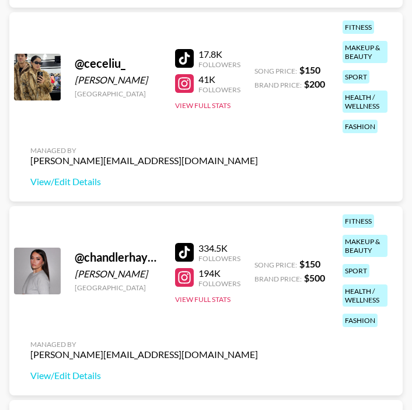
scroll to position [605, 0]
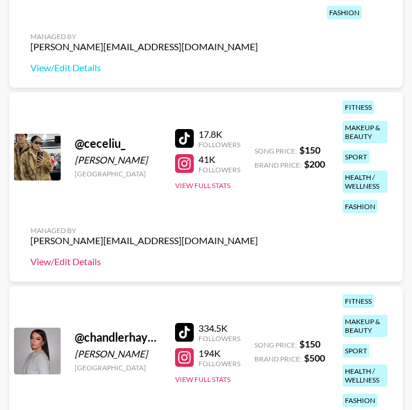
click at [91, 260] on link "View/Edit Details" at bounding box center [144, 262] width 228 height 12
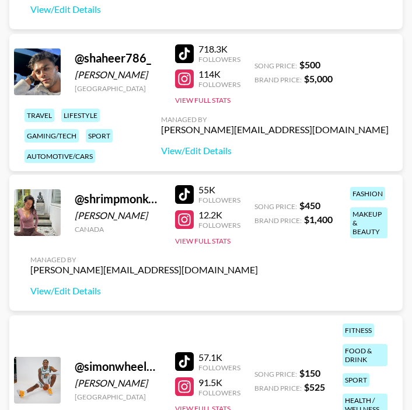
scroll to position [4180, 0]
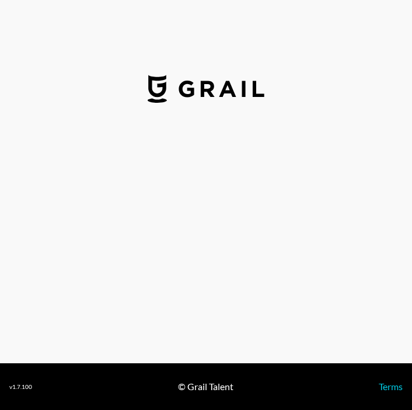
select select "USD"
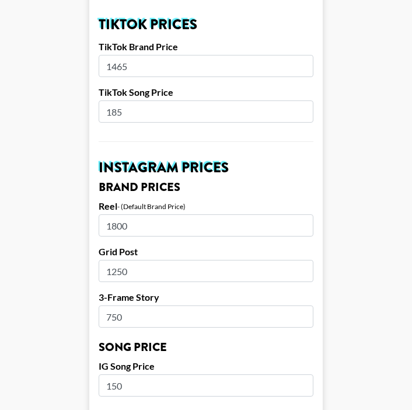
scroll to position [433, 0]
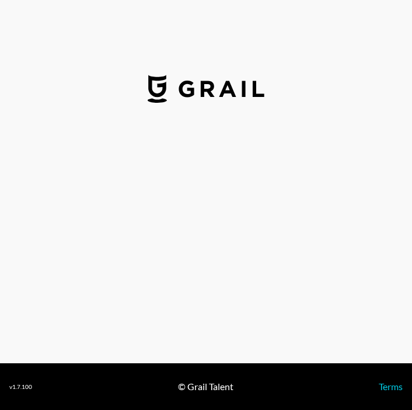
select select "USD"
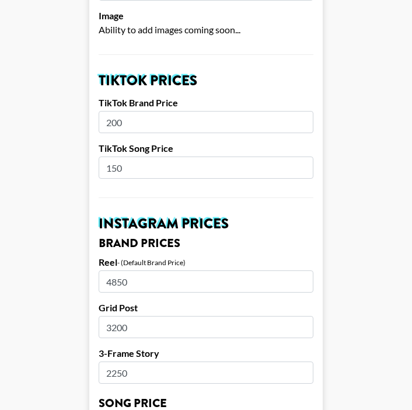
scroll to position [378, 0]
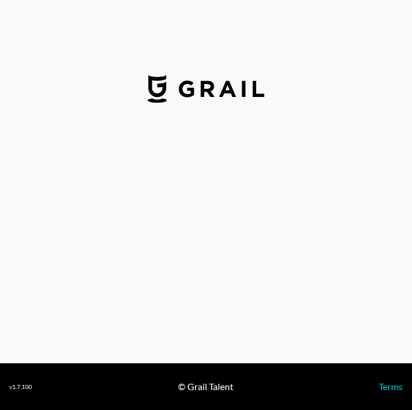
select select "USD"
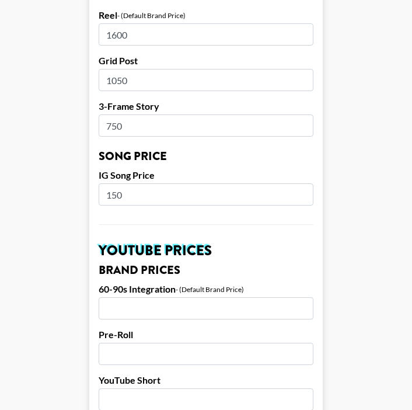
scroll to position [600, 0]
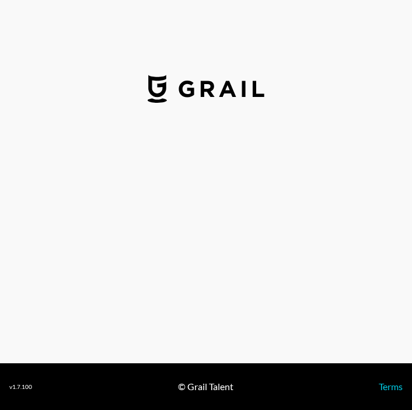
select select "USD"
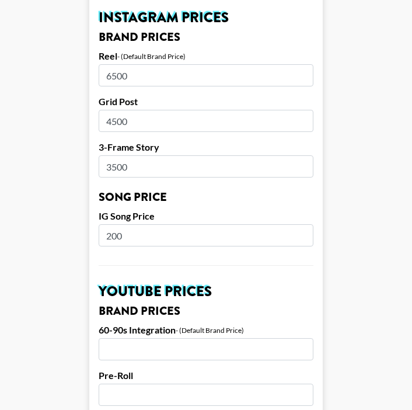
scroll to position [575, 0]
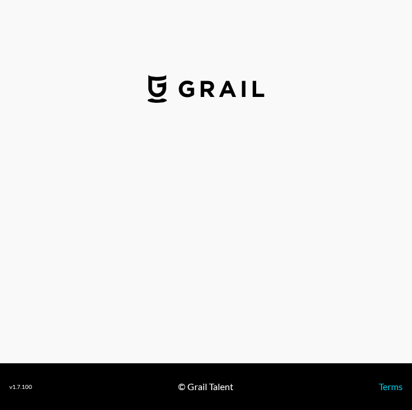
select select "USD"
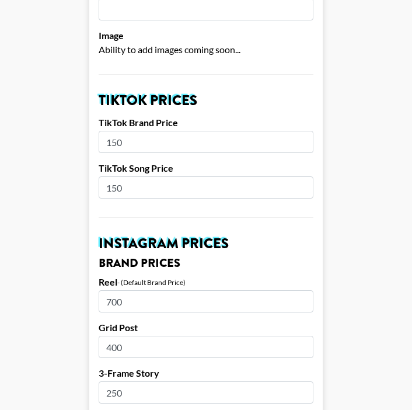
scroll to position [496, 0]
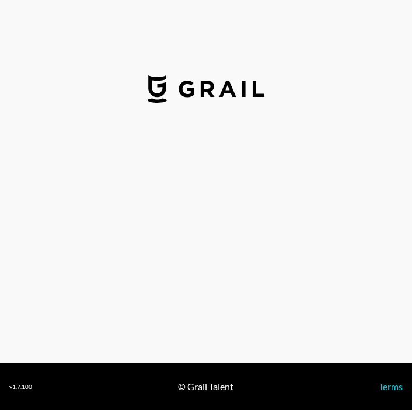
select select "USD"
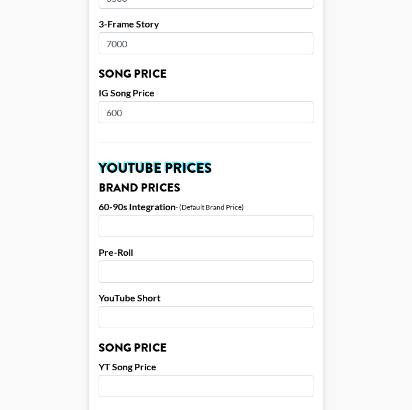
scroll to position [834, 0]
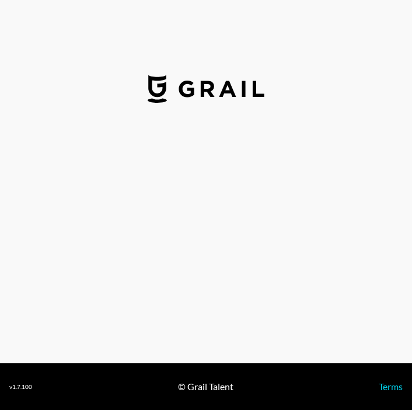
select select "GBP"
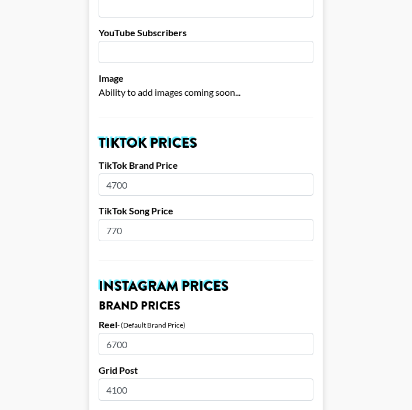
scroll to position [315, 0]
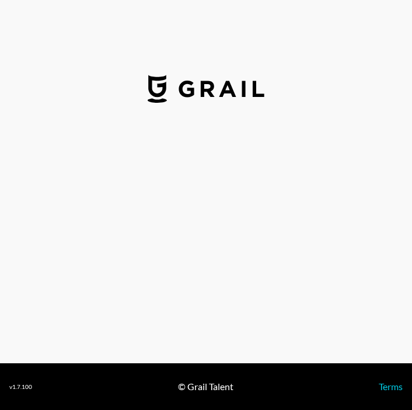
select select "GBP"
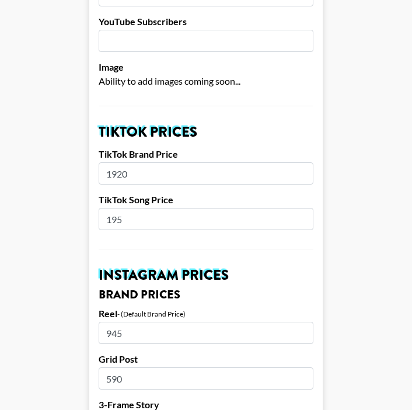
scroll to position [333, 0]
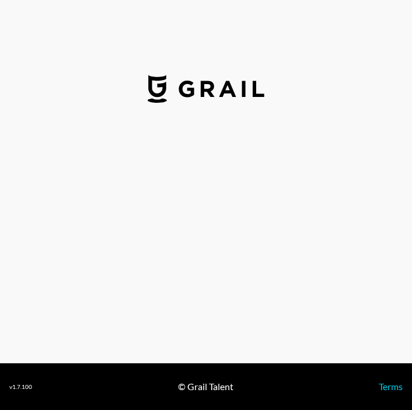
select select "USD"
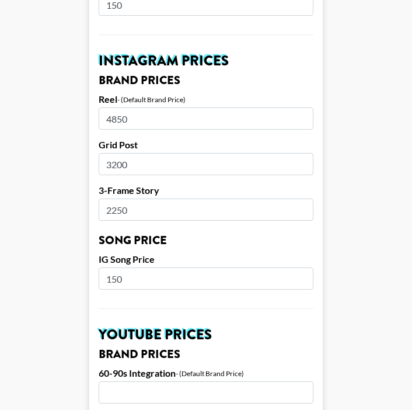
scroll to position [539, 0]
